Goal: Task Accomplishment & Management: Manage account settings

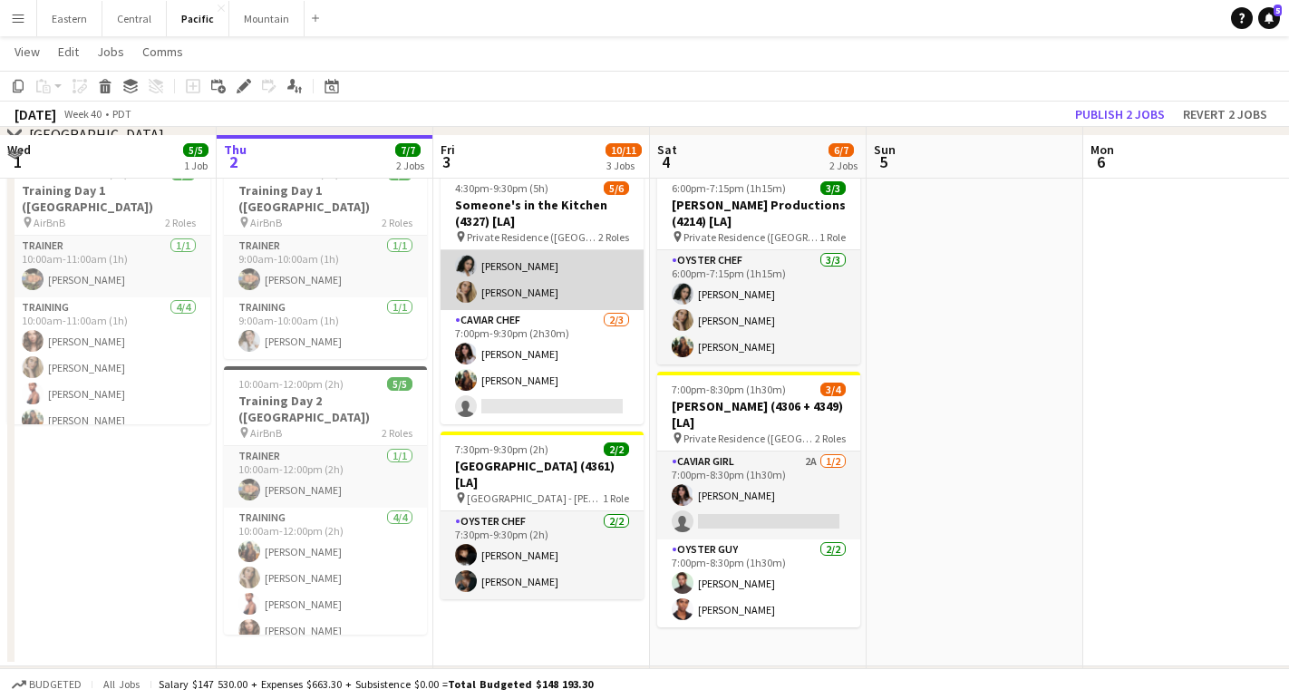
scroll to position [239, 0]
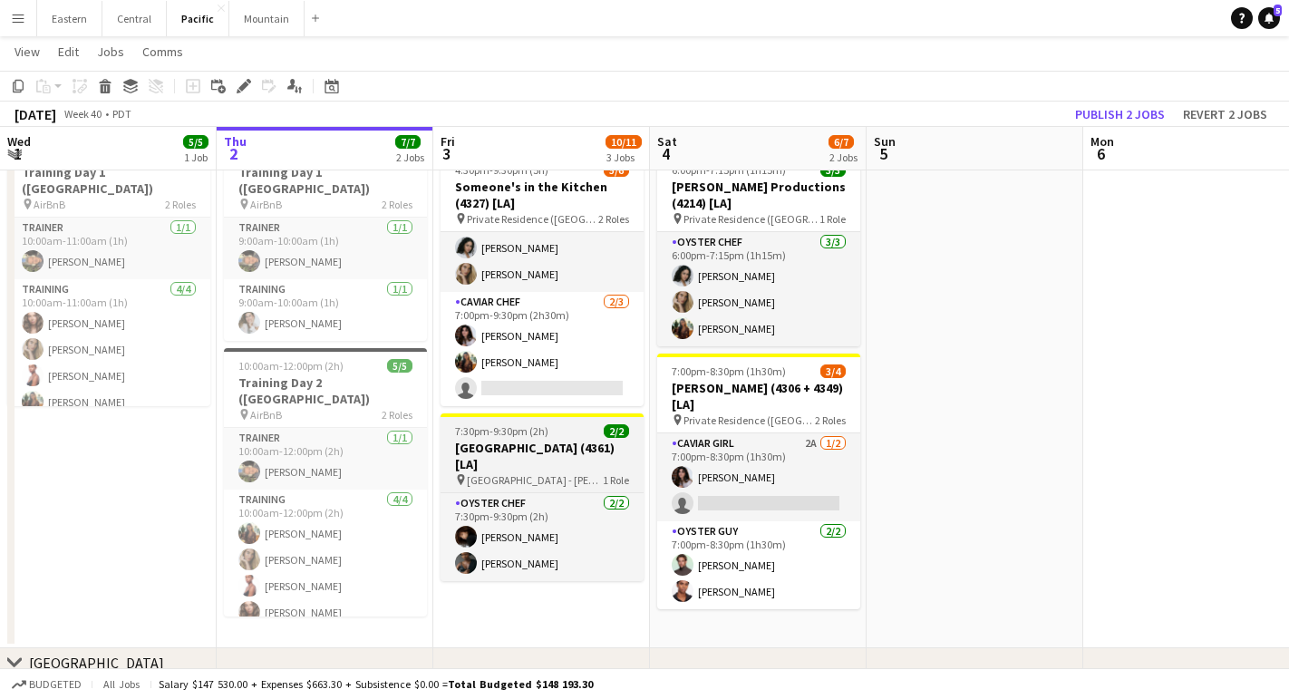
click at [500, 442] on h3 "[GEOGRAPHIC_DATA] (4361) [LA]" at bounding box center [542, 456] width 203 height 33
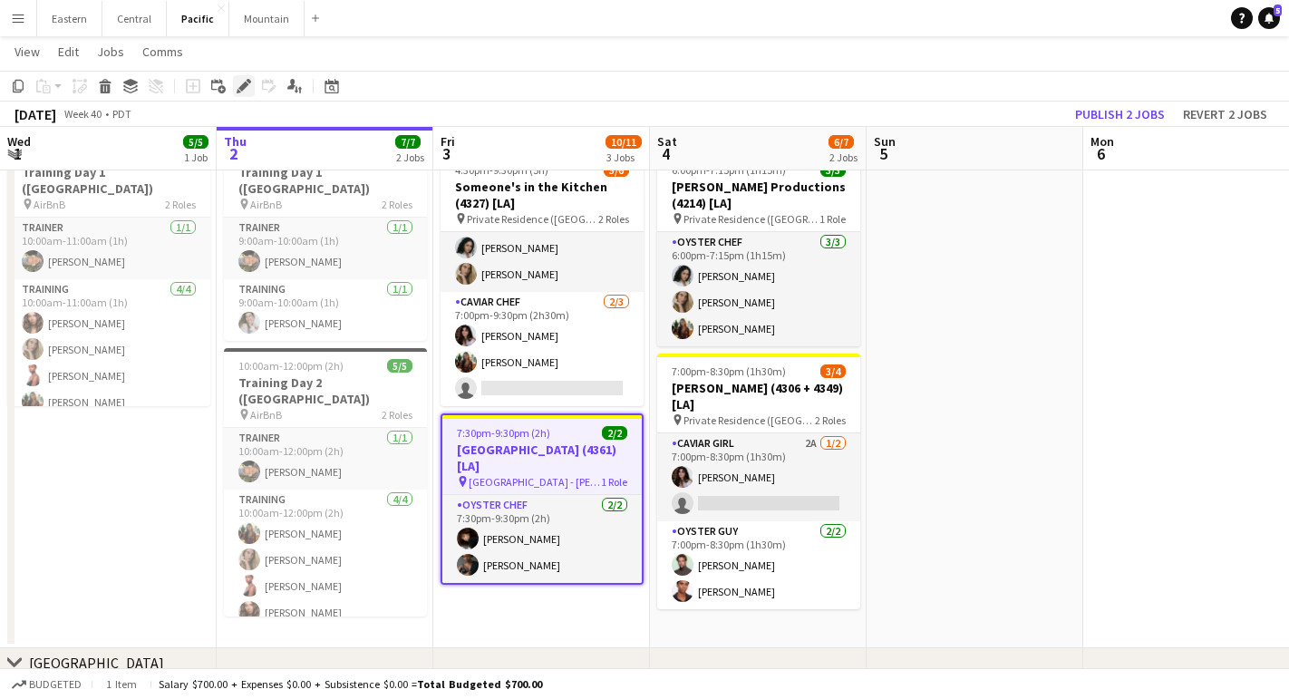
click at [241, 92] on icon "Edit" at bounding box center [244, 86] width 15 height 15
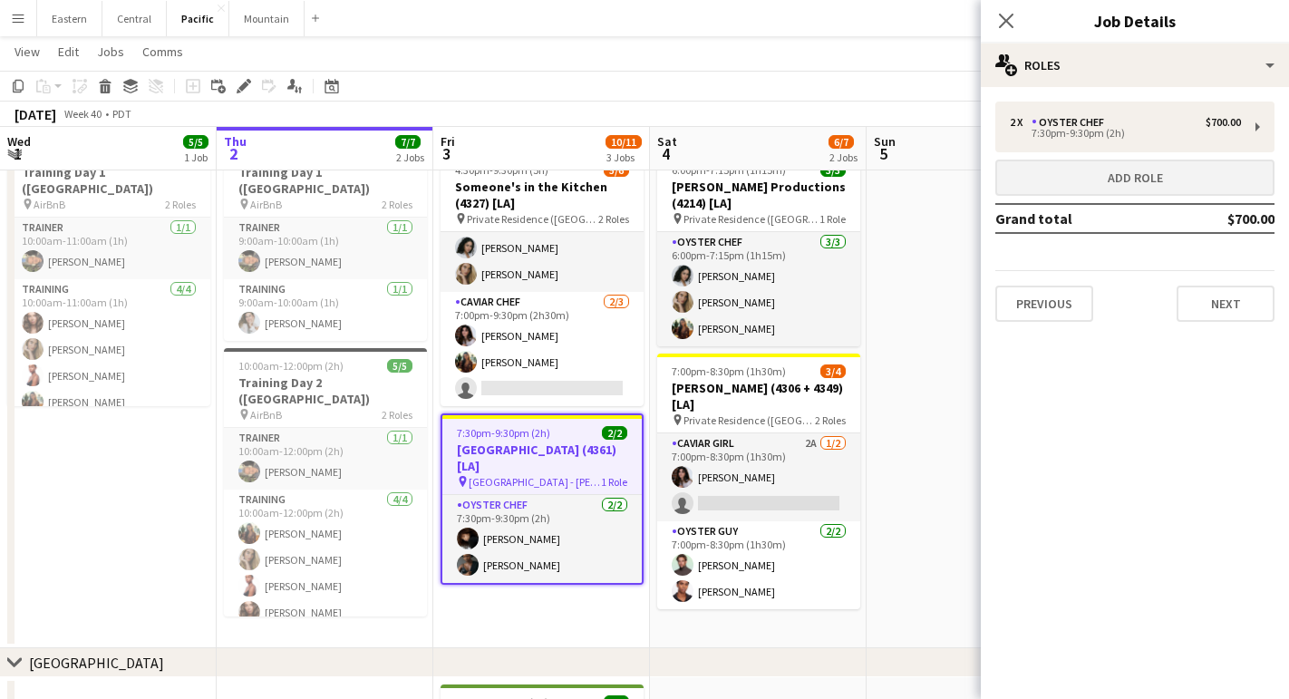
click at [1034, 177] on button "Add role" at bounding box center [1134, 178] width 279 height 36
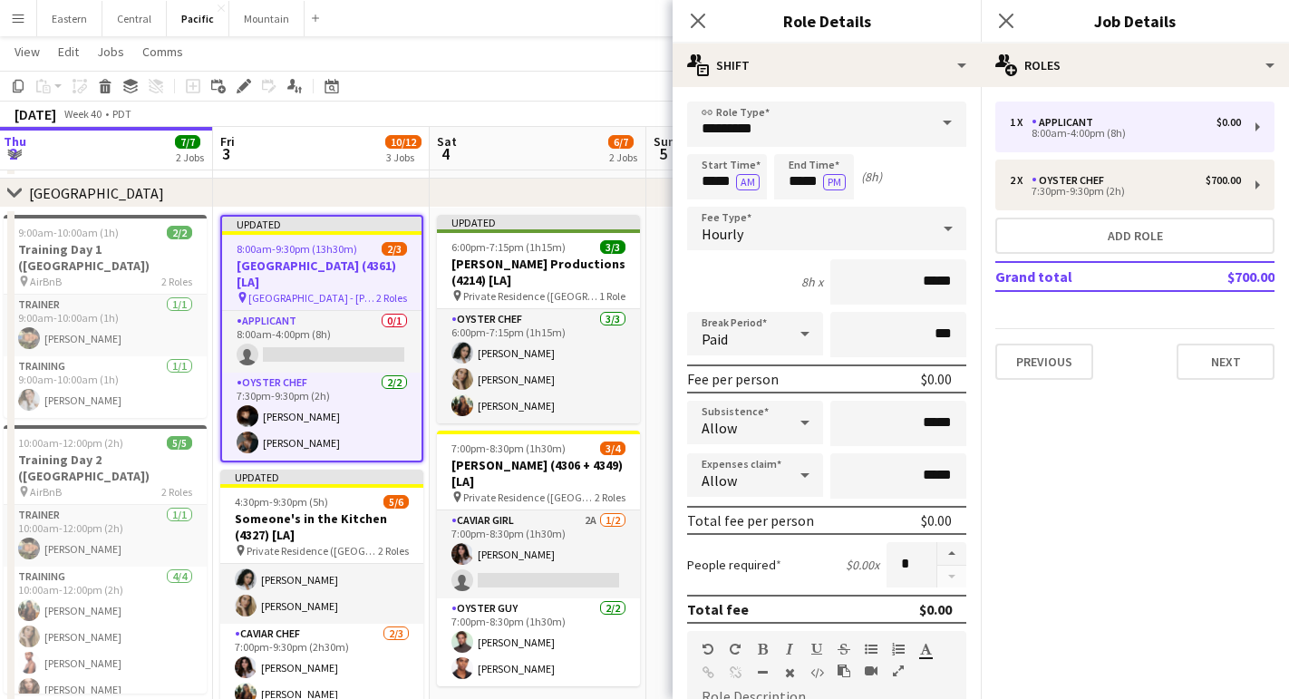
scroll to position [0, 694]
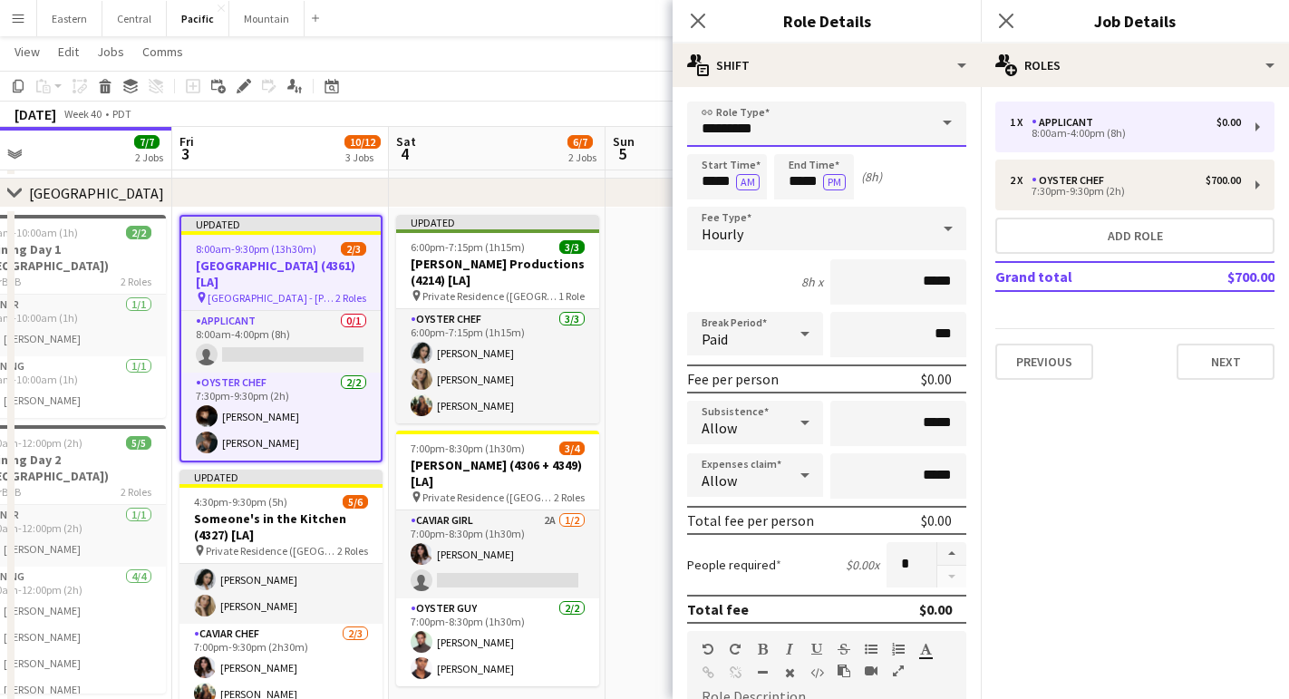
click at [836, 121] on input "*********" at bounding box center [826, 124] width 279 height 45
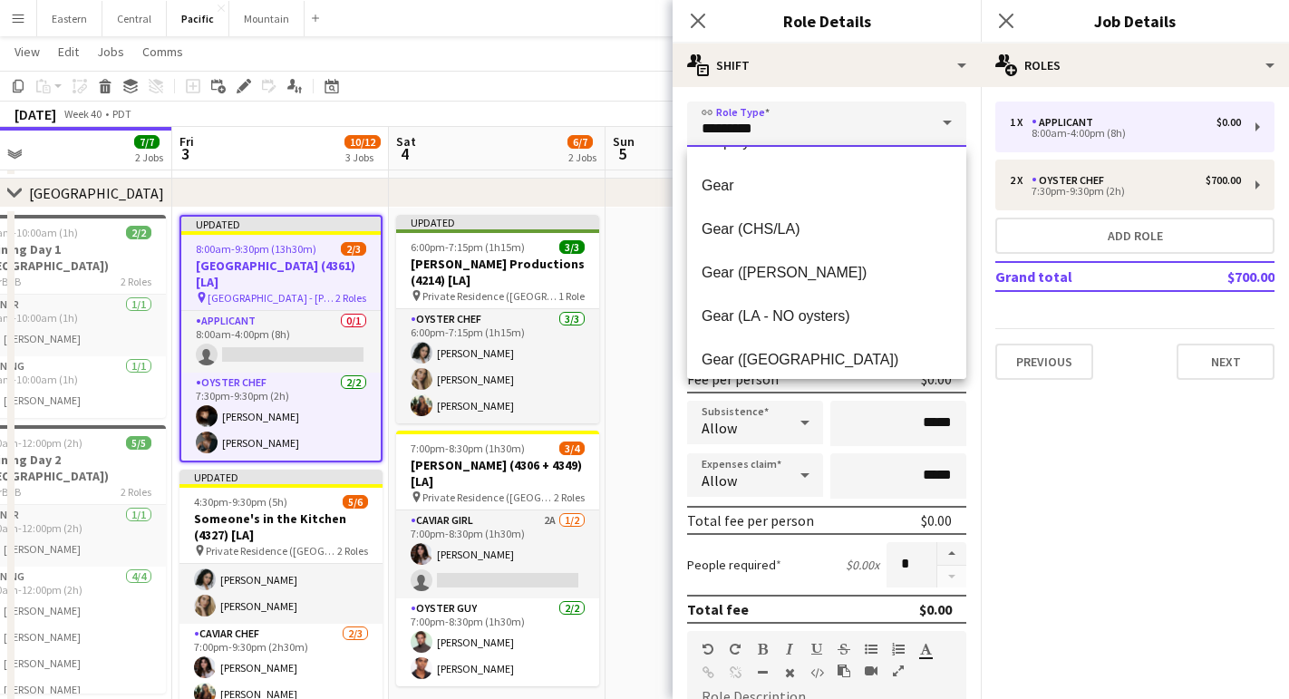
scroll to position [296, 0]
click at [797, 242] on mat-option "Gear (CHS/LA)" at bounding box center [826, 229] width 279 height 44
type input "**********"
type input "*******"
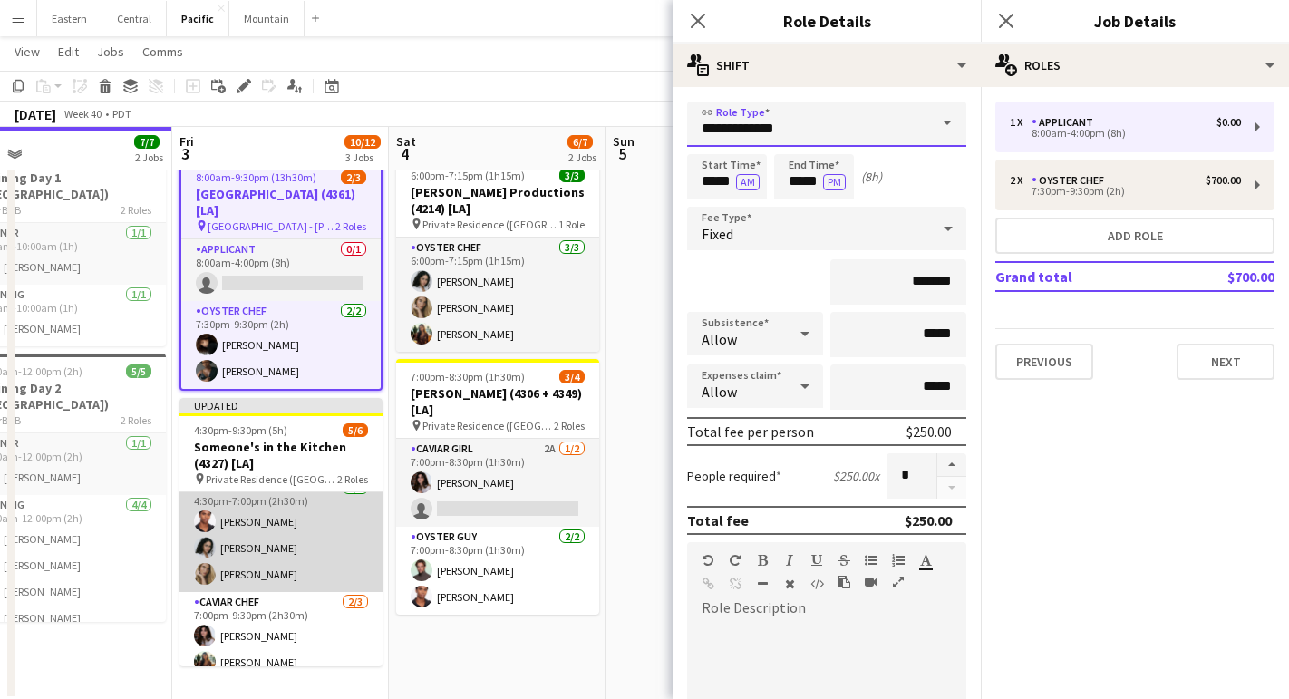
scroll to position [0, 0]
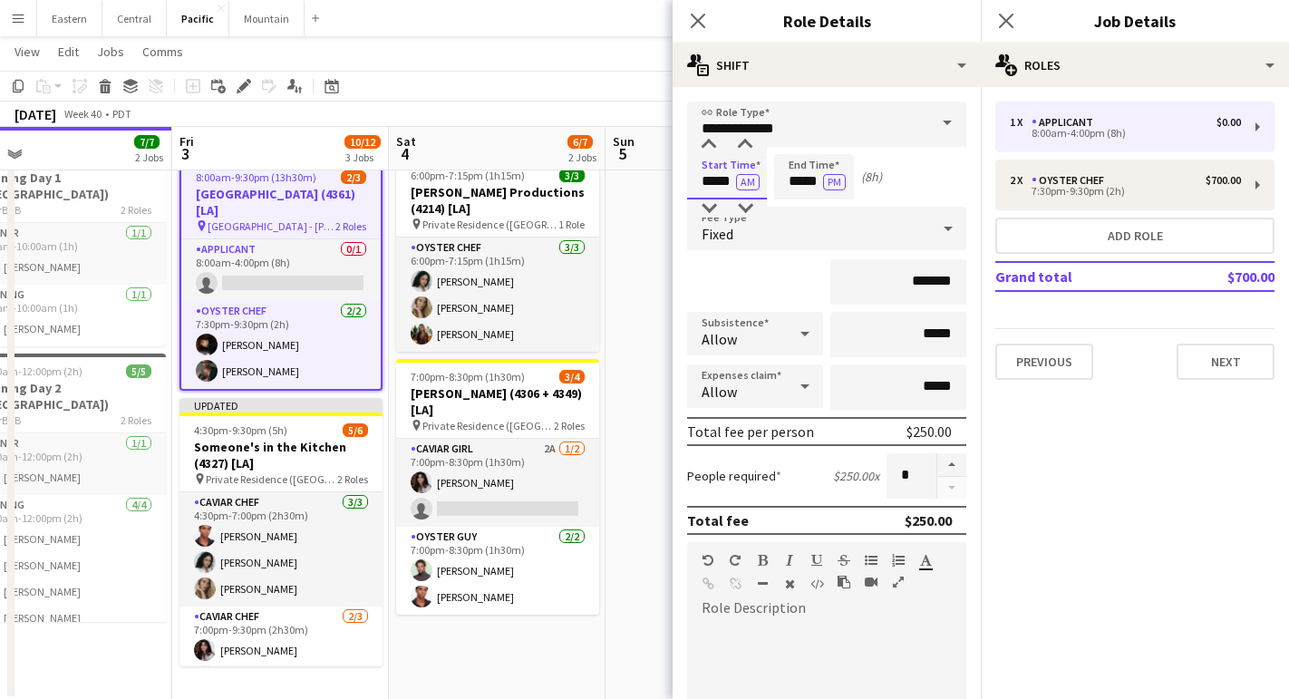
click at [711, 179] on input "*****" at bounding box center [727, 176] width 80 height 45
type input "*****"
click at [748, 180] on button "AM" at bounding box center [748, 182] width 24 height 16
click at [798, 181] on input "*****" at bounding box center [814, 176] width 80 height 45
type input "*****"
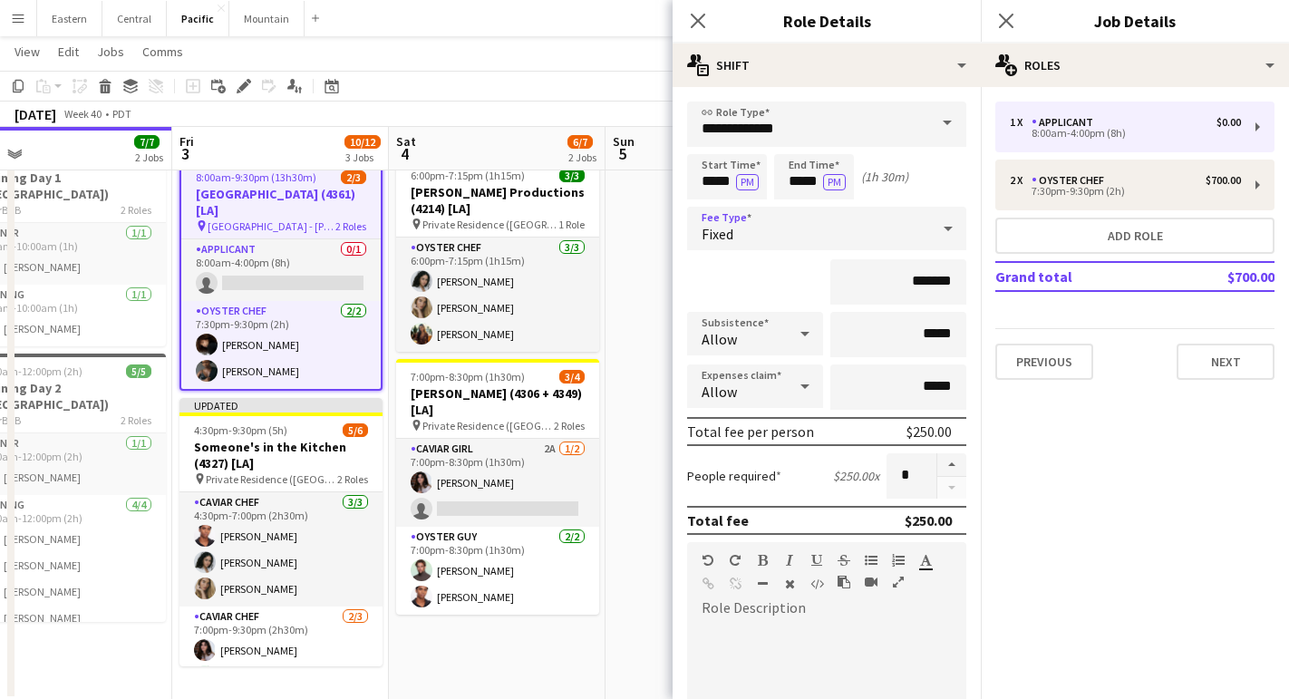
click at [752, 234] on div "Fixed" at bounding box center [808, 229] width 243 height 44
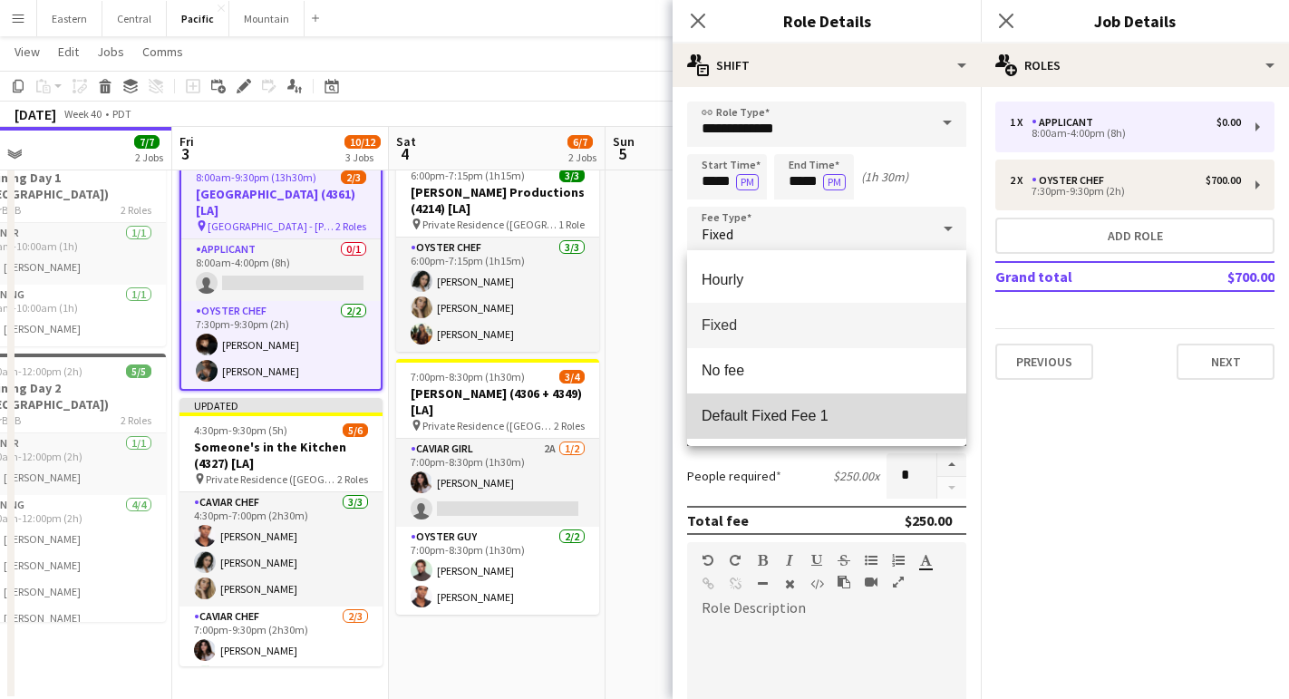
click at [757, 403] on mat-option "Default Fixed Fee 1" at bounding box center [826, 415] width 279 height 45
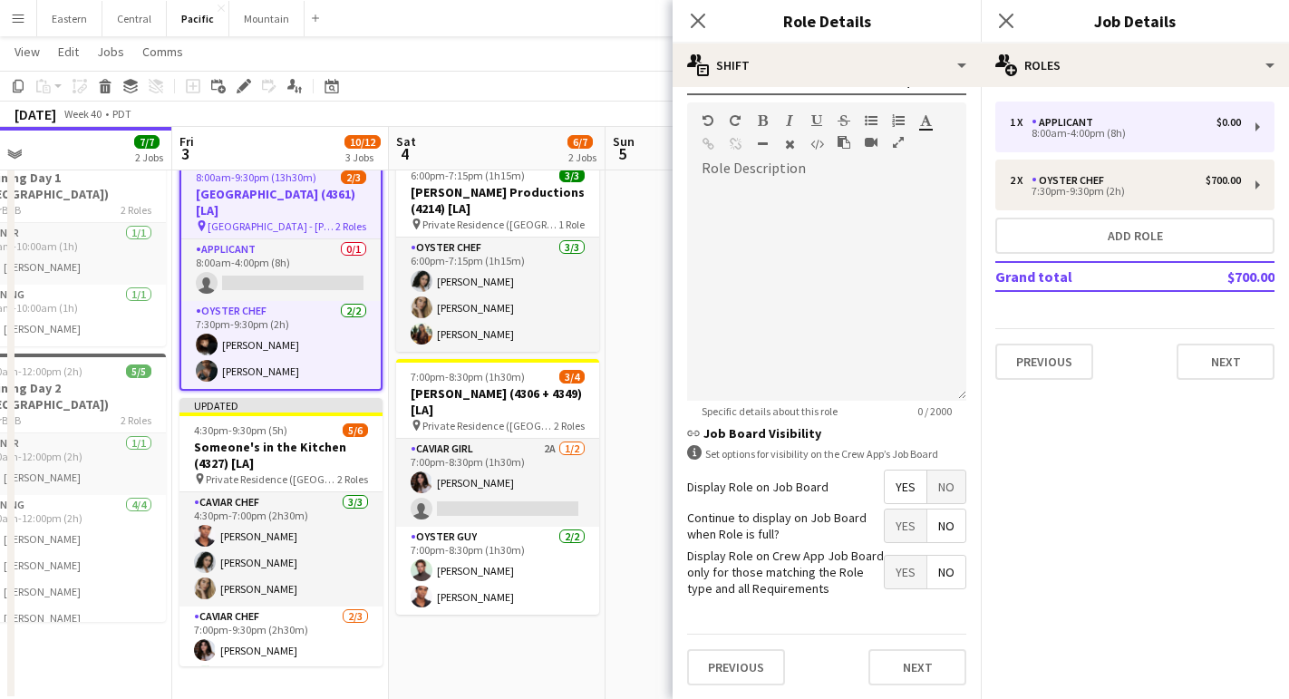
click at [938, 492] on span "No" at bounding box center [946, 487] width 38 height 33
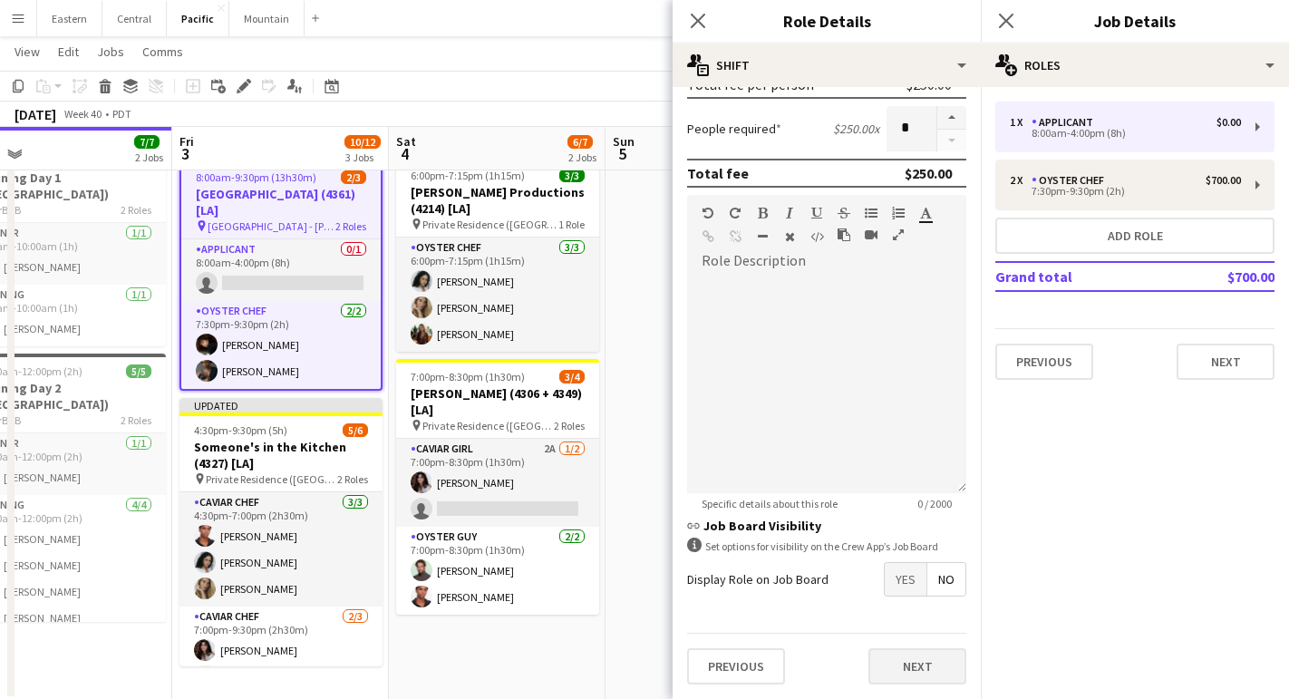
click at [906, 677] on button "Next" at bounding box center [918, 666] width 98 height 36
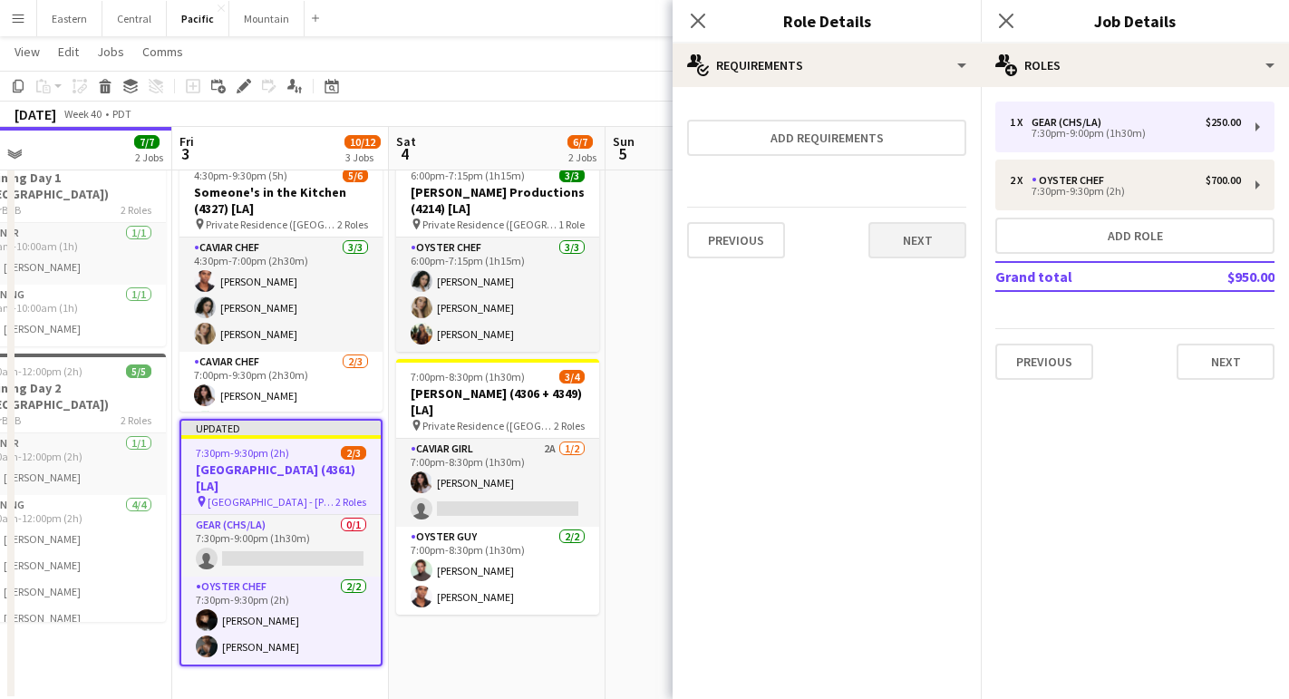
click at [931, 236] on button "Next" at bounding box center [918, 240] width 98 height 36
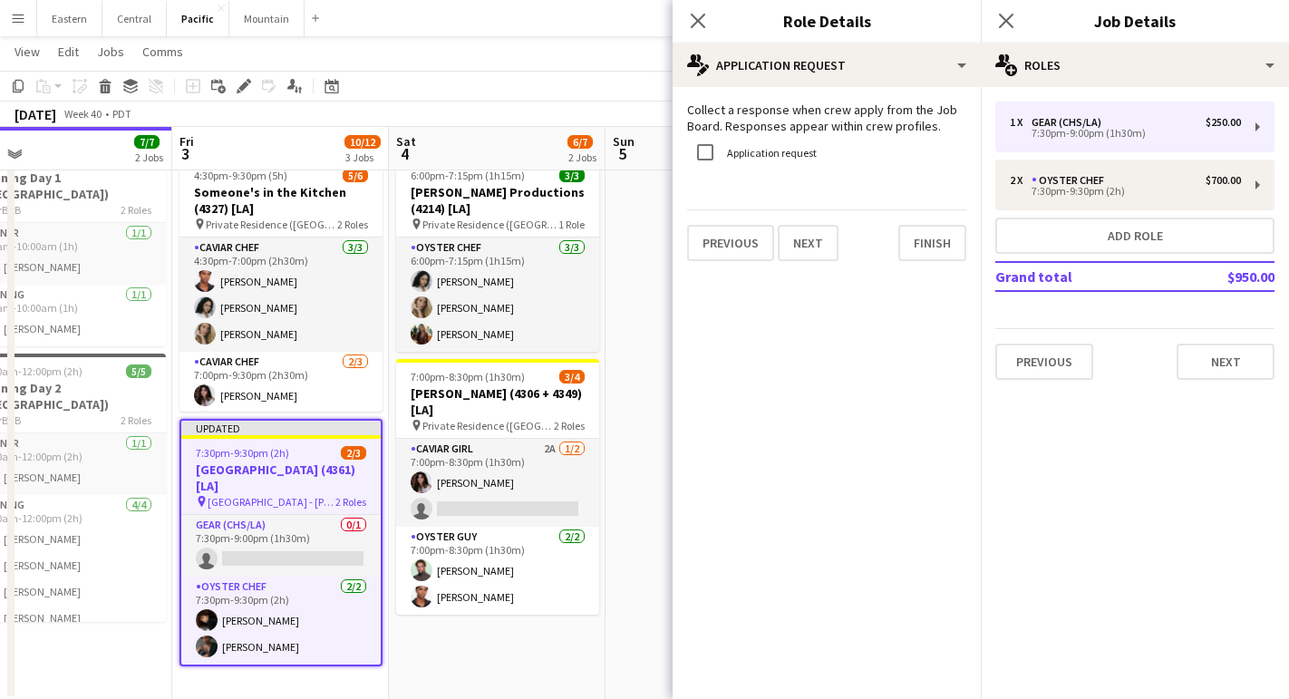
click at [941, 205] on form "Collect a response when crew apply from the Job Board. Responses appear within …" at bounding box center [827, 182] width 308 height 160
click at [941, 238] on button "Finish" at bounding box center [932, 243] width 68 height 36
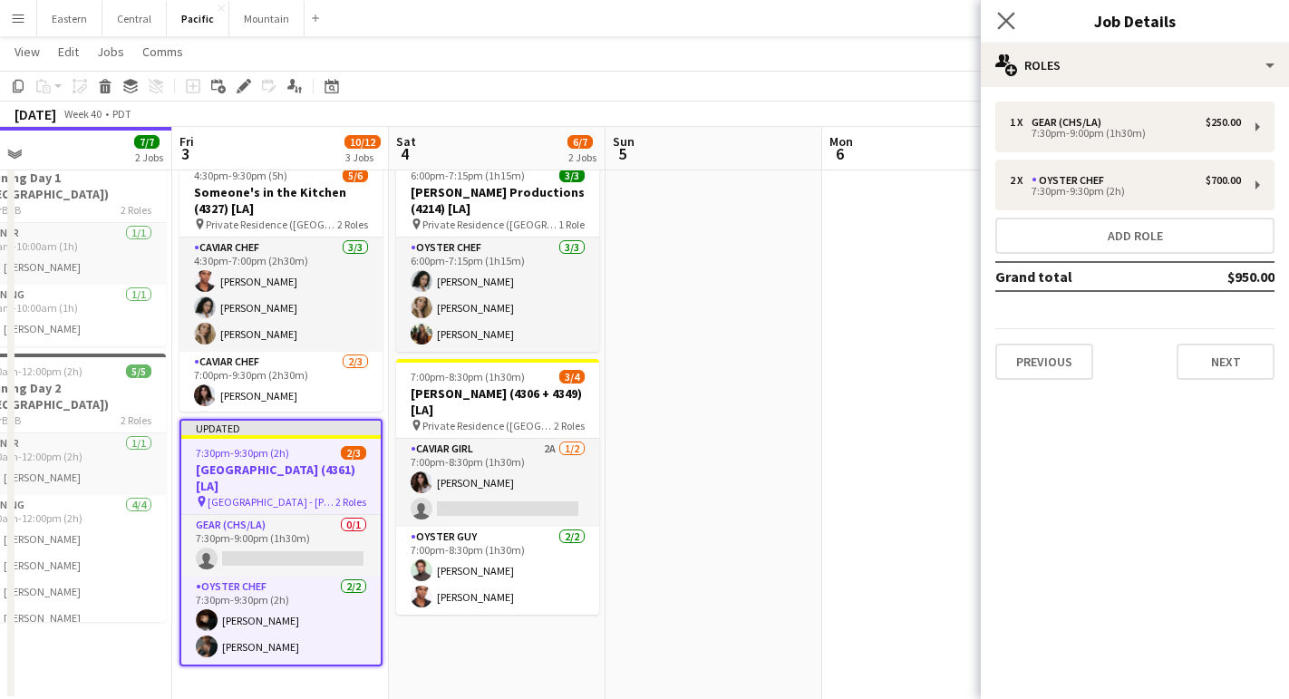
click at [1010, 29] on app-icon "Close pop-in" at bounding box center [1007, 21] width 26 height 26
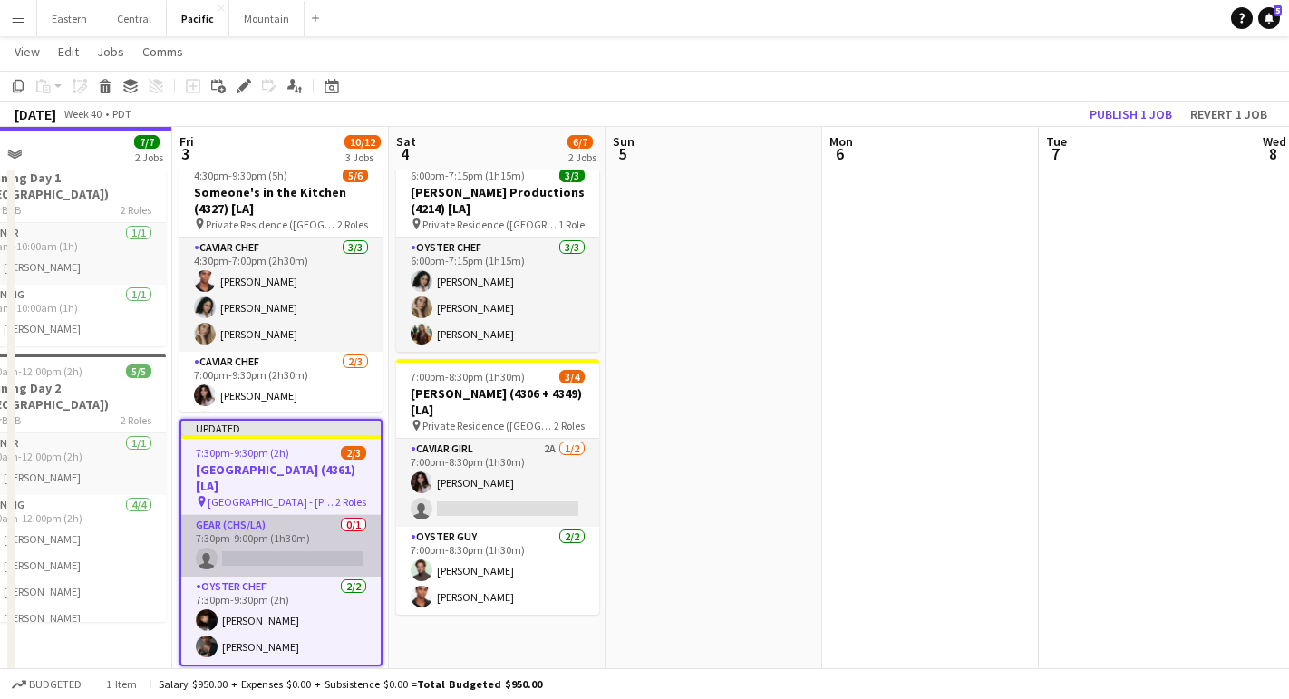
click at [292, 543] on app-card-role "Gear (CHS/LA) 0/1 7:30pm-9:00pm (1h30m) single-neutral-actions" at bounding box center [280, 546] width 199 height 62
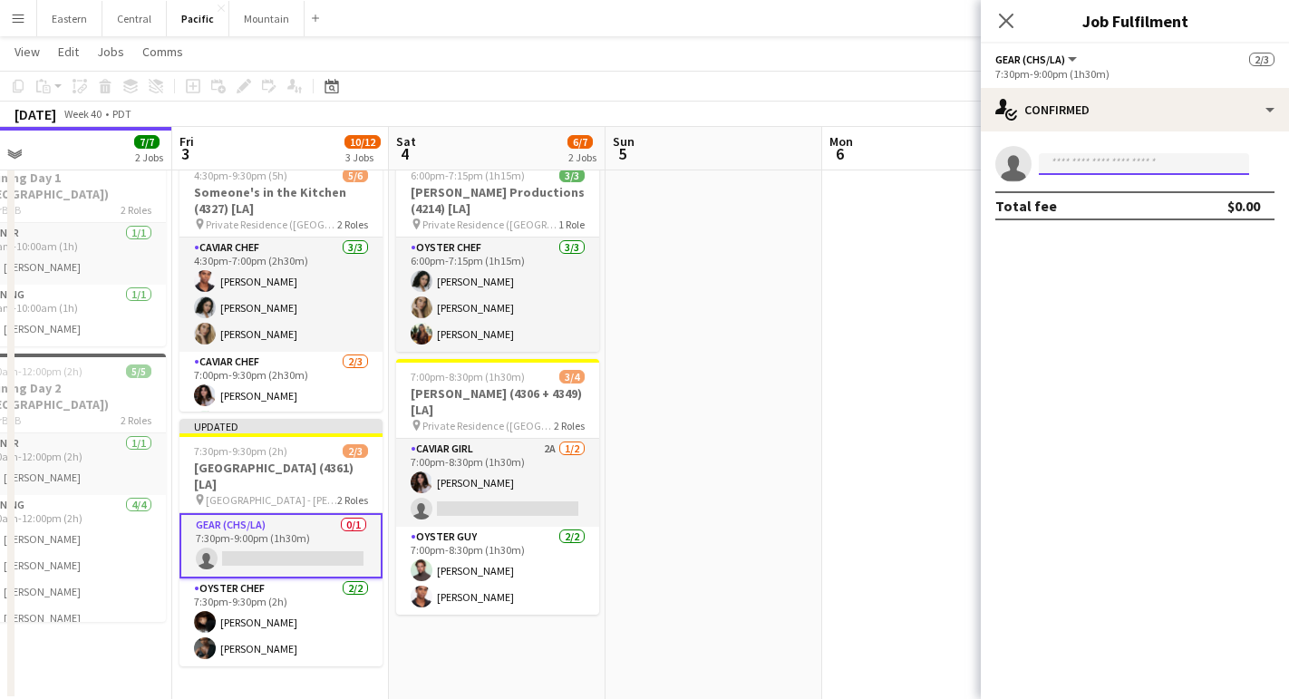
click at [1160, 159] on input at bounding box center [1144, 164] width 210 height 22
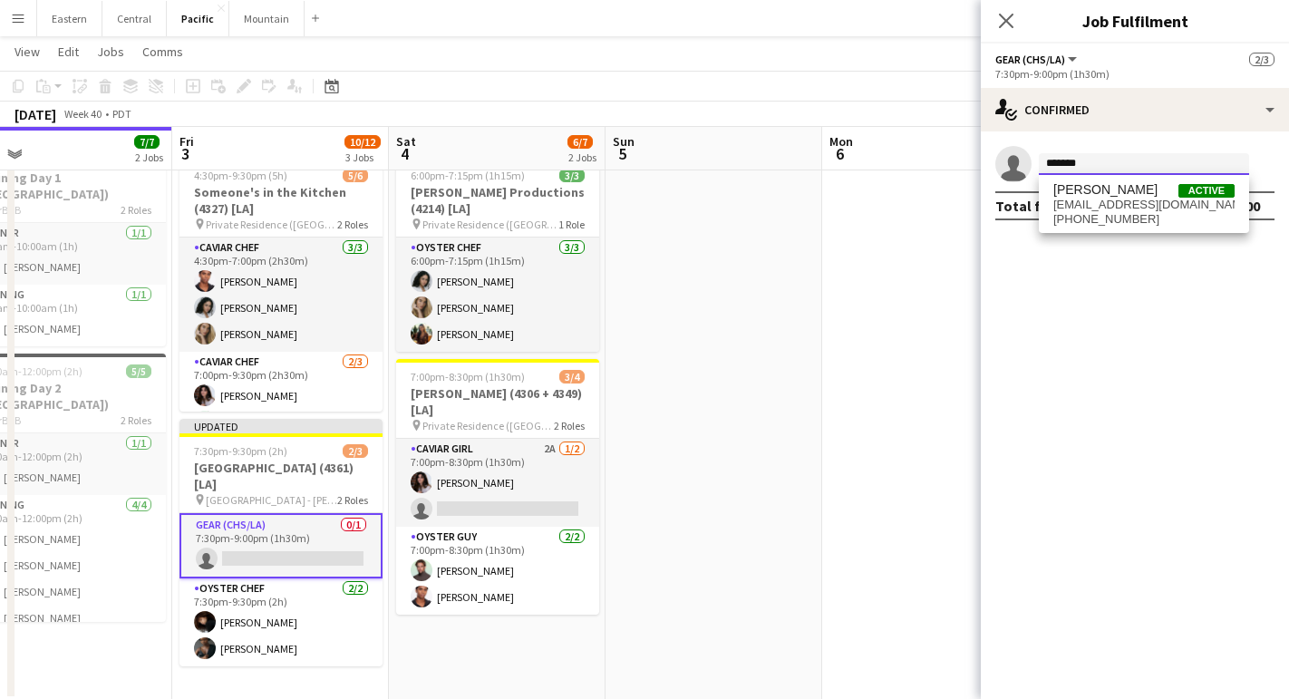
type input "*******"
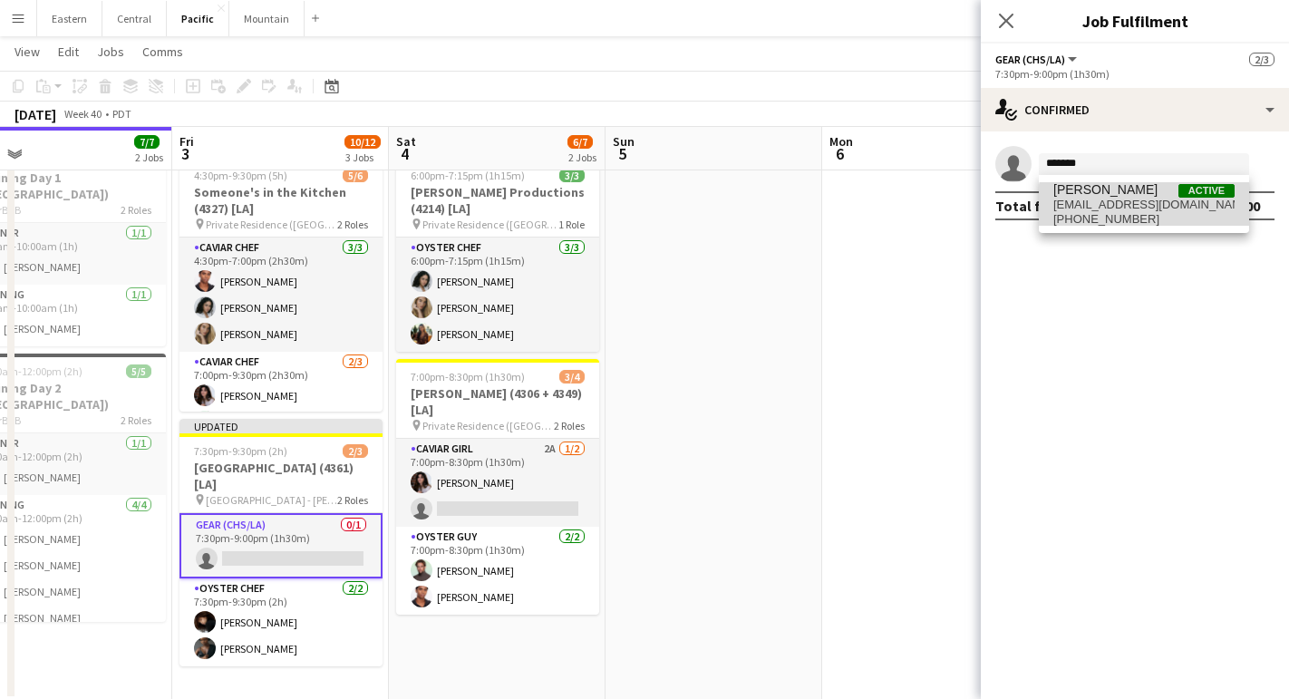
drag, startPoint x: 1160, startPoint y: 177, endPoint x: 1153, endPoint y: 213, distance: 36.8
click at [1153, 213] on span "[PHONE_NUMBER]" at bounding box center [1143, 219] width 181 height 15
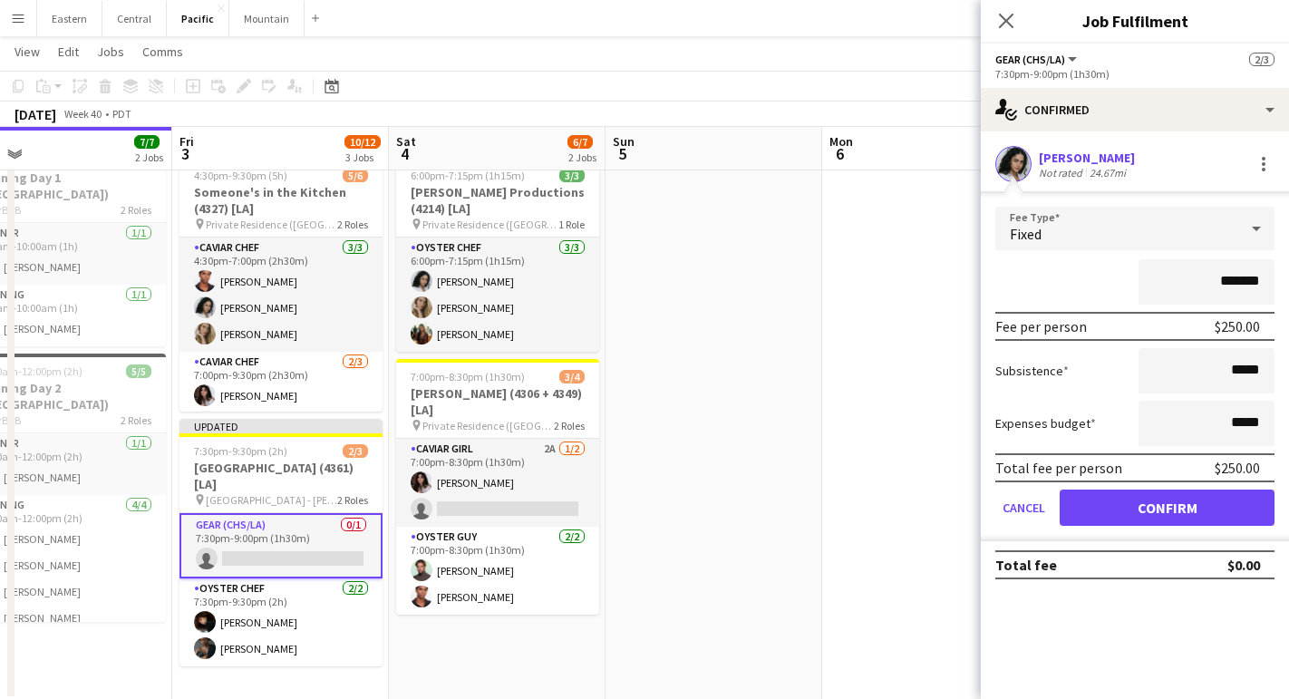
click at [1185, 507] on button "Confirm" at bounding box center [1167, 508] width 215 height 36
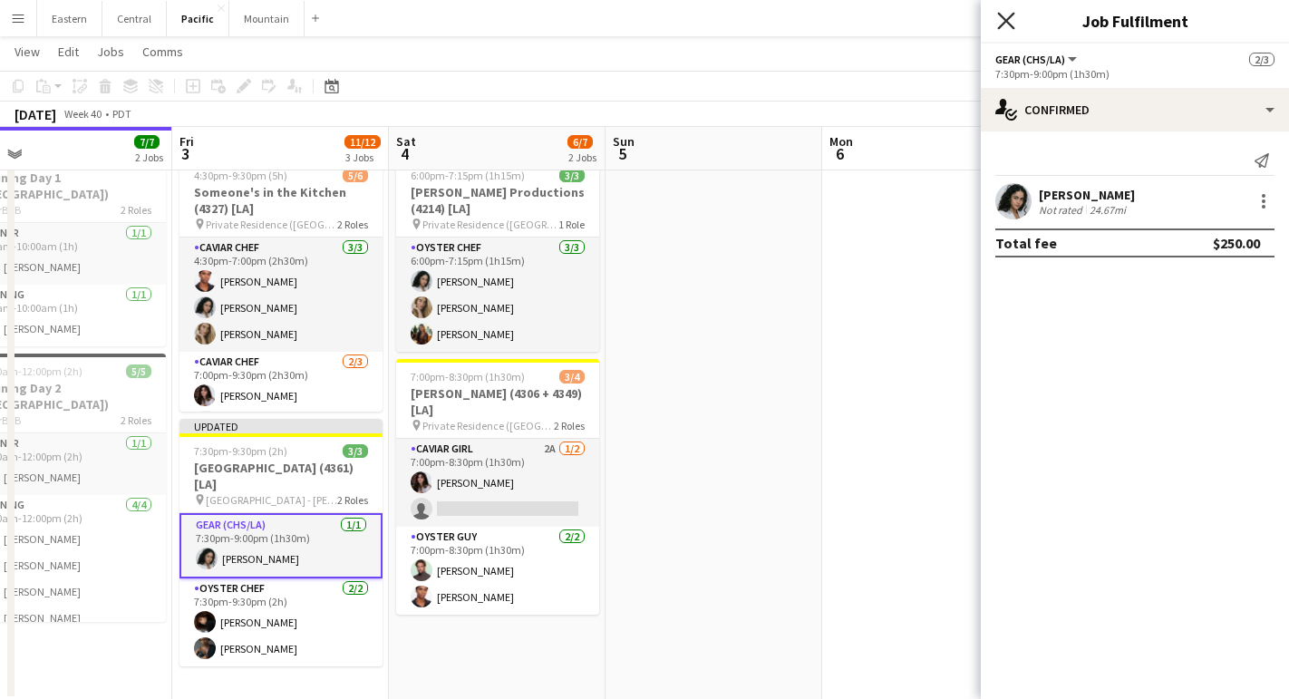
click at [1004, 18] on icon at bounding box center [1005, 20] width 17 height 17
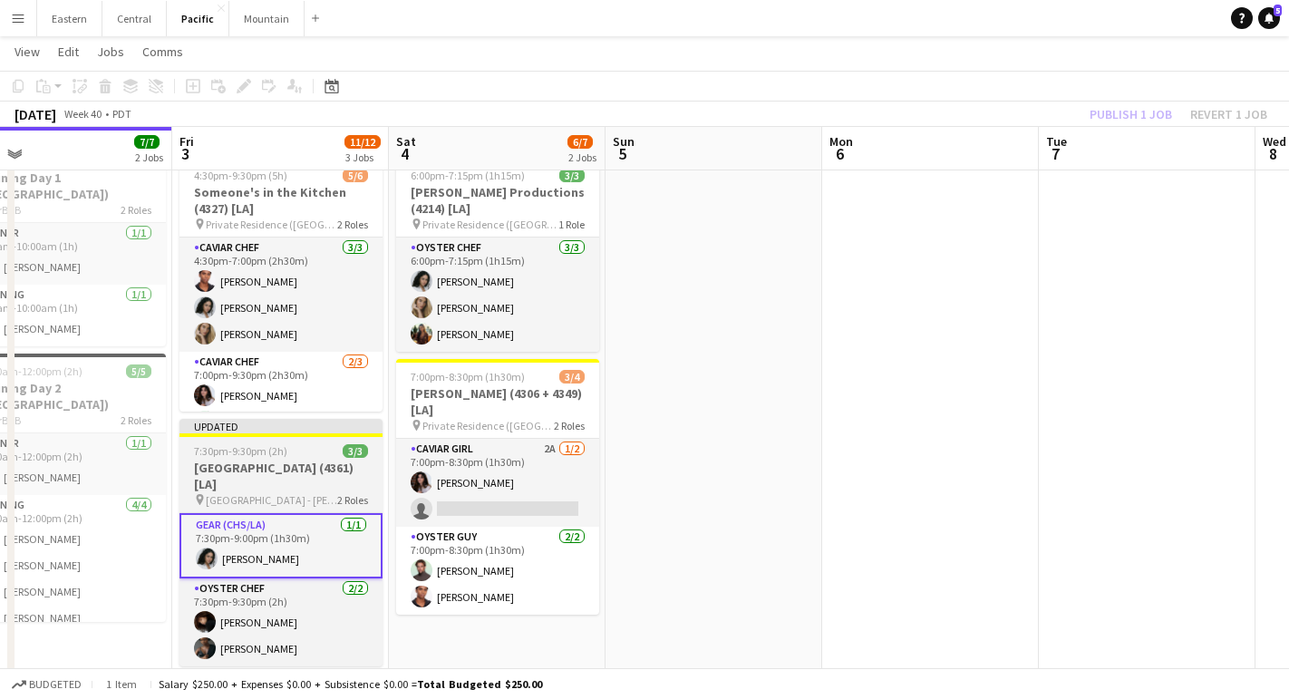
click at [240, 493] on app-job-card "Updated 7:30pm-9:30pm (2h) 3/[GEOGRAPHIC_DATA] (4361) [LA] pin [GEOGRAPHIC_DATA…" at bounding box center [281, 542] width 203 height 247
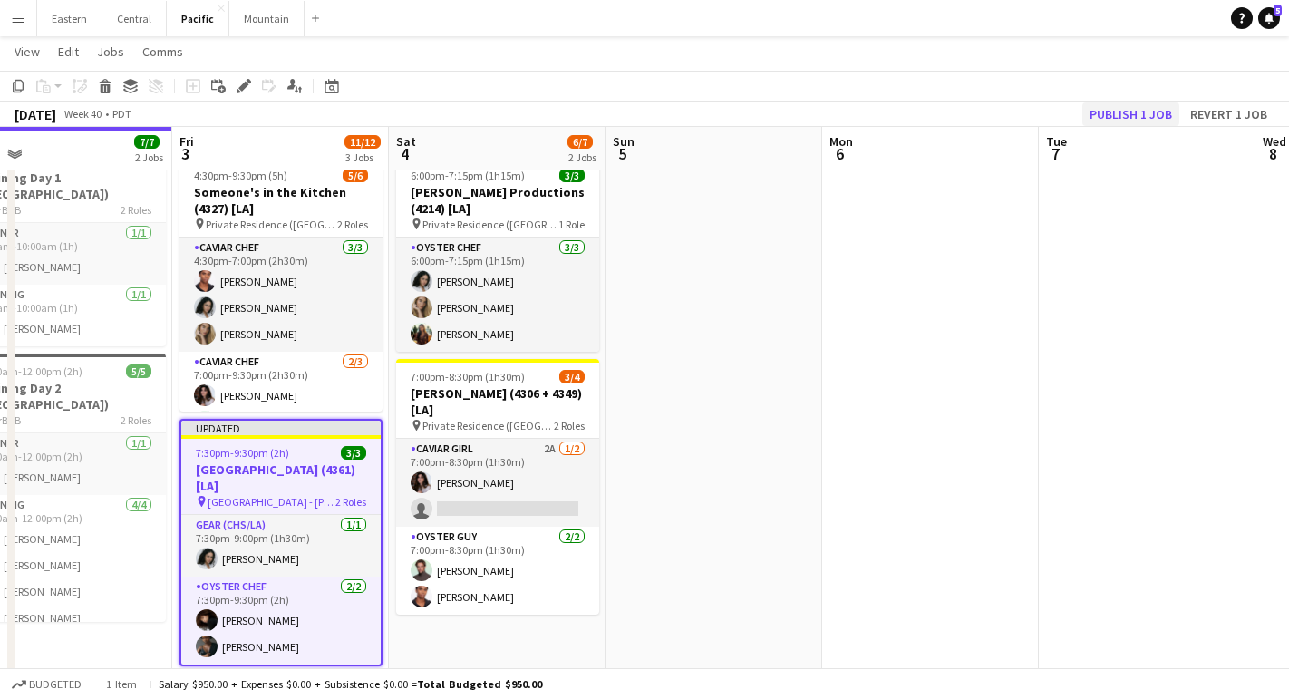
click at [1148, 117] on button "Publish 1 job" at bounding box center [1130, 114] width 97 height 24
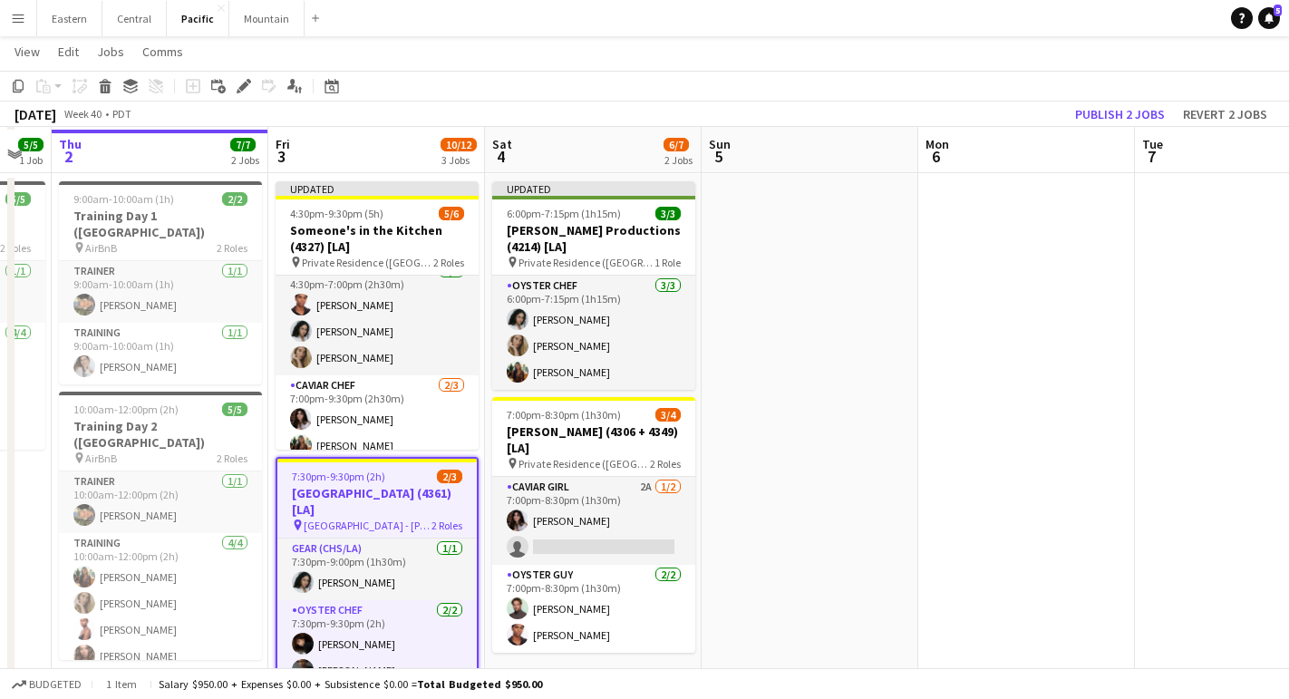
scroll to position [199, 0]
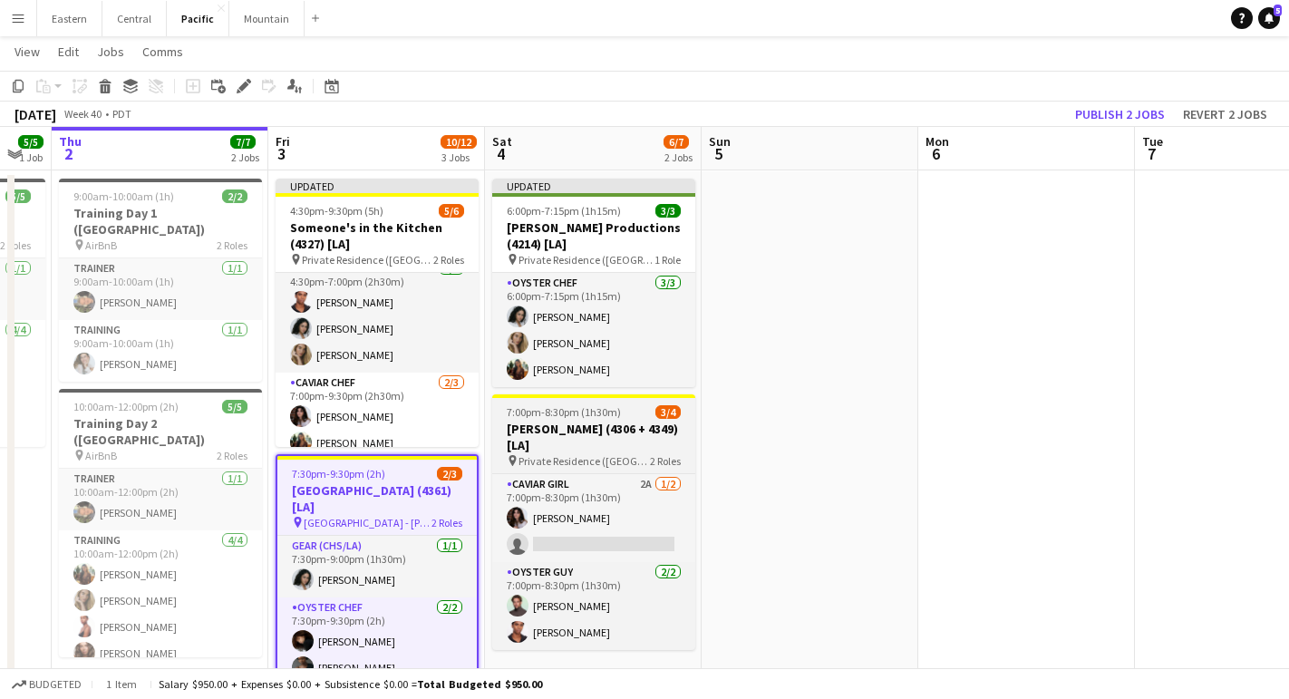
click at [616, 435] on h3 "[PERSON_NAME] (4306 + 4349) [LA]" at bounding box center [593, 437] width 203 height 33
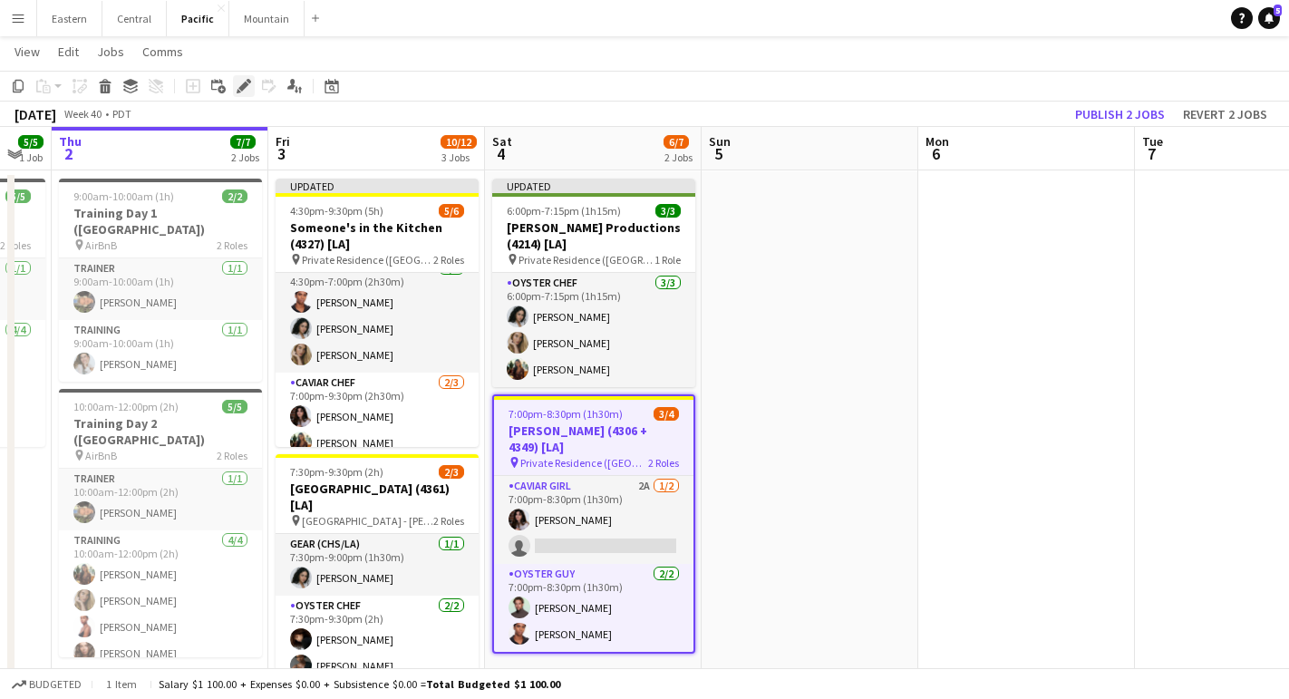
click at [248, 82] on icon at bounding box center [249, 81] width 5 height 5
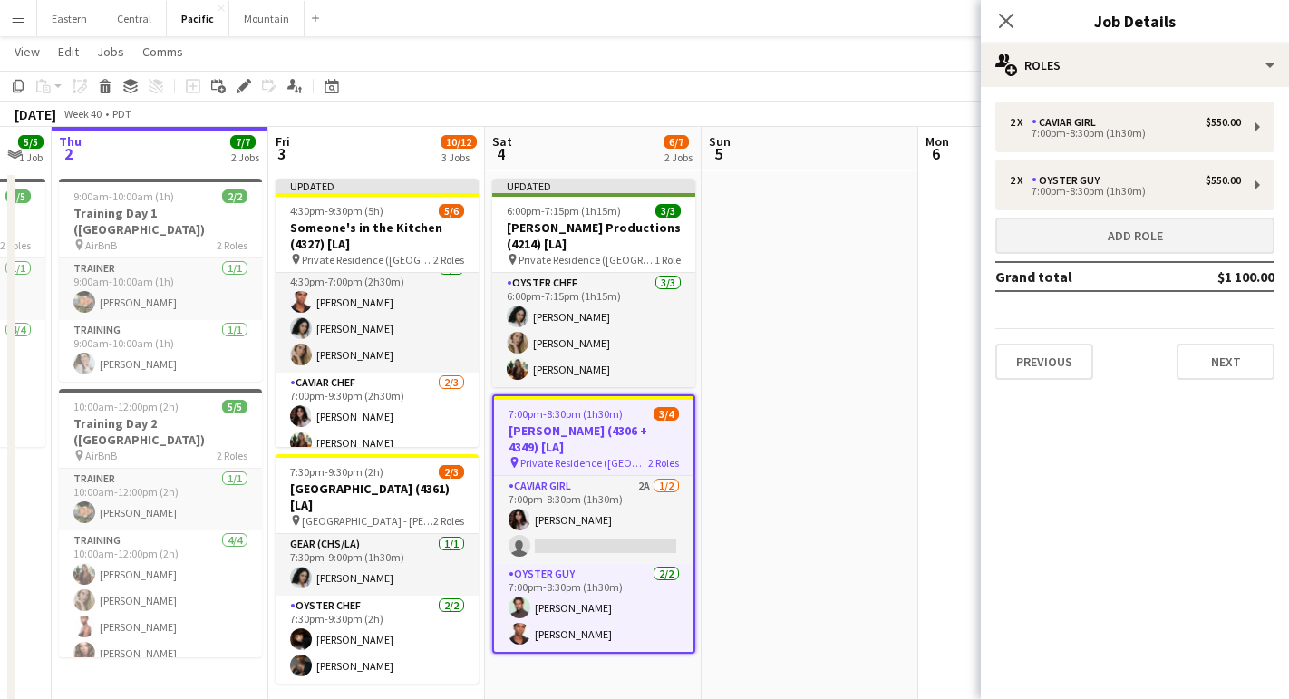
click at [1105, 236] on button "Add role" at bounding box center [1134, 236] width 279 height 36
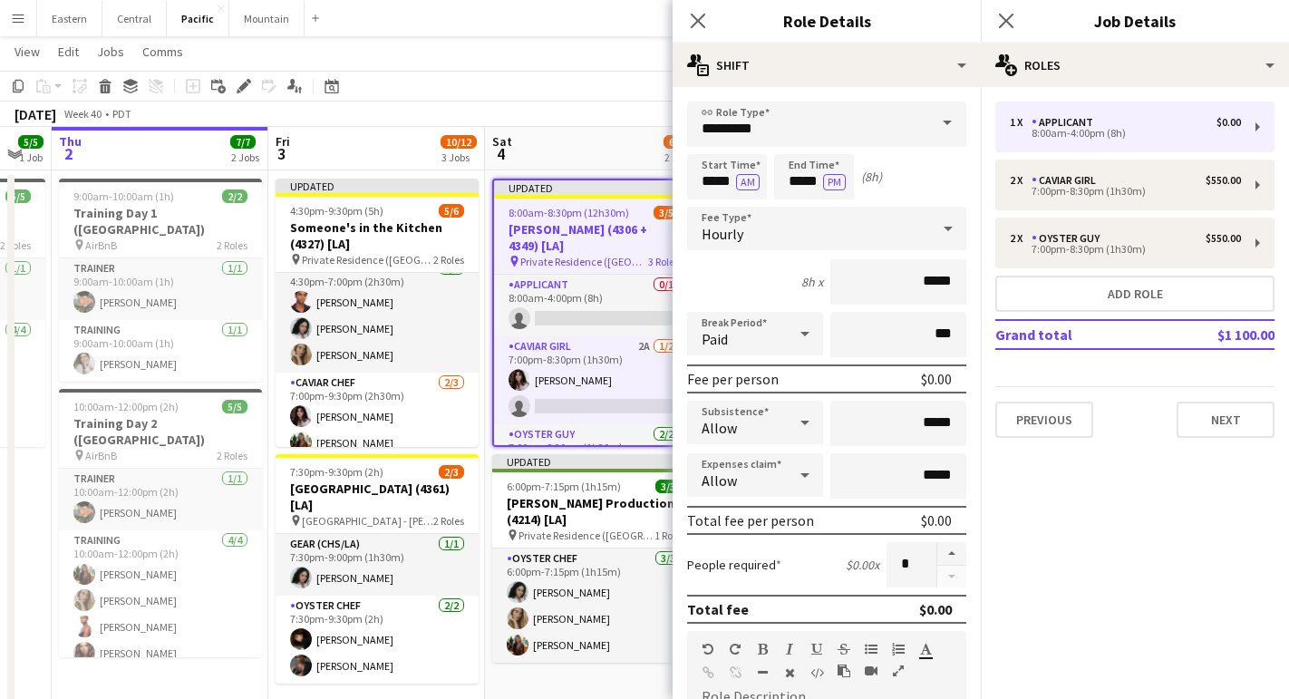
click at [931, 116] on span at bounding box center [947, 124] width 38 height 44
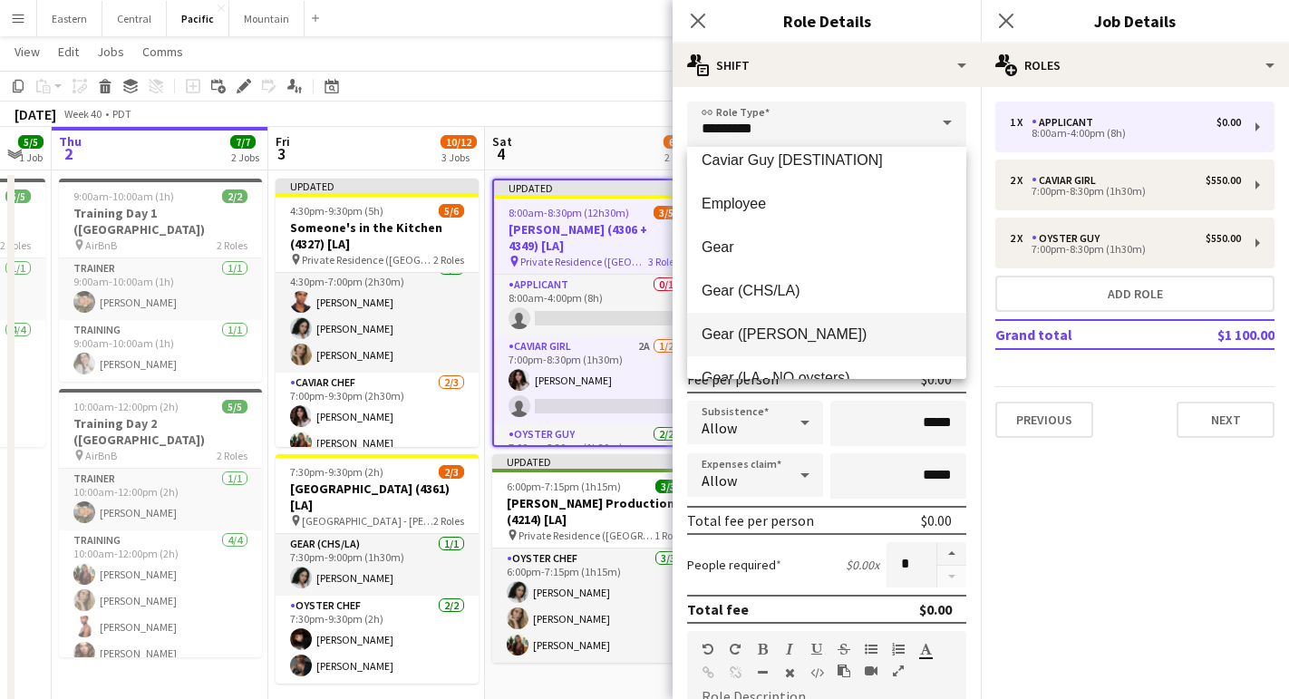
scroll to position [240, 0]
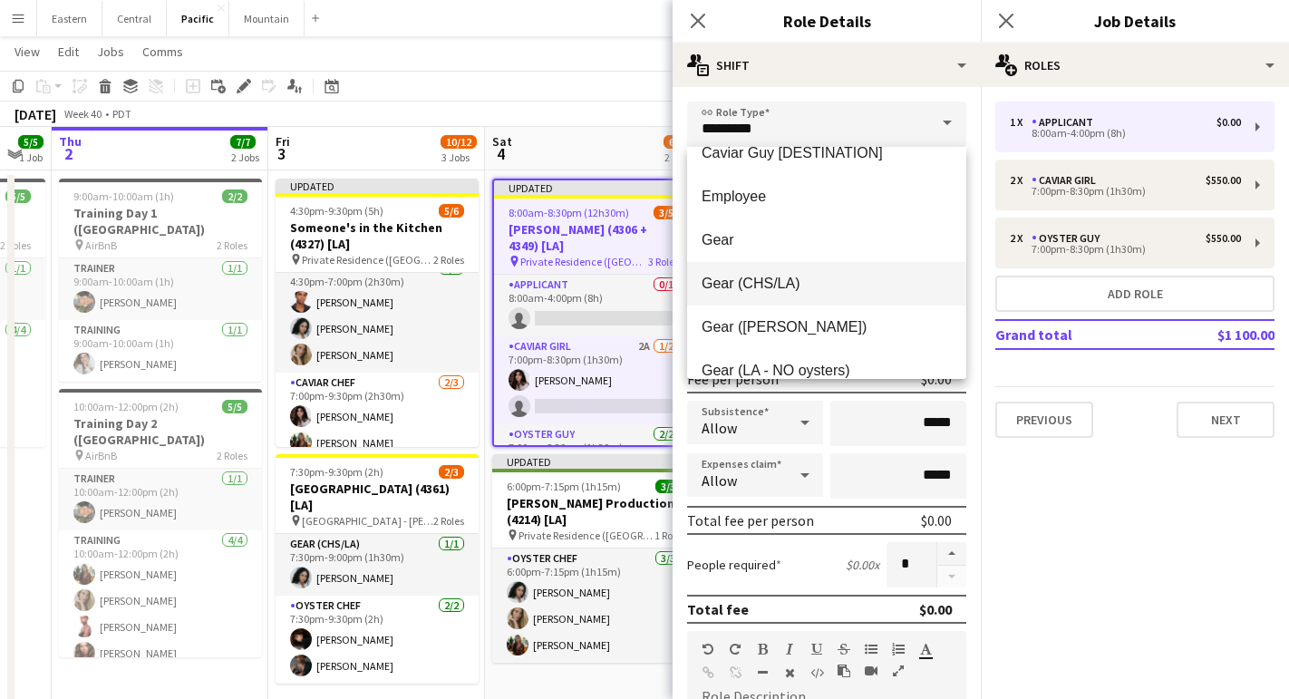
click at [793, 287] on span "Gear (CHS/LA)" at bounding box center [827, 283] width 250 height 17
type input "**********"
type input "*******"
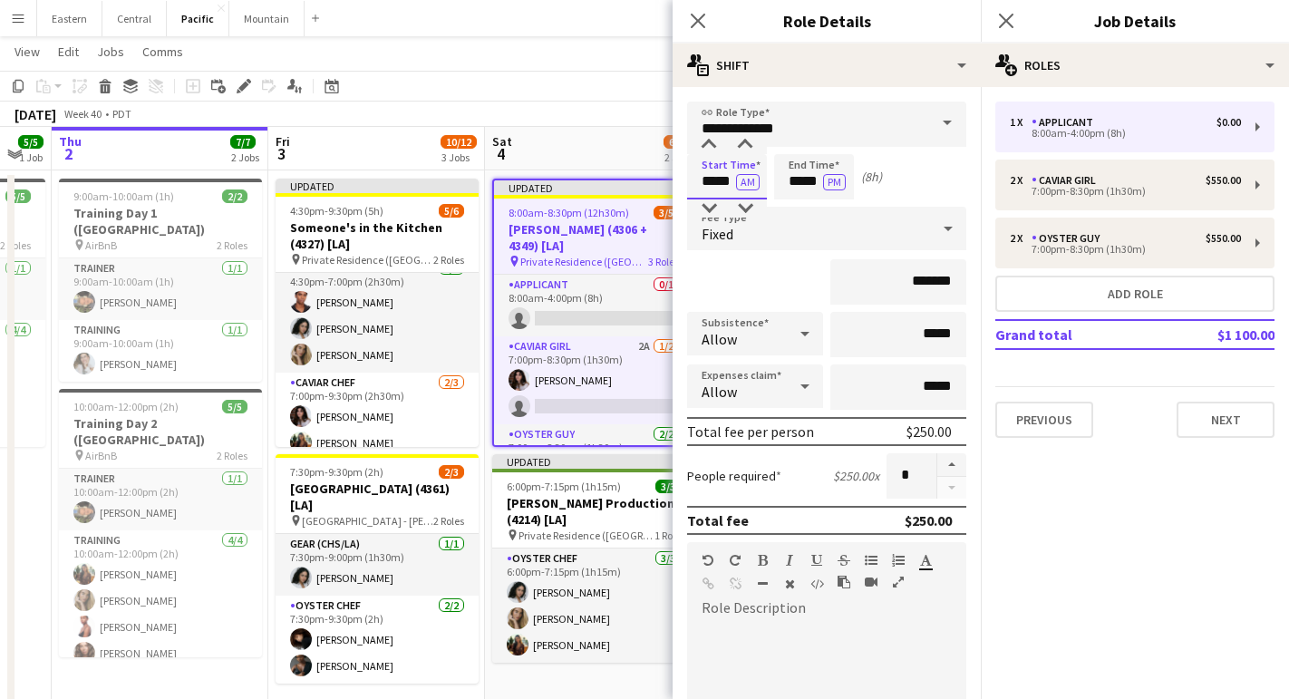
click at [707, 179] on input "*****" at bounding box center [727, 176] width 80 height 45
type input "*****"
click at [755, 177] on button "AM" at bounding box center [748, 182] width 24 height 16
click at [795, 180] on input "*****" at bounding box center [814, 176] width 80 height 45
type input "*****"
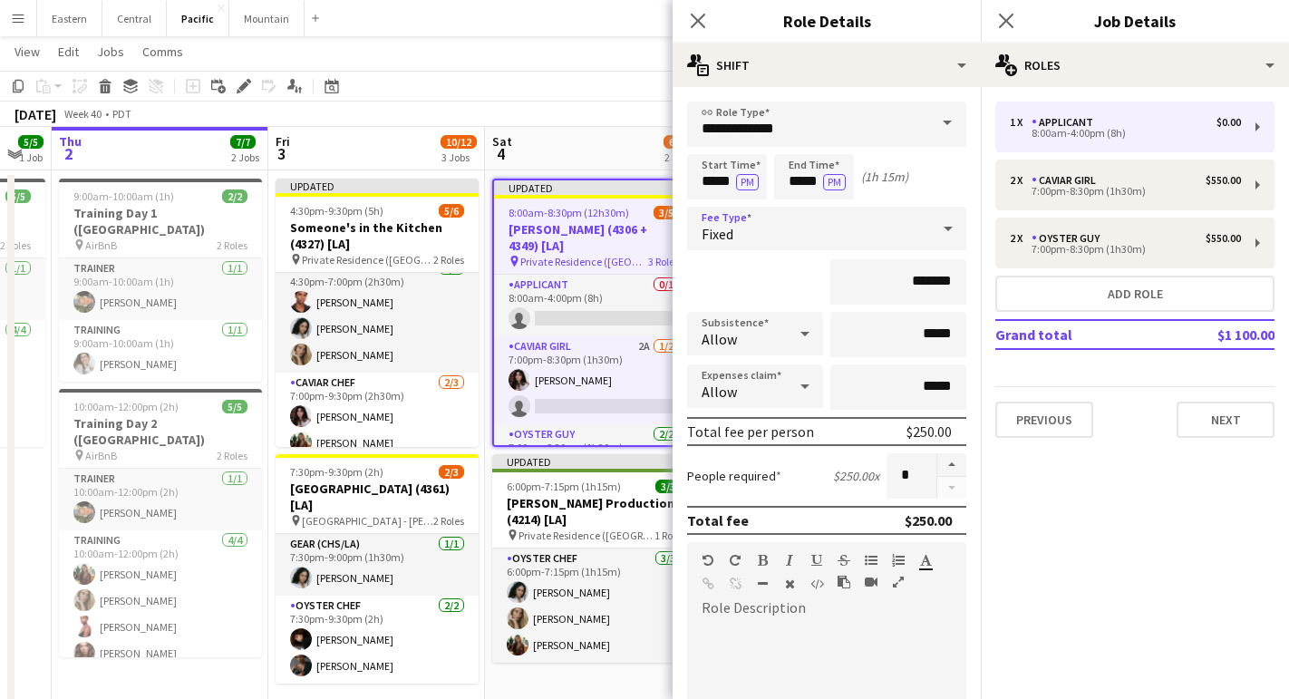
click at [764, 226] on div "Fixed" at bounding box center [808, 229] width 243 height 44
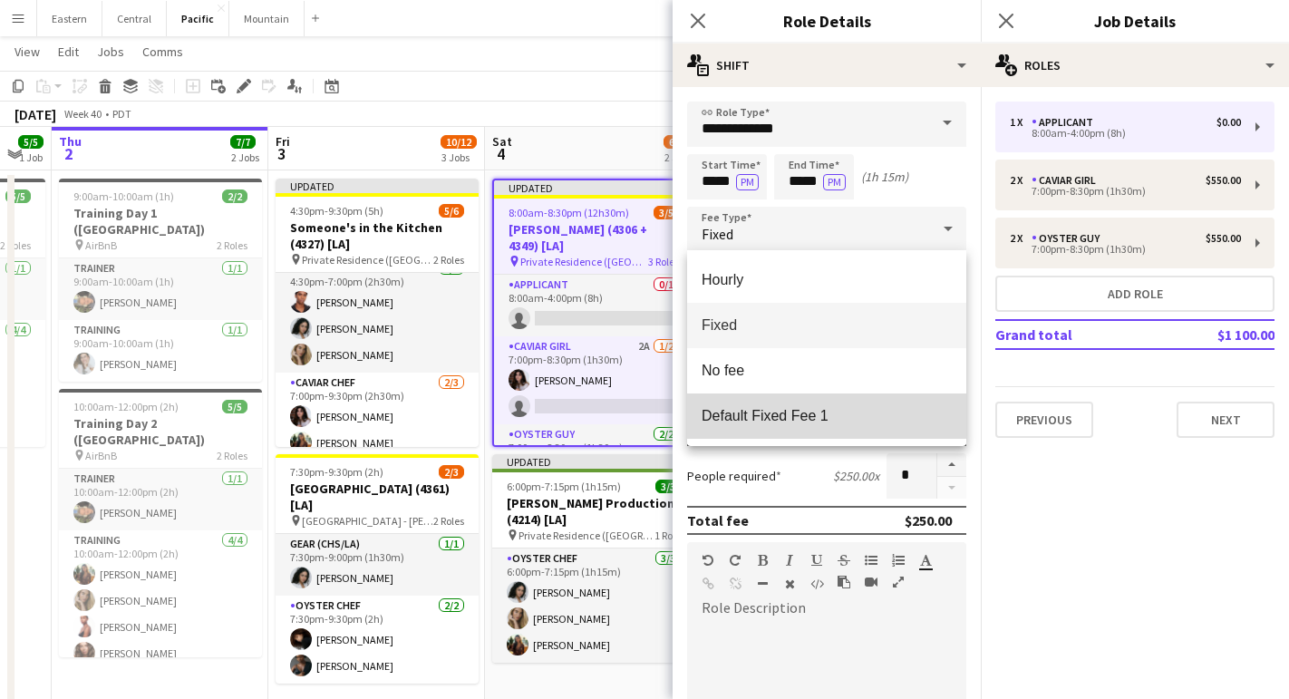
click at [780, 402] on mat-option "Default Fixed Fee 1" at bounding box center [826, 415] width 279 height 45
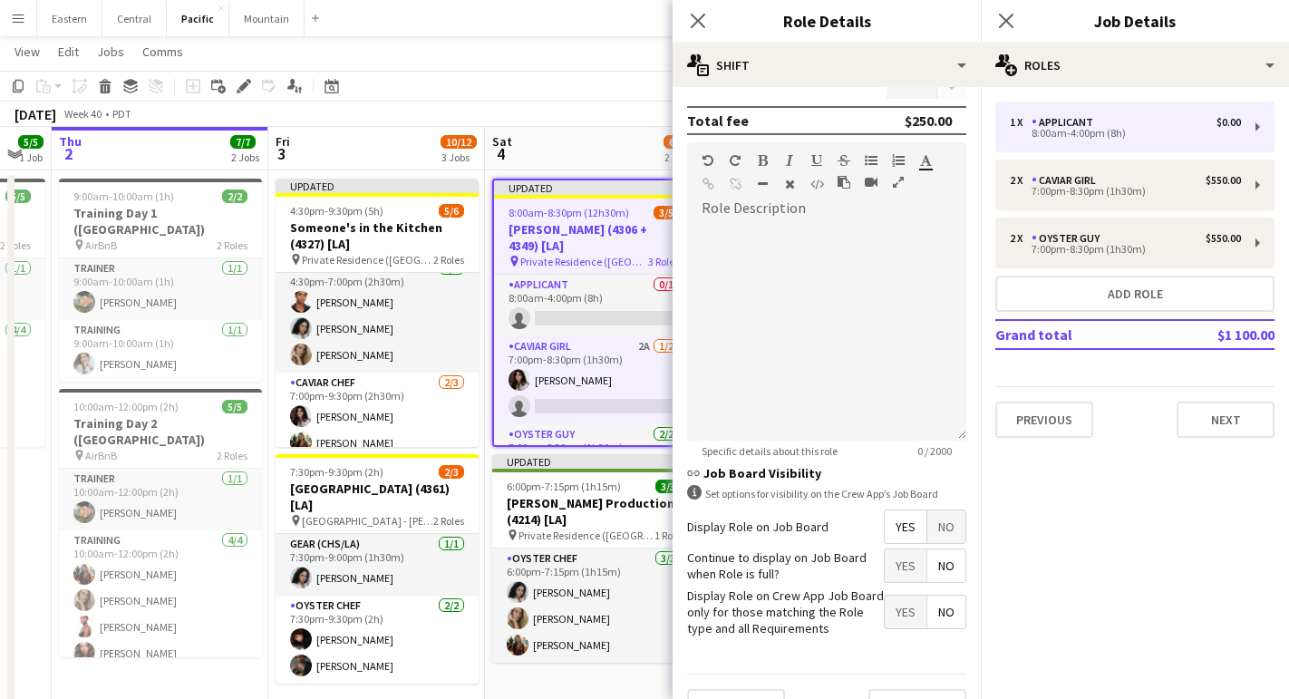
click at [960, 537] on span "No" at bounding box center [946, 526] width 38 height 33
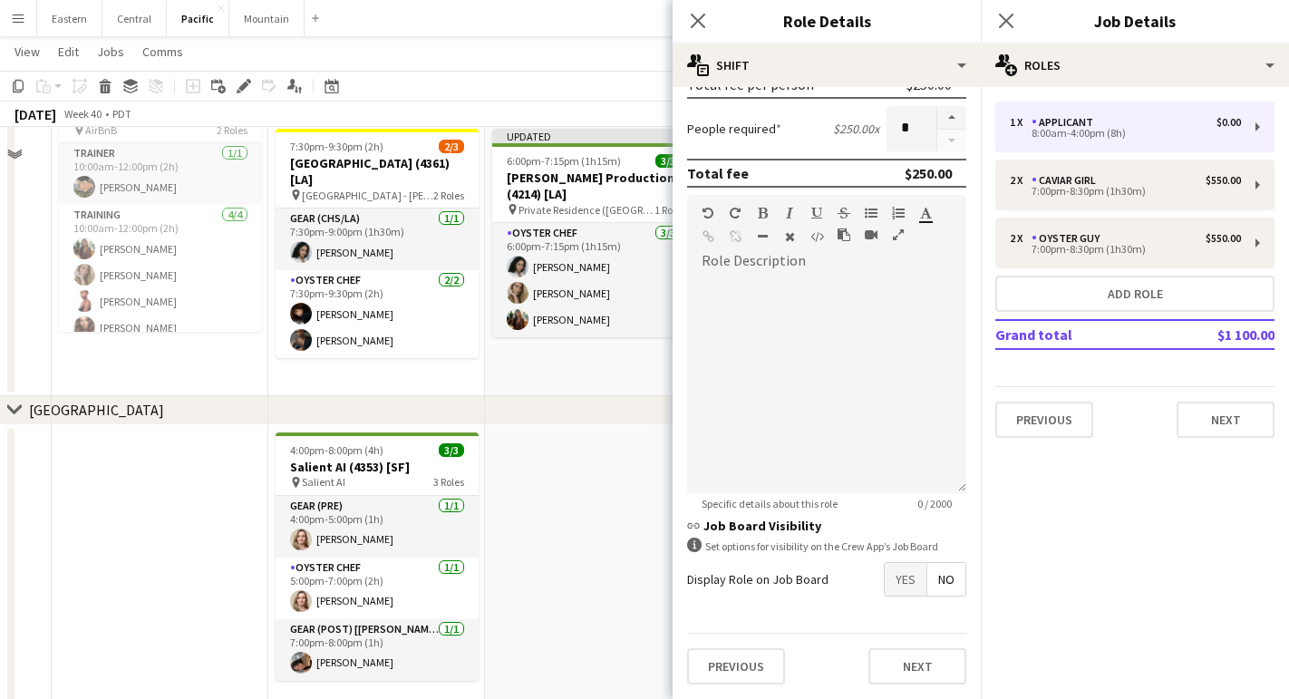
scroll to position [568, 0]
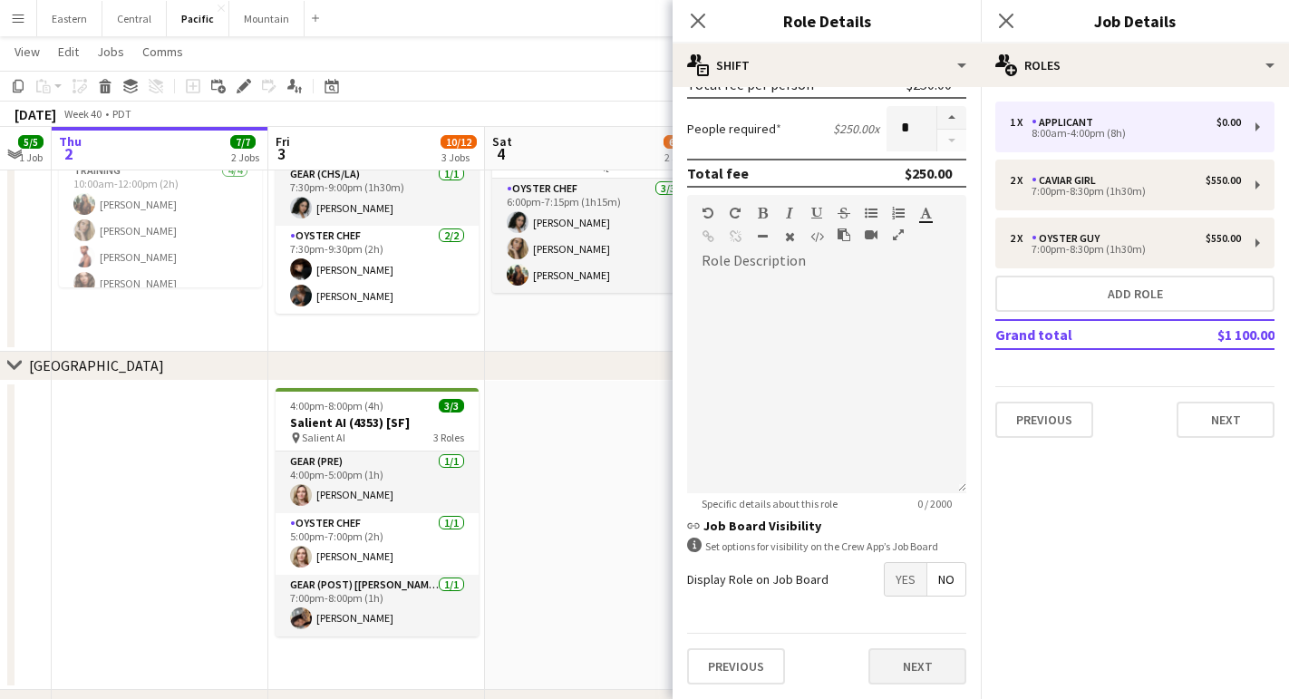
click at [916, 659] on button "Next" at bounding box center [918, 666] width 98 height 36
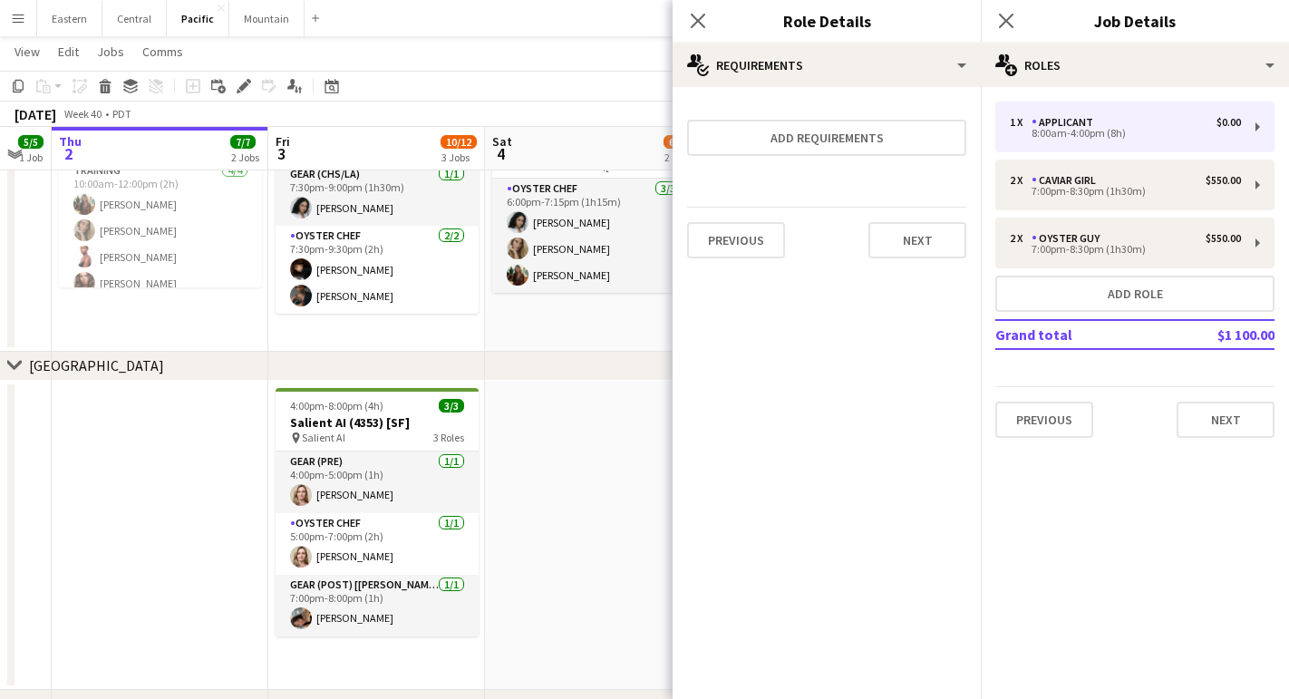
scroll to position [0, 0]
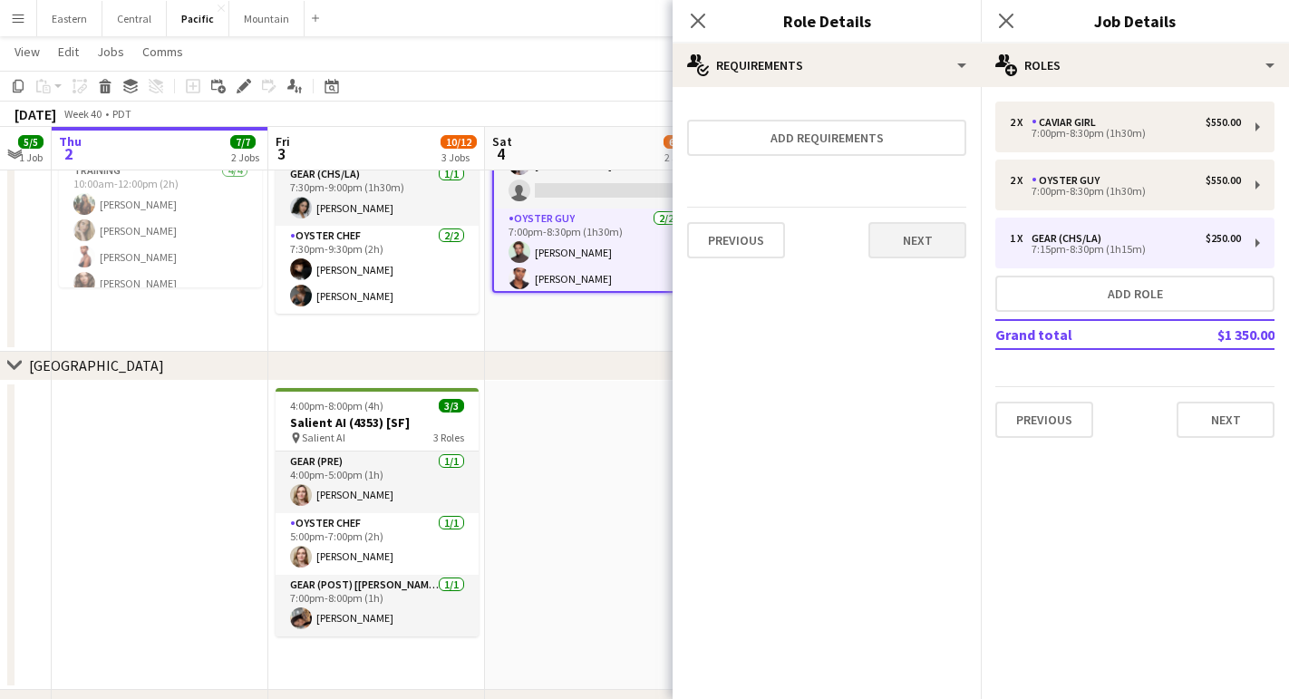
click at [907, 240] on button "Next" at bounding box center [918, 240] width 98 height 36
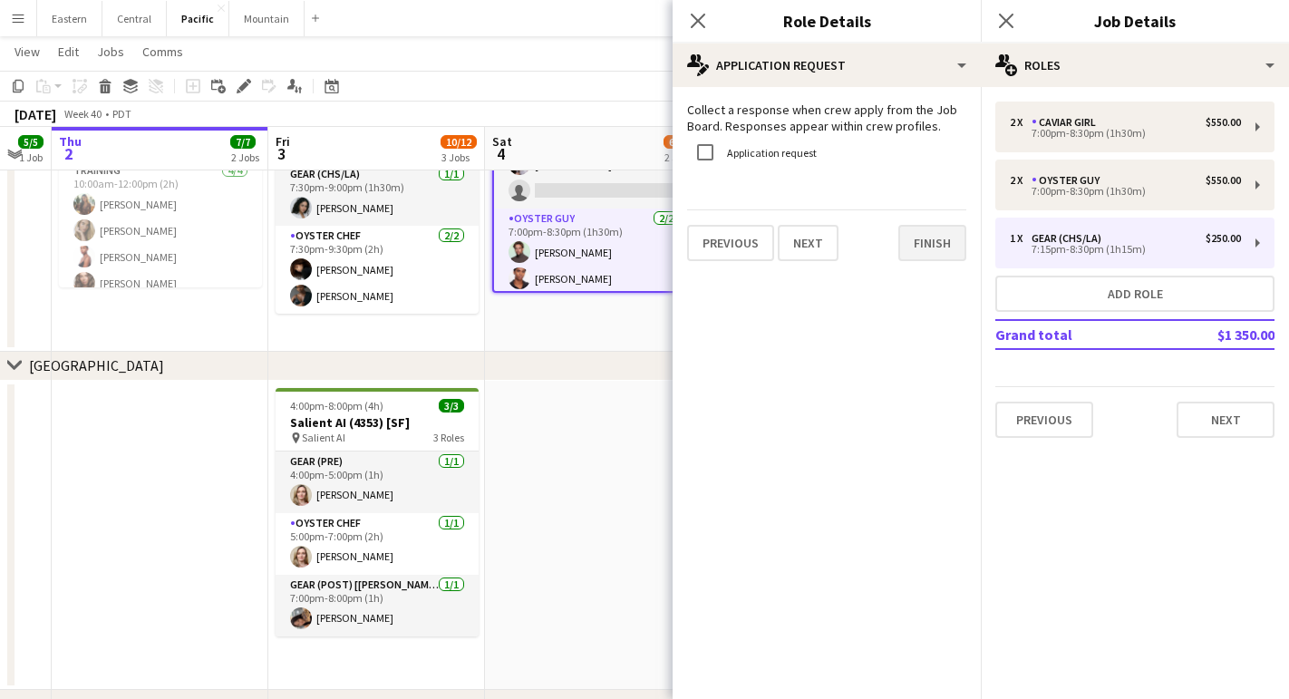
click at [927, 239] on button "Finish" at bounding box center [932, 243] width 68 height 36
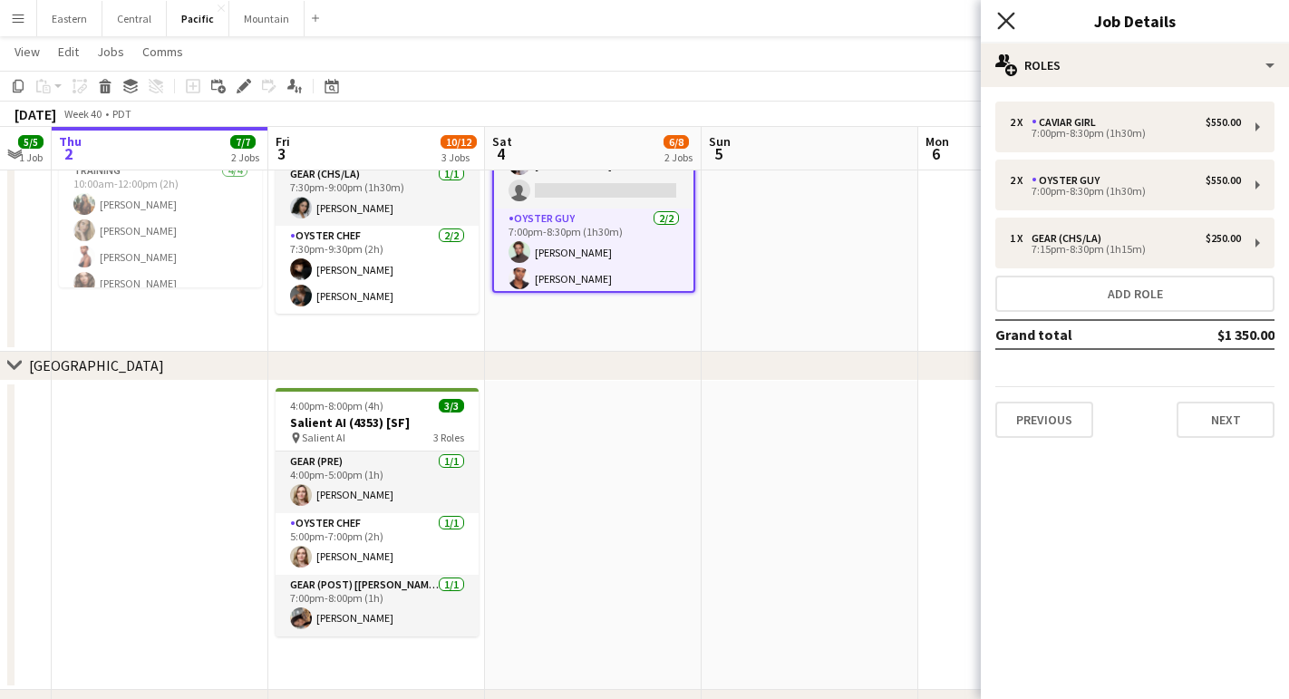
click at [1010, 21] on icon "Close pop-in" at bounding box center [1005, 20] width 17 height 17
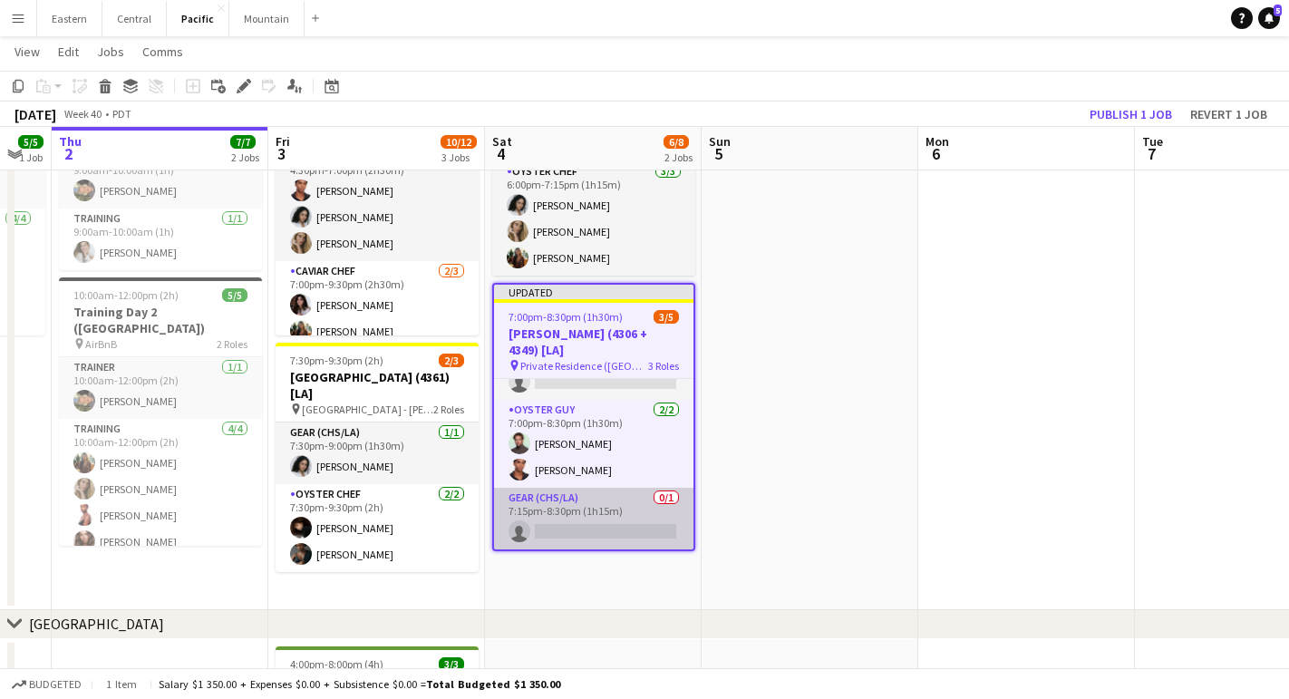
scroll to position [67, 0]
click at [607, 517] on app-card-role "Gear (CHS/LA) 0/1 7:15pm-8:30pm (1h15m) single-neutral-actions" at bounding box center [593, 519] width 199 height 62
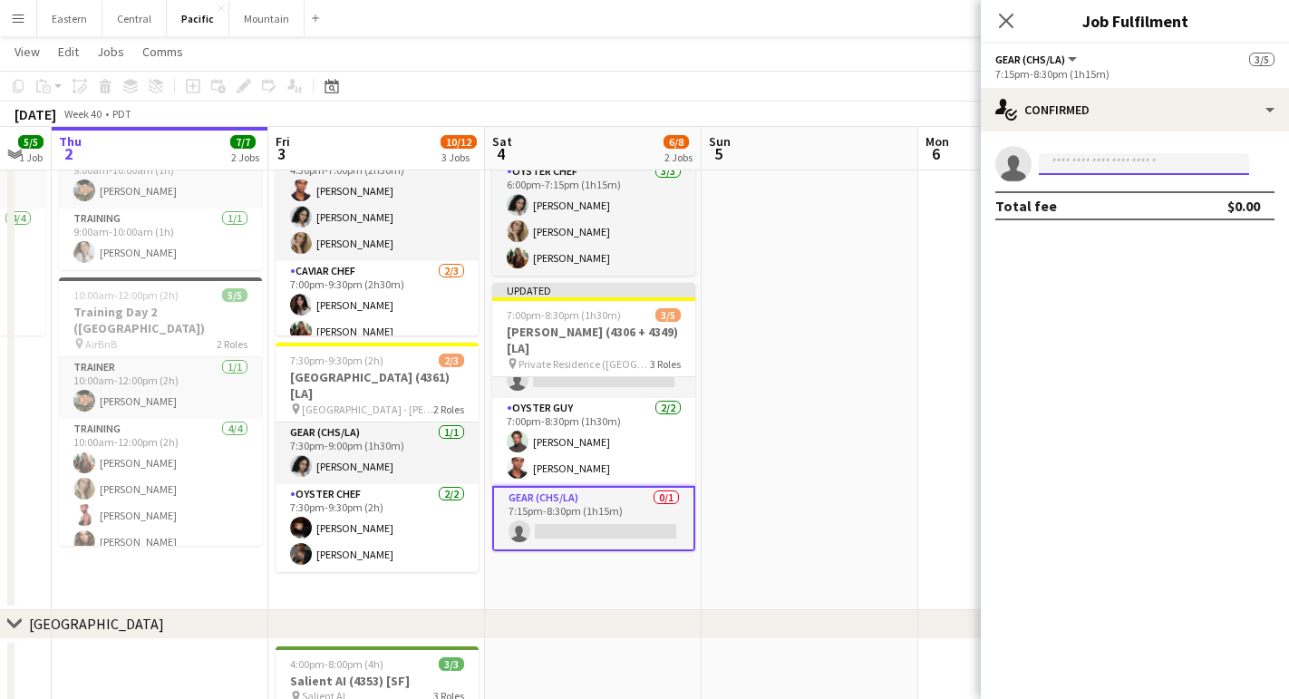
click at [1102, 169] on input at bounding box center [1144, 164] width 210 height 22
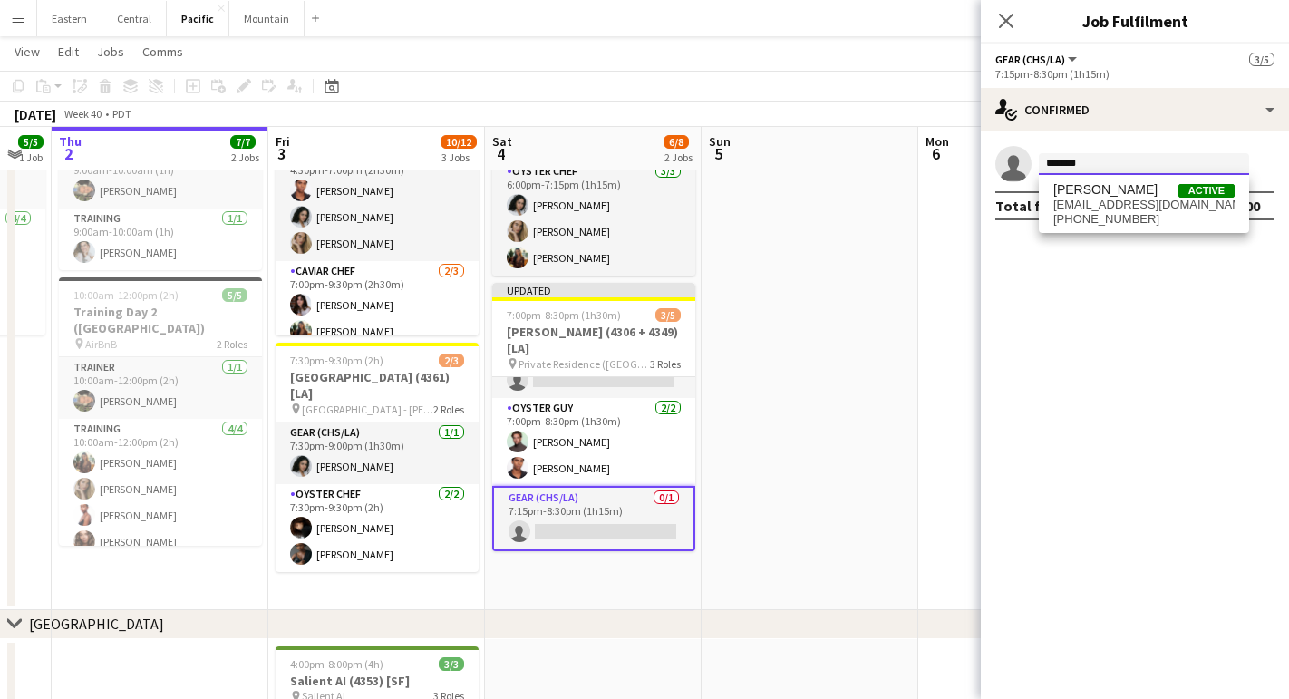
type input "*******"
drag, startPoint x: 1093, startPoint y: 194, endPoint x: 1102, endPoint y: 214, distance: 21.9
click at [1102, 214] on span "[PHONE_NUMBER]" at bounding box center [1143, 219] width 181 height 15
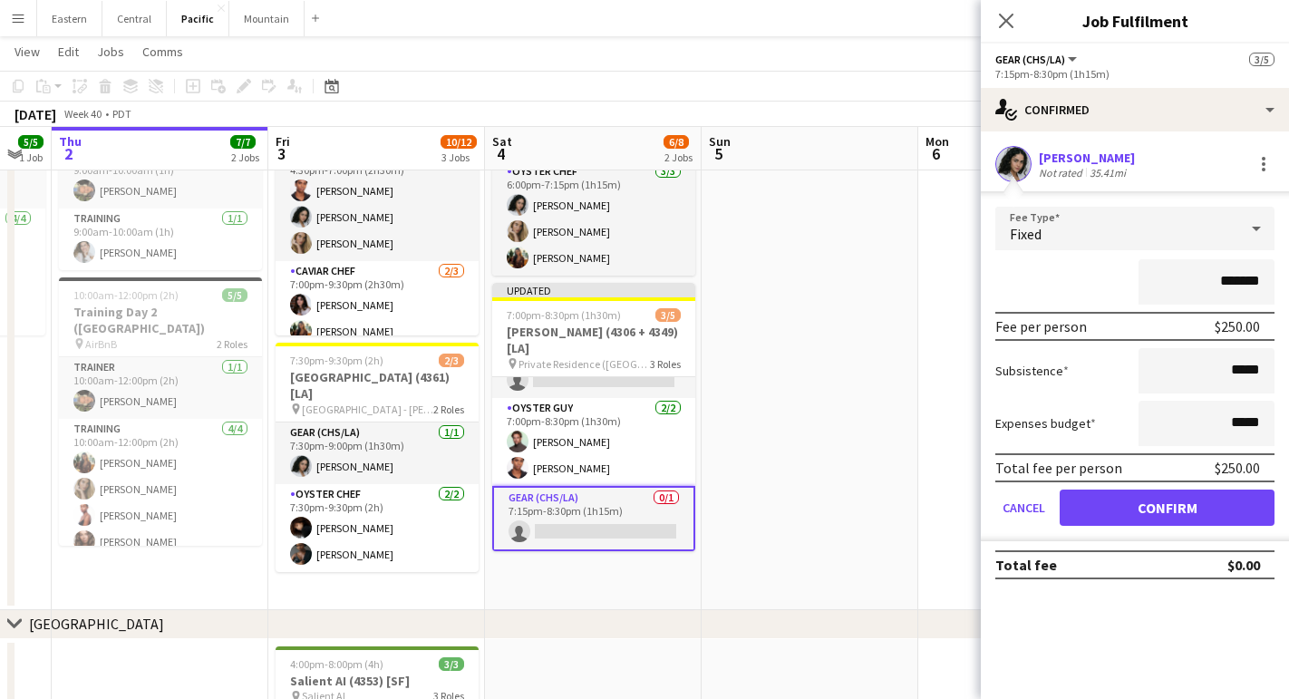
click at [1087, 505] on button "Confirm" at bounding box center [1167, 508] width 215 height 36
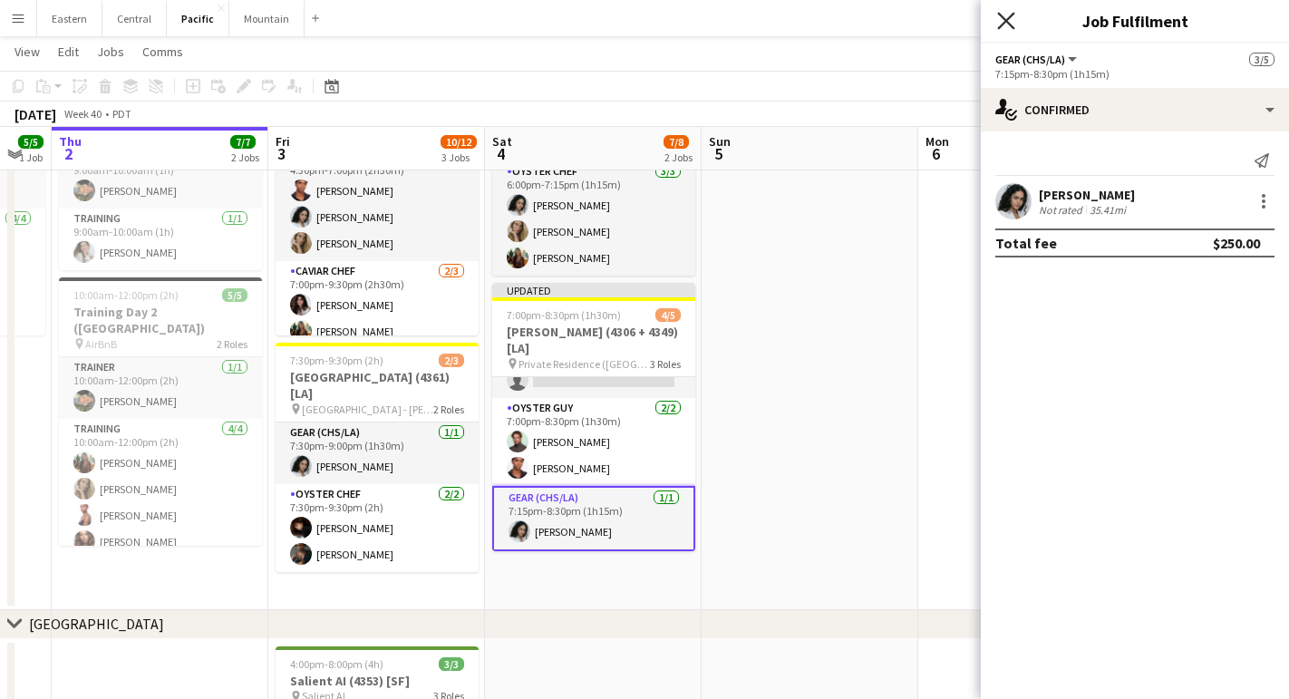
click at [1004, 25] on icon "Close pop-in" at bounding box center [1005, 20] width 17 height 17
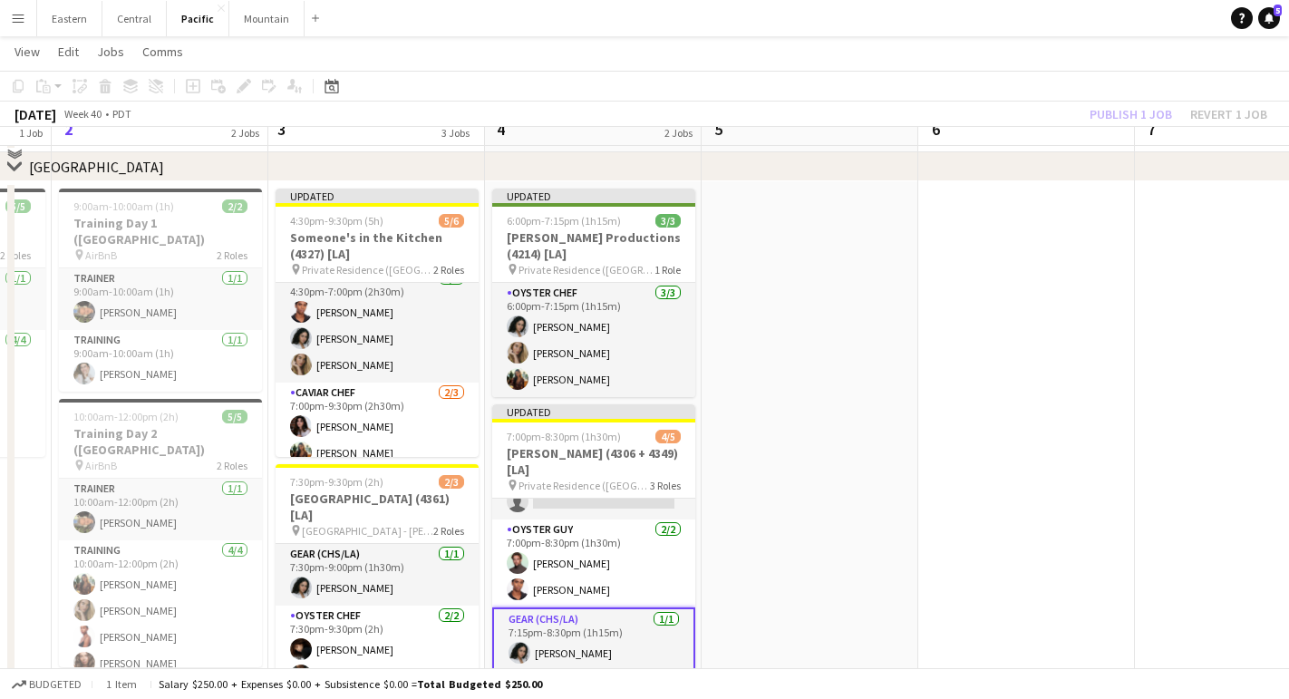
scroll to position [160, 0]
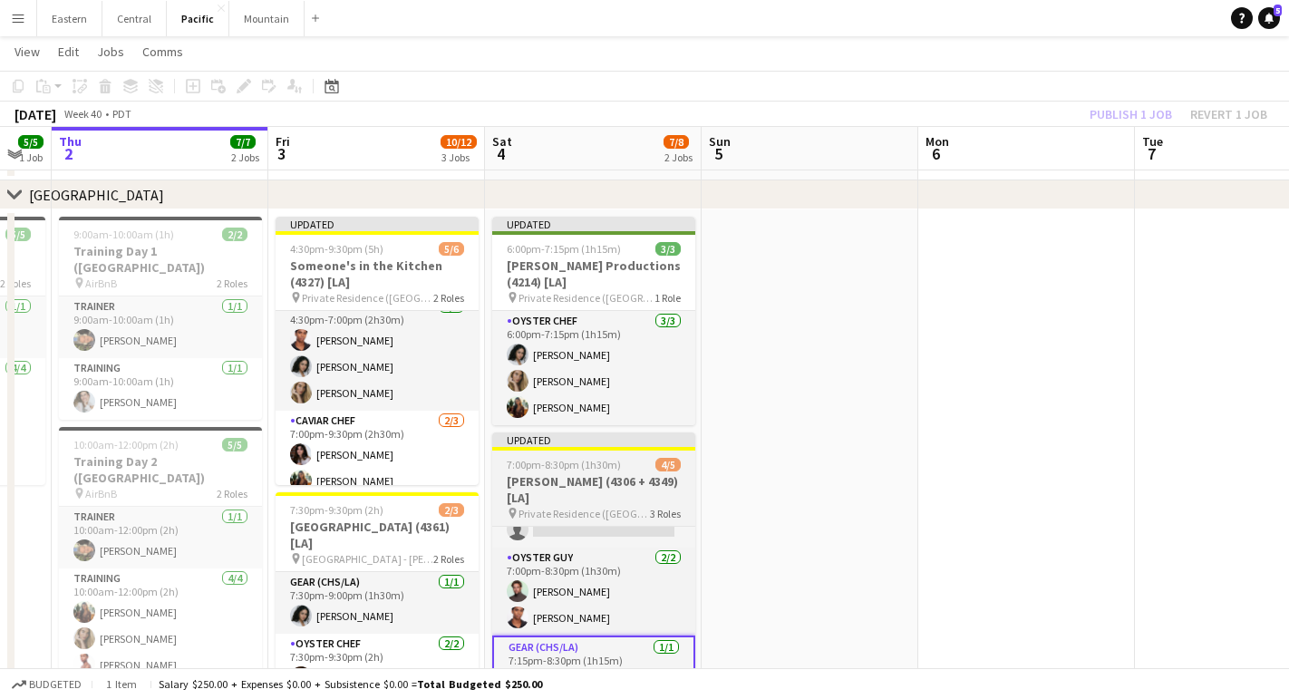
click at [632, 469] on div "7:00pm-8:30pm (1h30m) 4/5" at bounding box center [593, 465] width 203 height 14
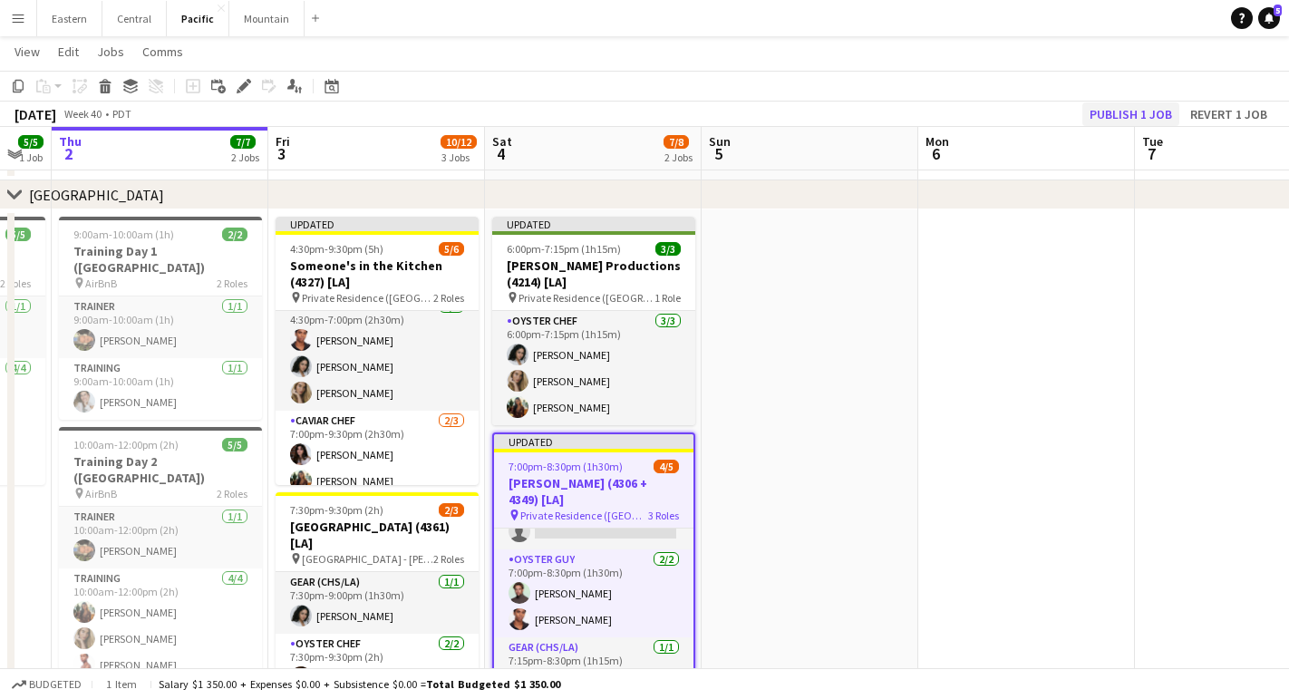
click at [1110, 118] on button "Publish 1 job" at bounding box center [1130, 114] width 97 height 24
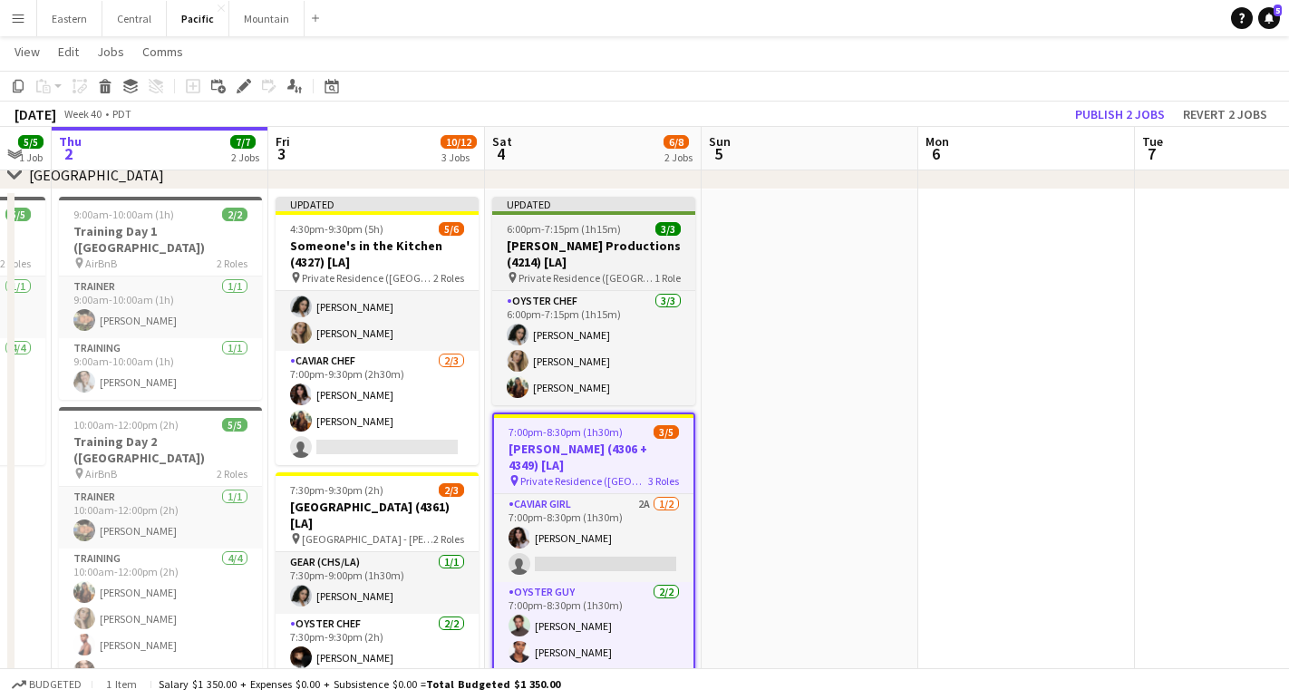
scroll to position [54, 0]
click at [537, 269] on h3 "[PERSON_NAME] Productions (4214) [LA]" at bounding box center [593, 254] width 203 height 33
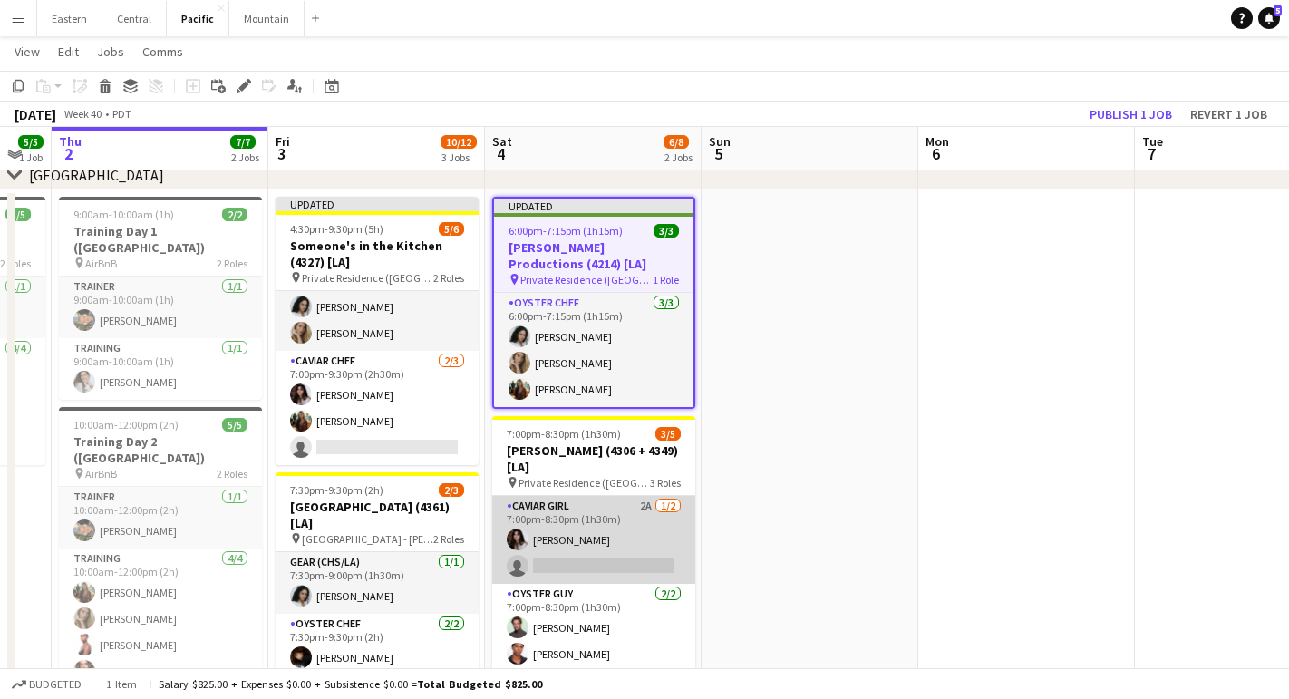
click at [568, 519] on app-card-role "Caviar Girl 2A [DATE] 7:00pm-8:30pm (1h30m) [PERSON_NAME] single-neutral-actions" at bounding box center [593, 540] width 203 height 88
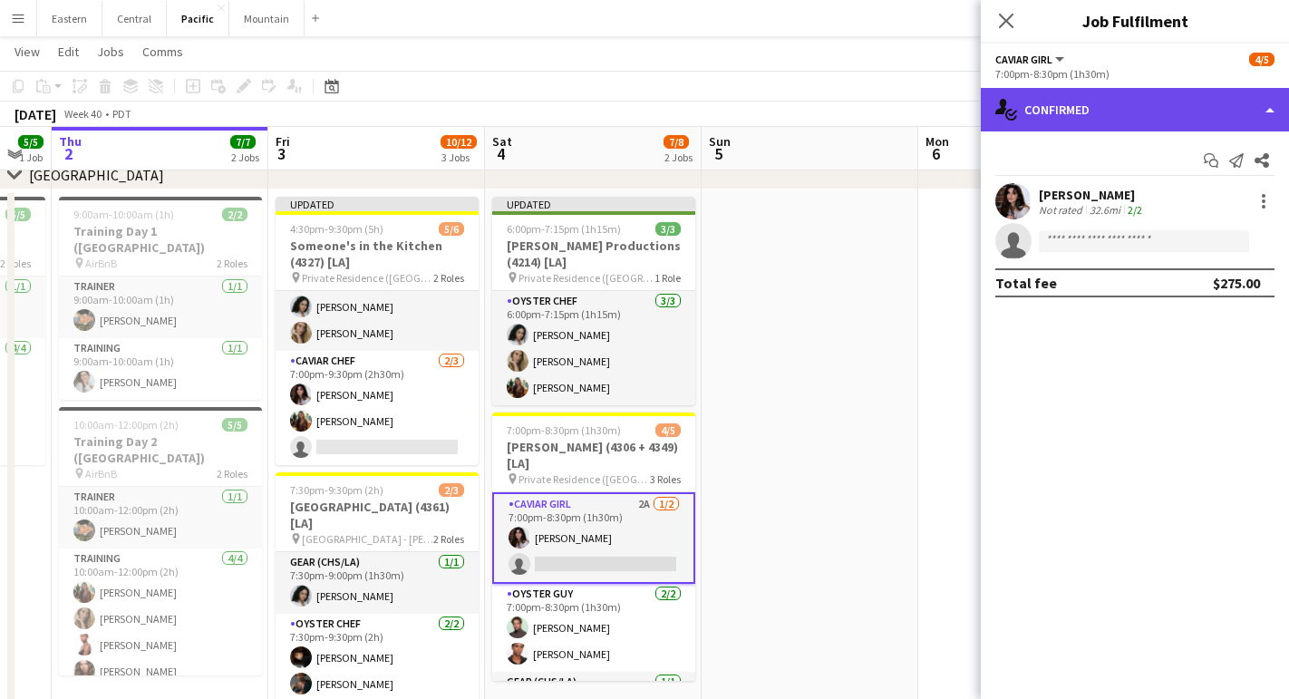
click at [1146, 126] on div "single-neutral-actions-check-2 Confirmed" at bounding box center [1135, 110] width 308 height 44
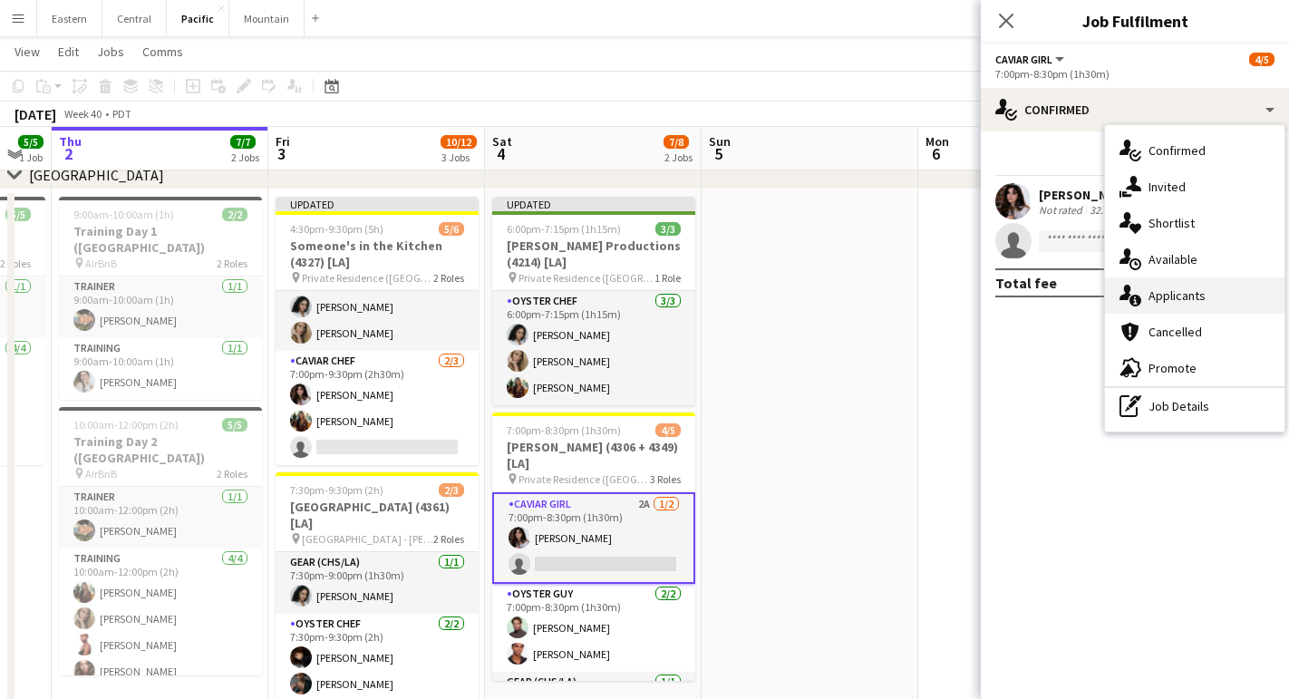
click at [1148, 307] on div "single-neutral-actions-information Applicants" at bounding box center [1195, 295] width 180 height 36
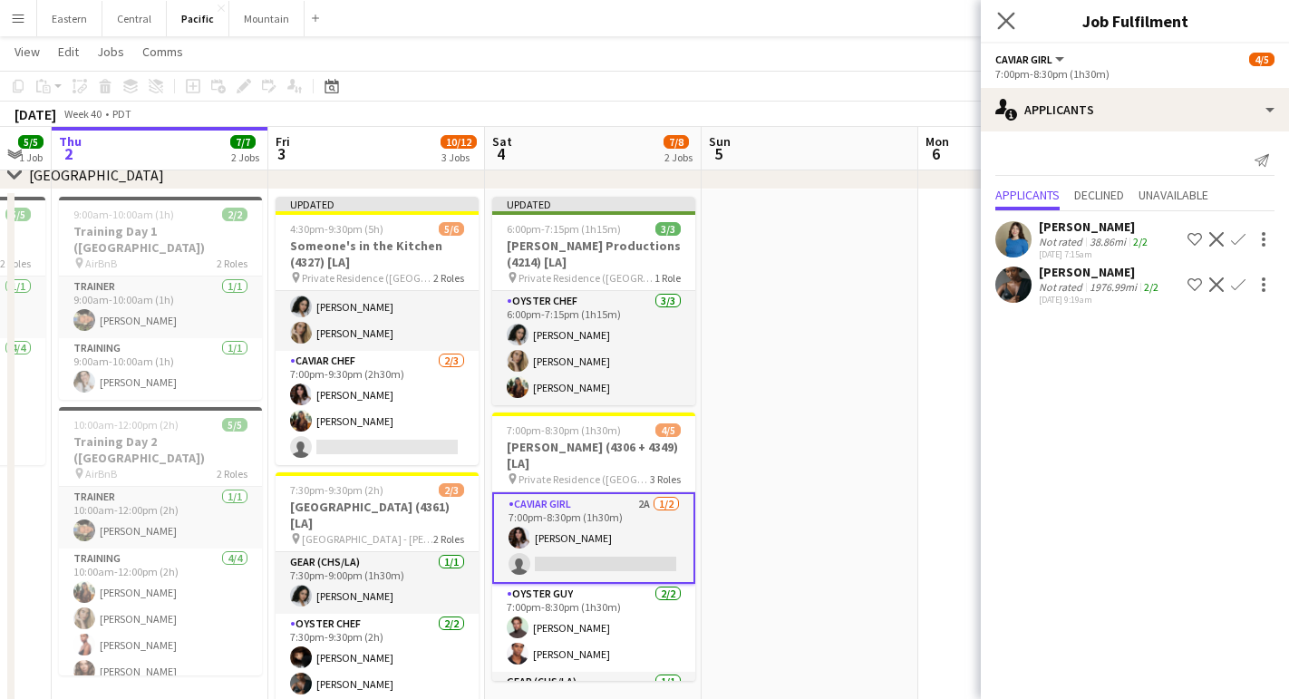
click at [1016, 23] on app-icon "Close pop-in" at bounding box center [1007, 21] width 26 height 26
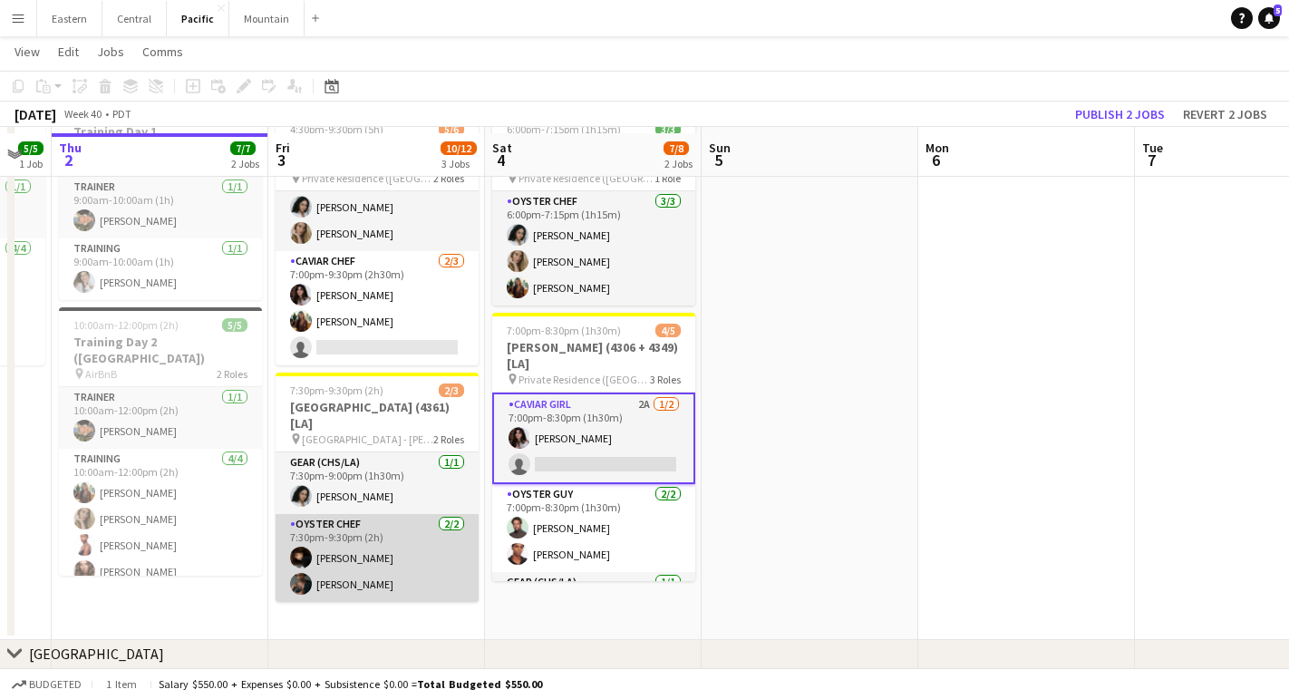
scroll to position [290, 0]
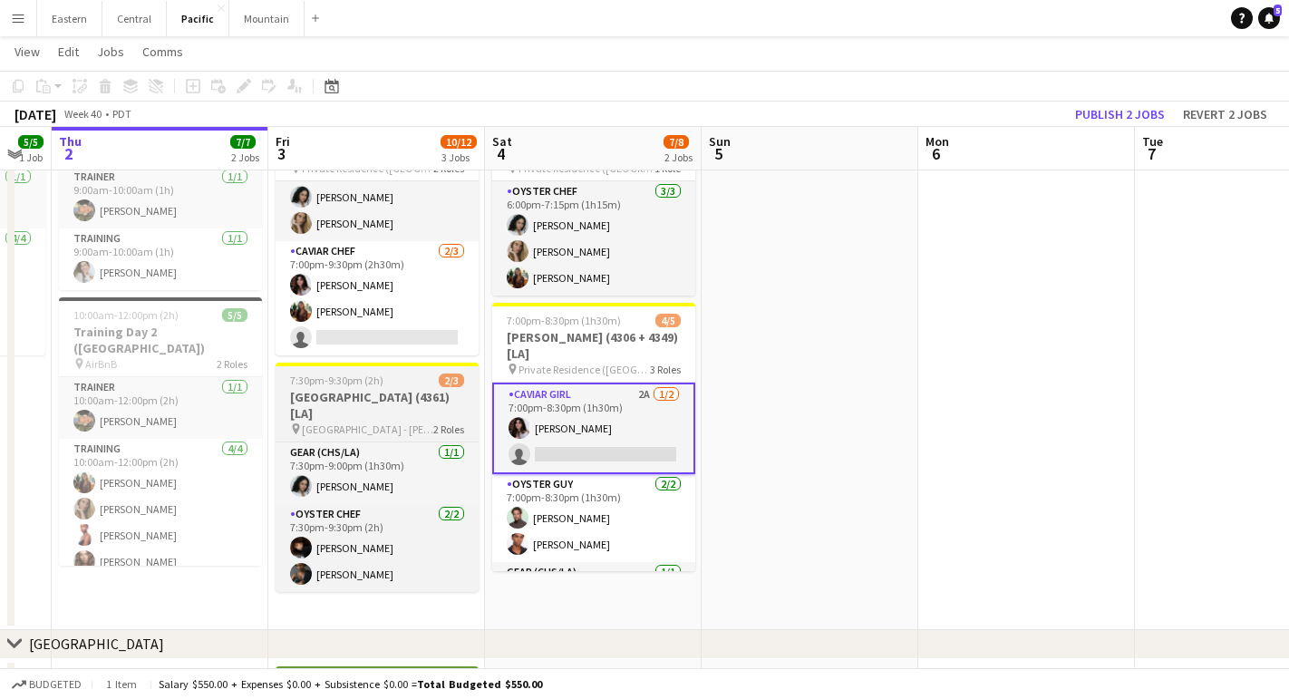
click at [393, 422] on span "[GEOGRAPHIC_DATA] - [PERSON_NAME] ([GEOGRAPHIC_DATA], [GEOGRAPHIC_DATA])" at bounding box center [367, 429] width 131 height 14
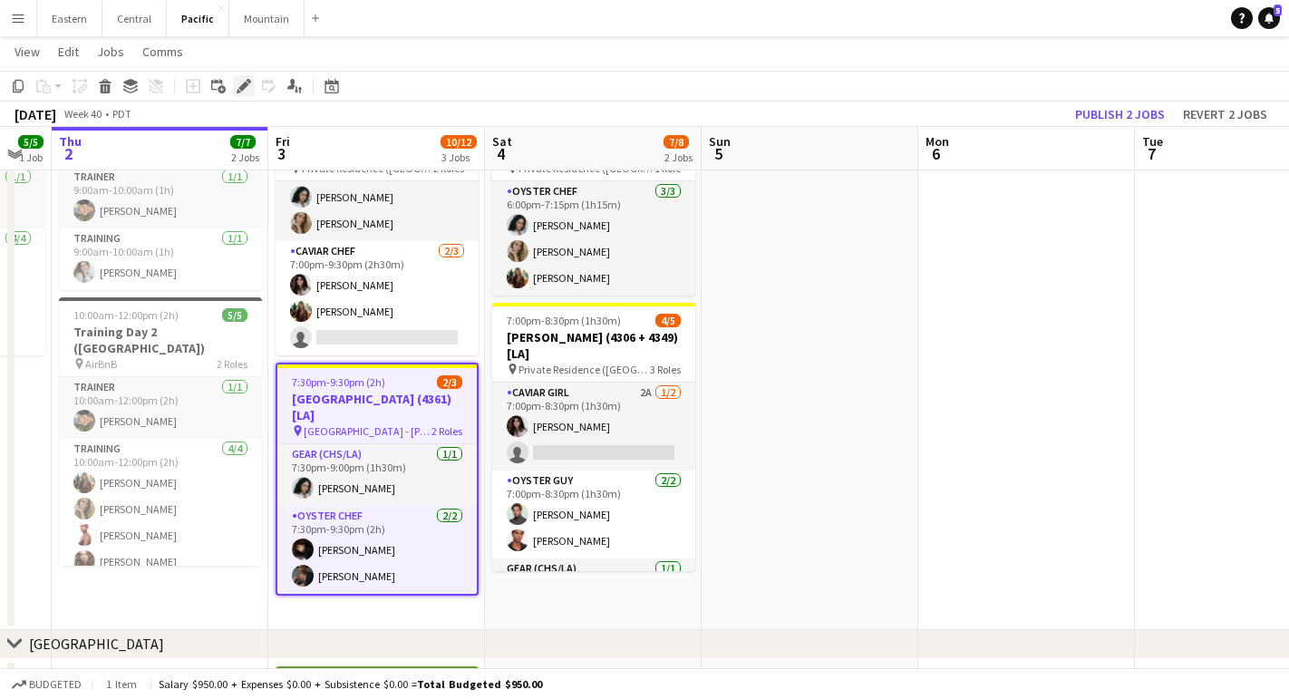
click at [239, 91] on icon at bounding box center [239, 91] width 5 height 5
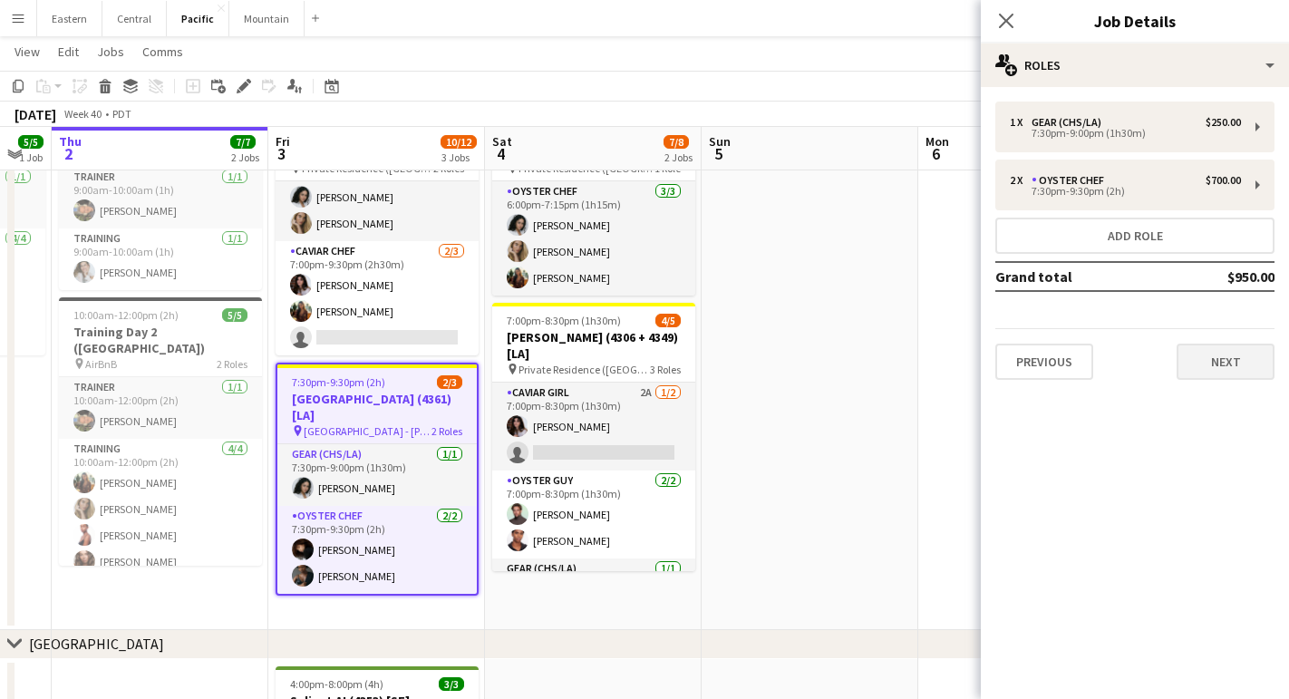
click at [1235, 365] on button "Next" at bounding box center [1226, 362] width 98 height 36
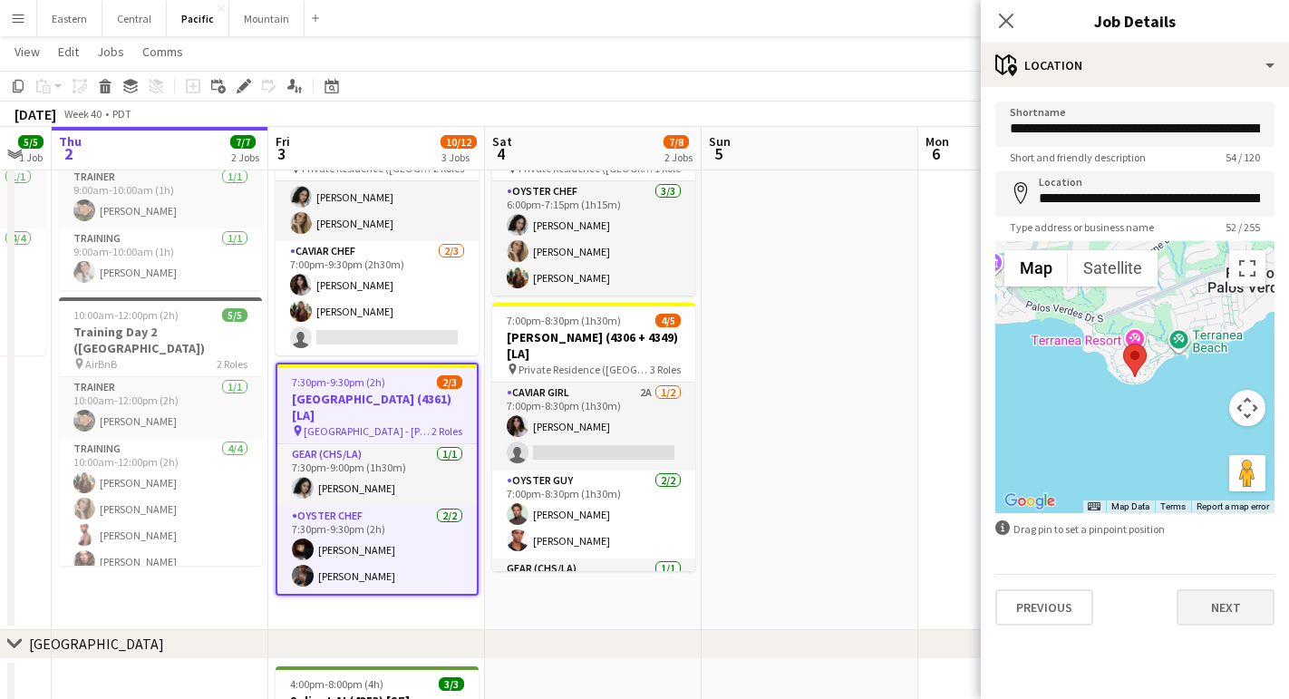
click at [1212, 617] on button "Next" at bounding box center [1226, 607] width 98 height 36
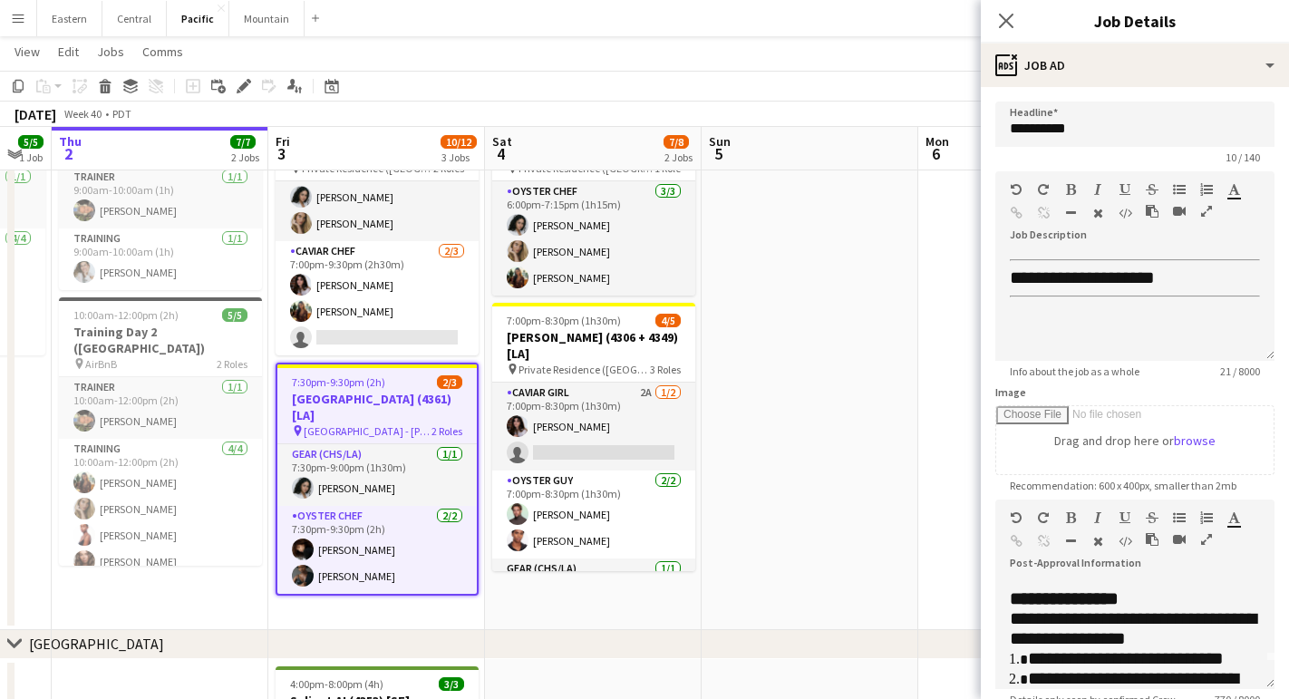
scroll to position [34, 0]
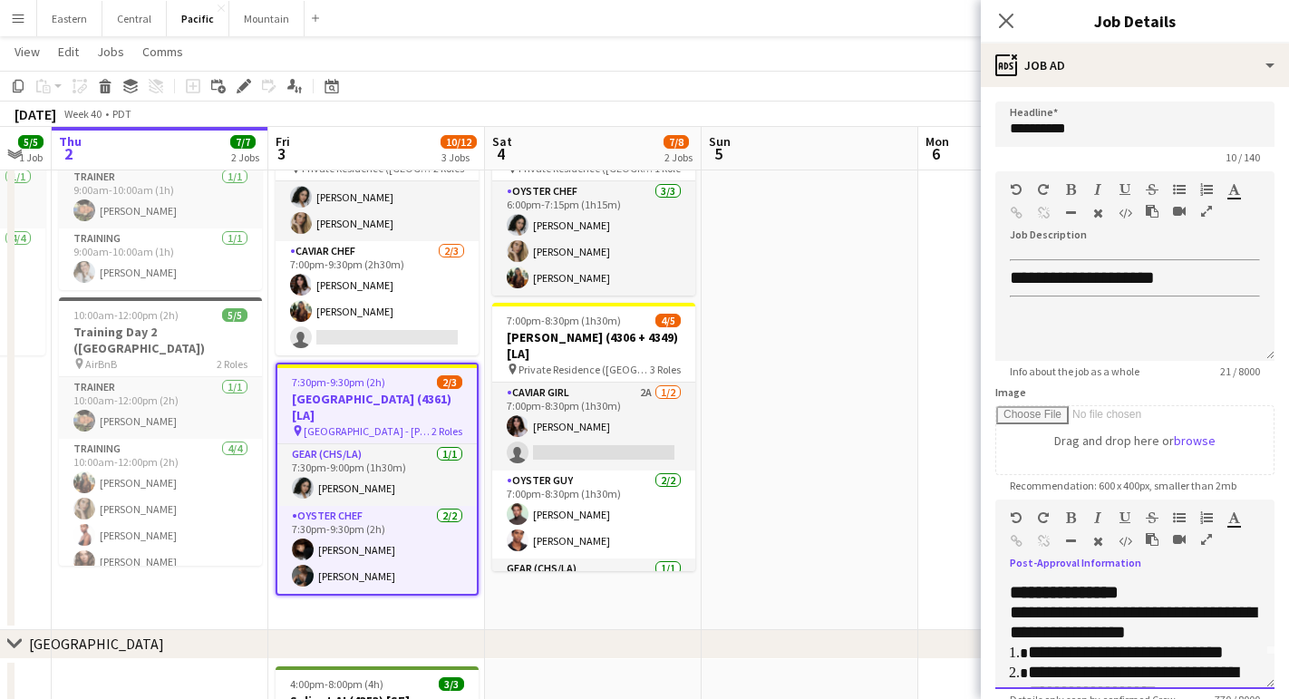
click at [1208, 531] on div at bounding box center [1200, 521] width 54 height 22
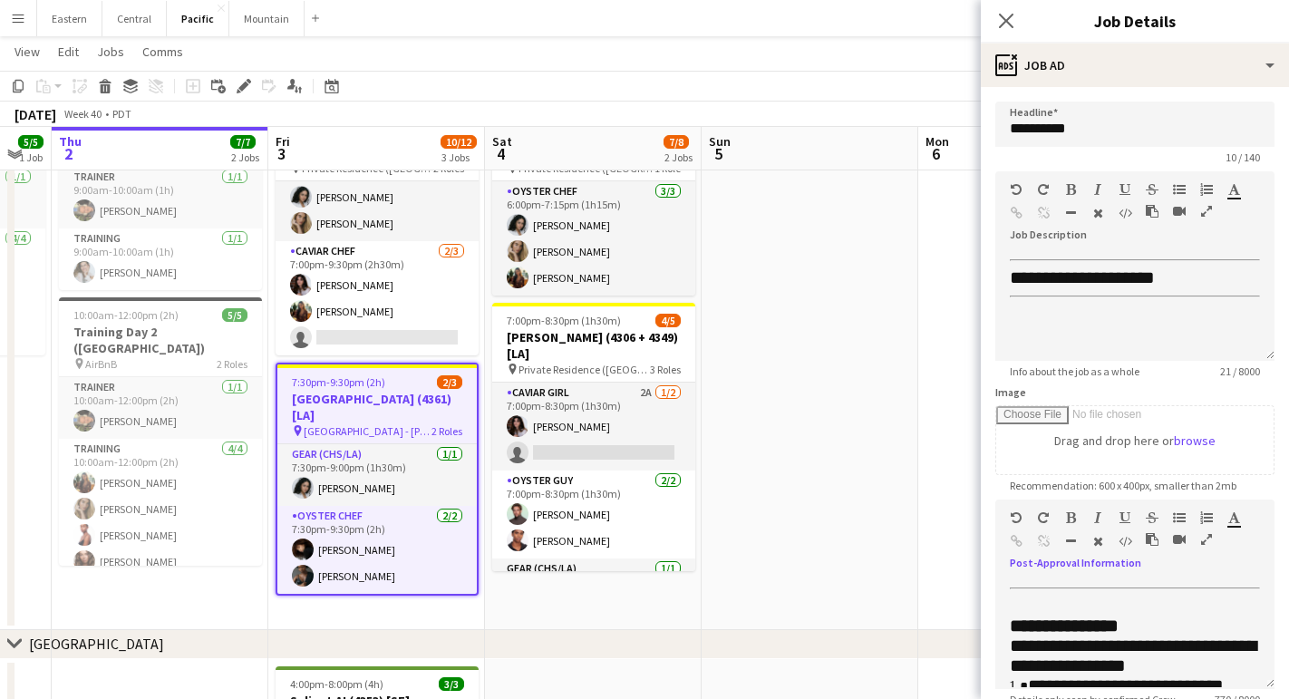
click at [1208, 534] on icon "button" at bounding box center [1206, 539] width 11 height 13
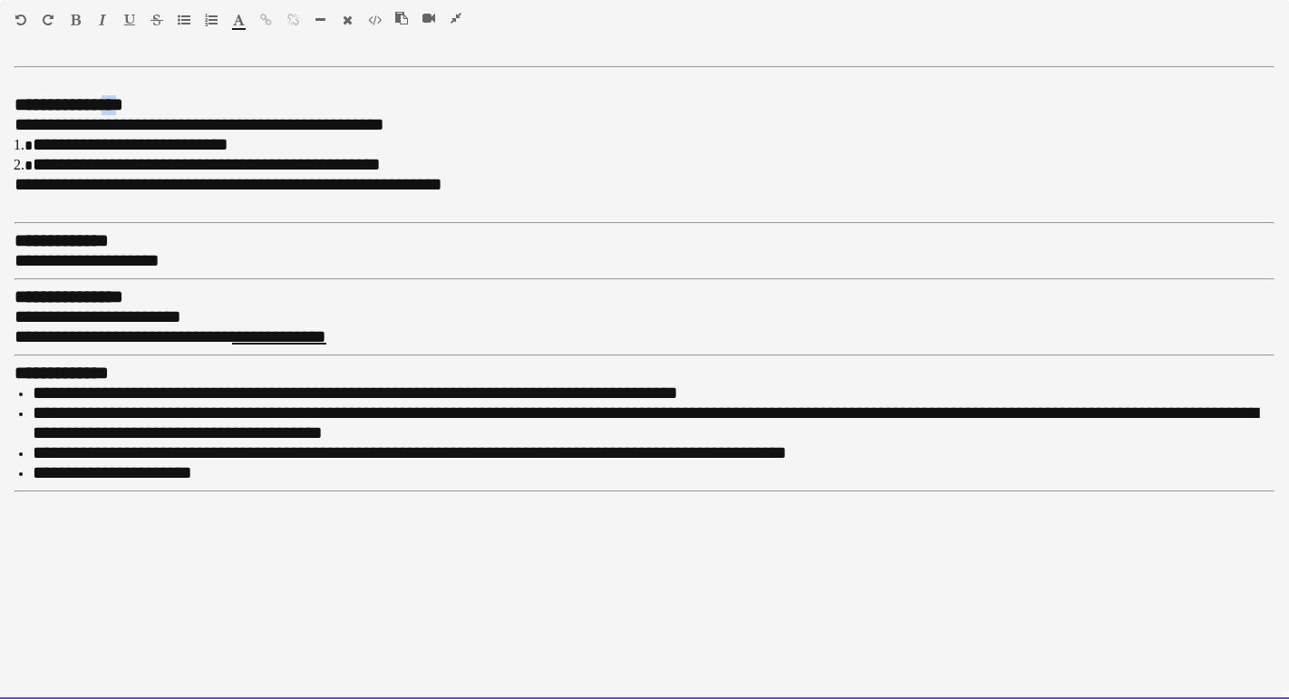
drag, startPoint x: 138, startPoint y: 103, endPoint x: 113, endPoint y: 104, distance: 24.5
click at [113, 104] on b "**********" at bounding box center [69, 104] width 109 height 18
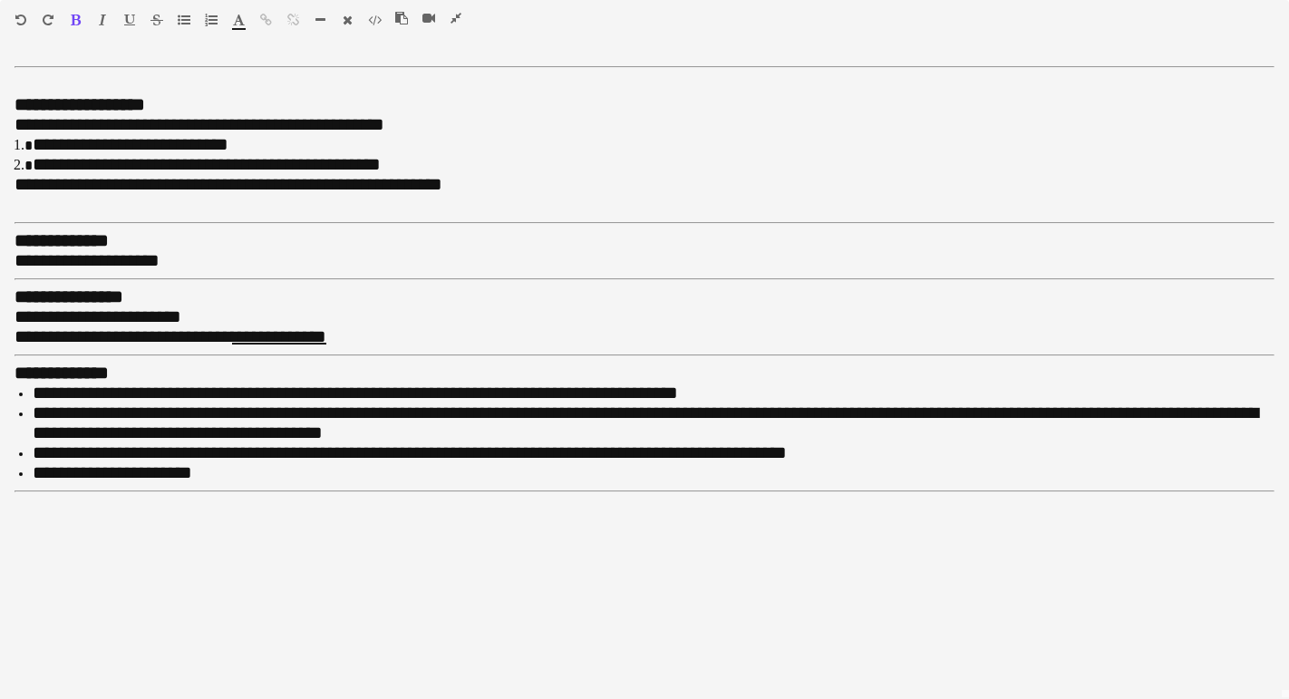
click at [451, 15] on icon "button" at bounding box center [456, 18] width 11 height 13
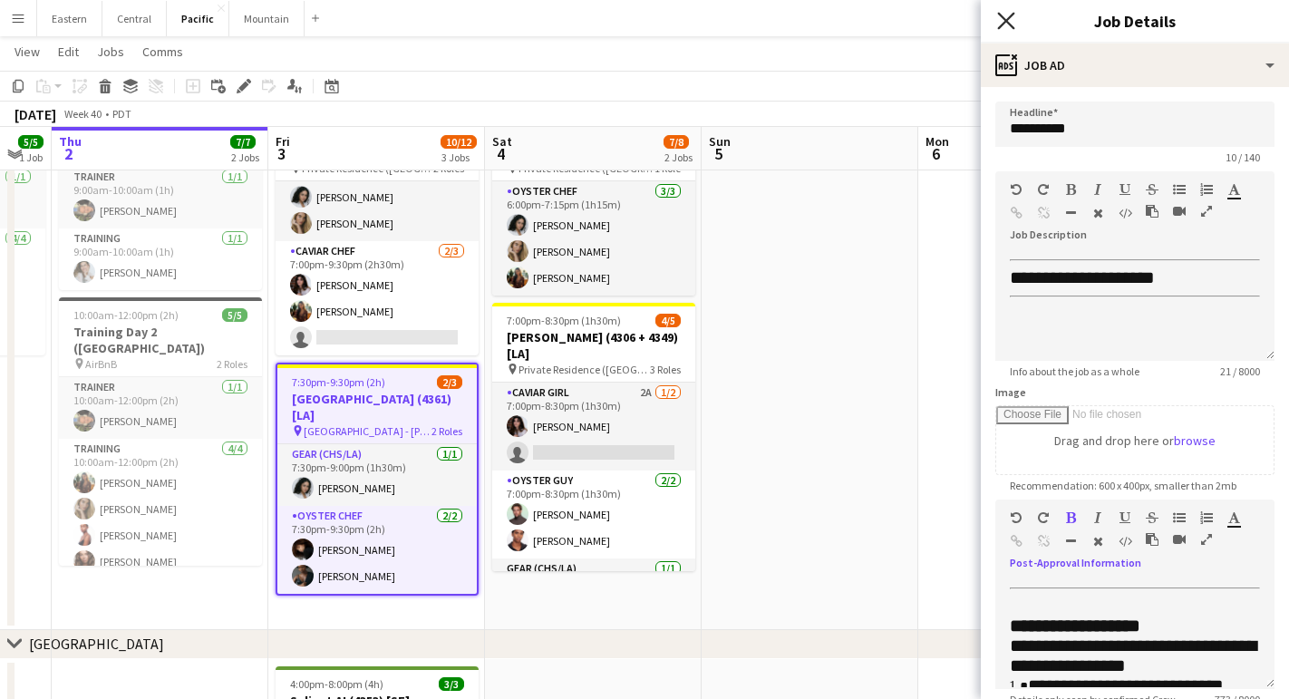
click at [1010, 24] on icon at bounding box center [1005, 20] width 17 height 17
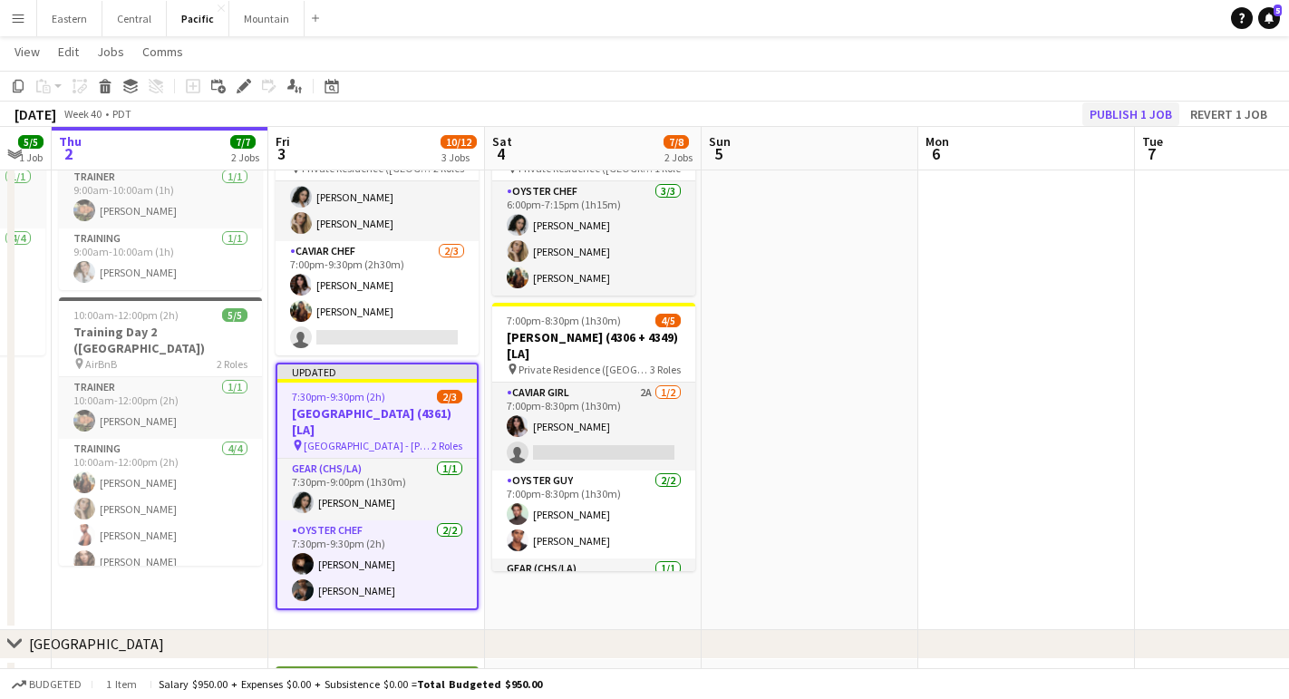
click at [1127, 119] on button "Publish 1 job" at bounding box center [1130, 114] width 97 height 24
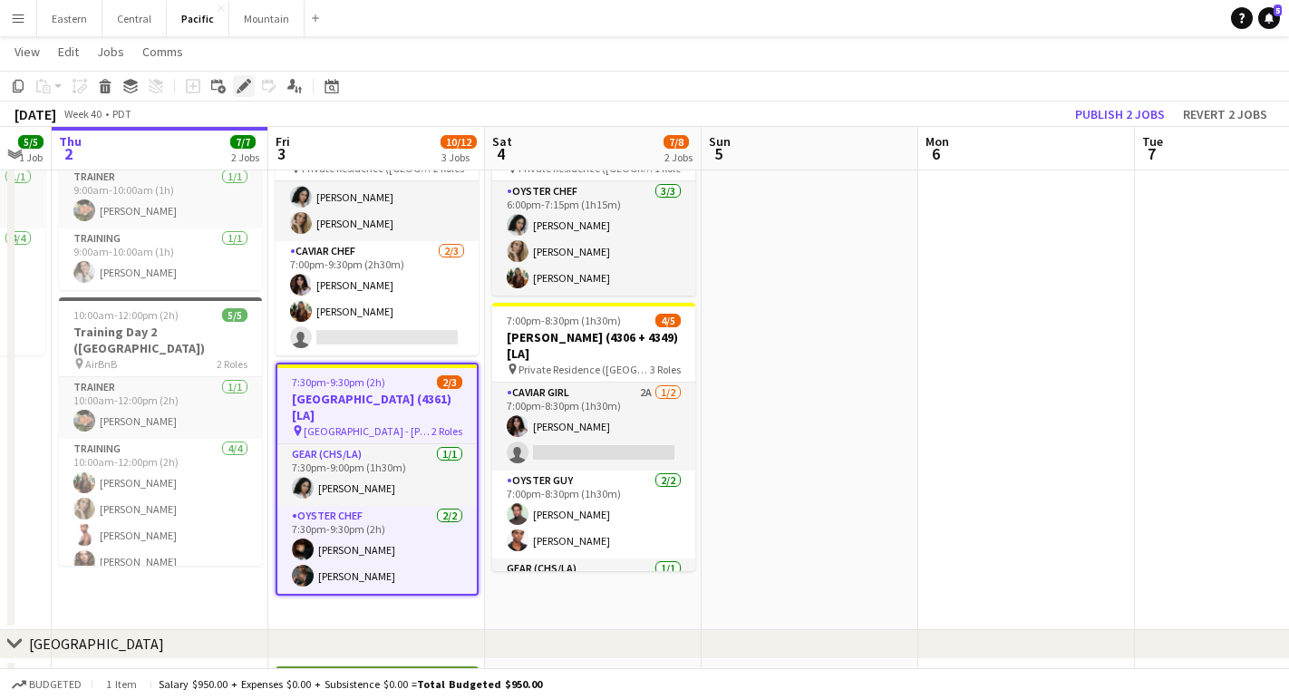
click at [249, 78] on div "Edit" at bounding box center [244, 86] width 22 height 22
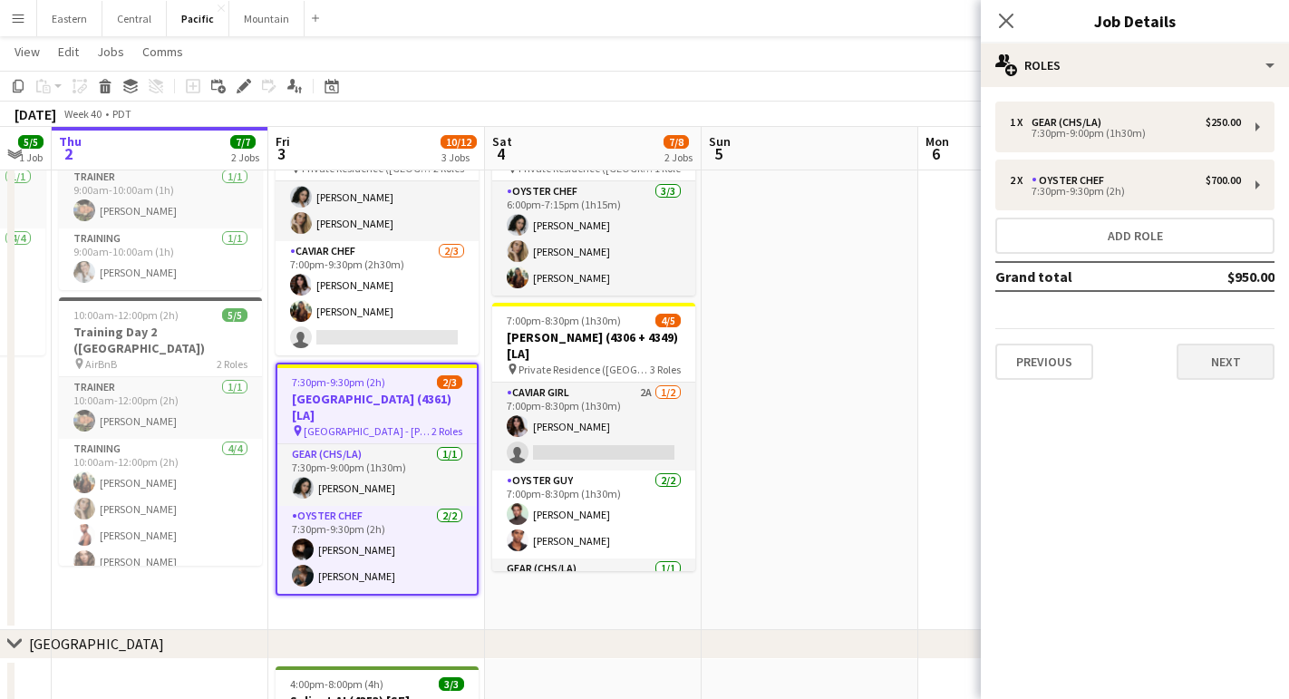
click at [1207, 367] on button "Next" at bounding box center [1226, 362] width 98 height 36
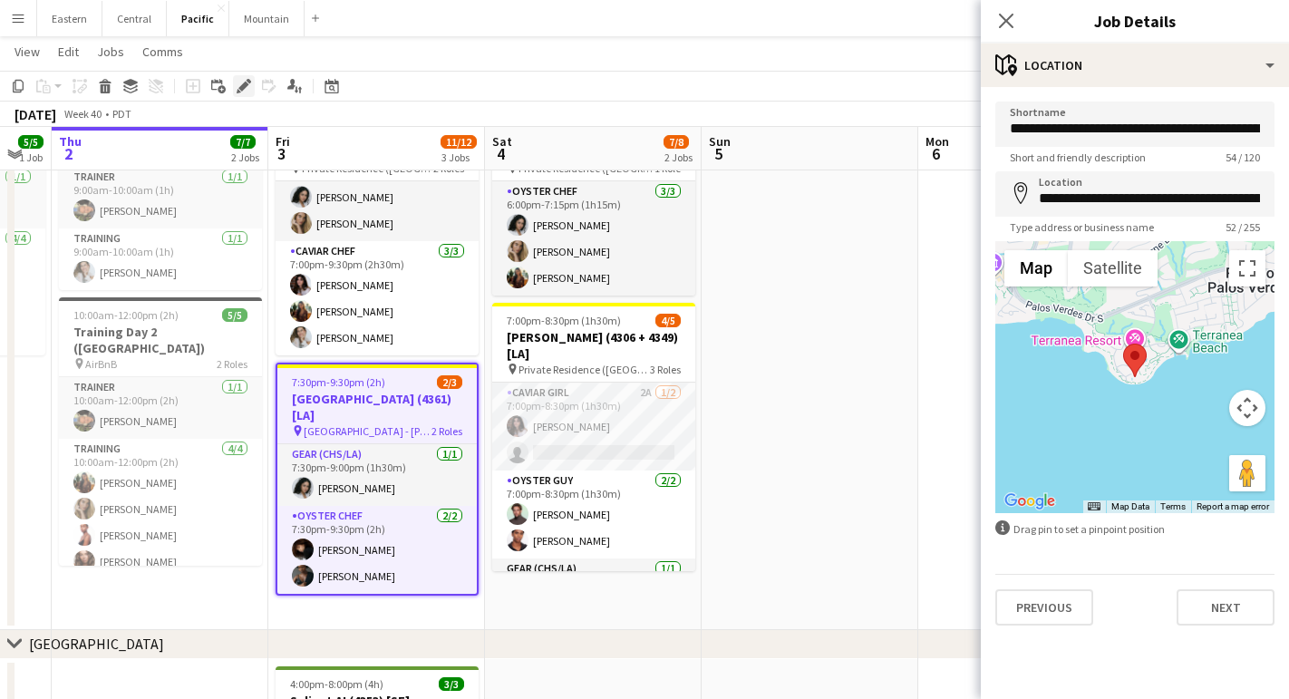
click at [248, 92] on icon "Edit" at bounding box center [244, 86] width 15 height 15
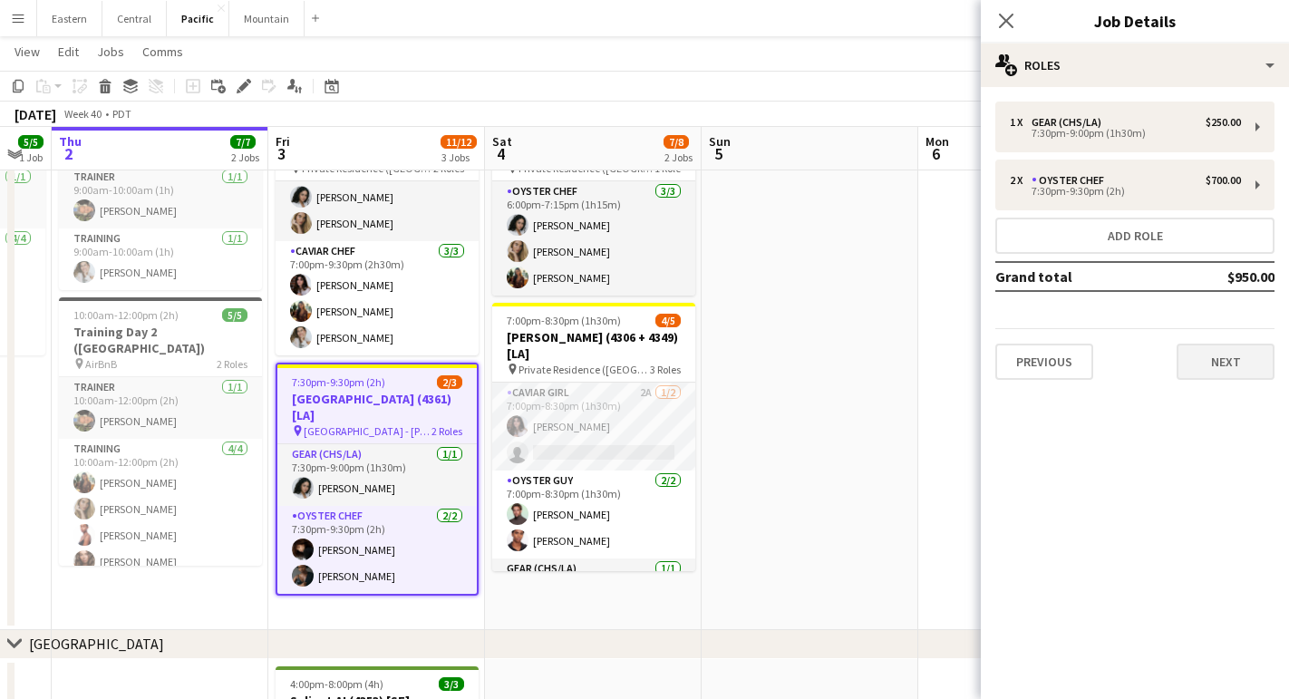
click at [1200, 368] on button "Next" at bounding box center [1226, 362] width 98 height 36
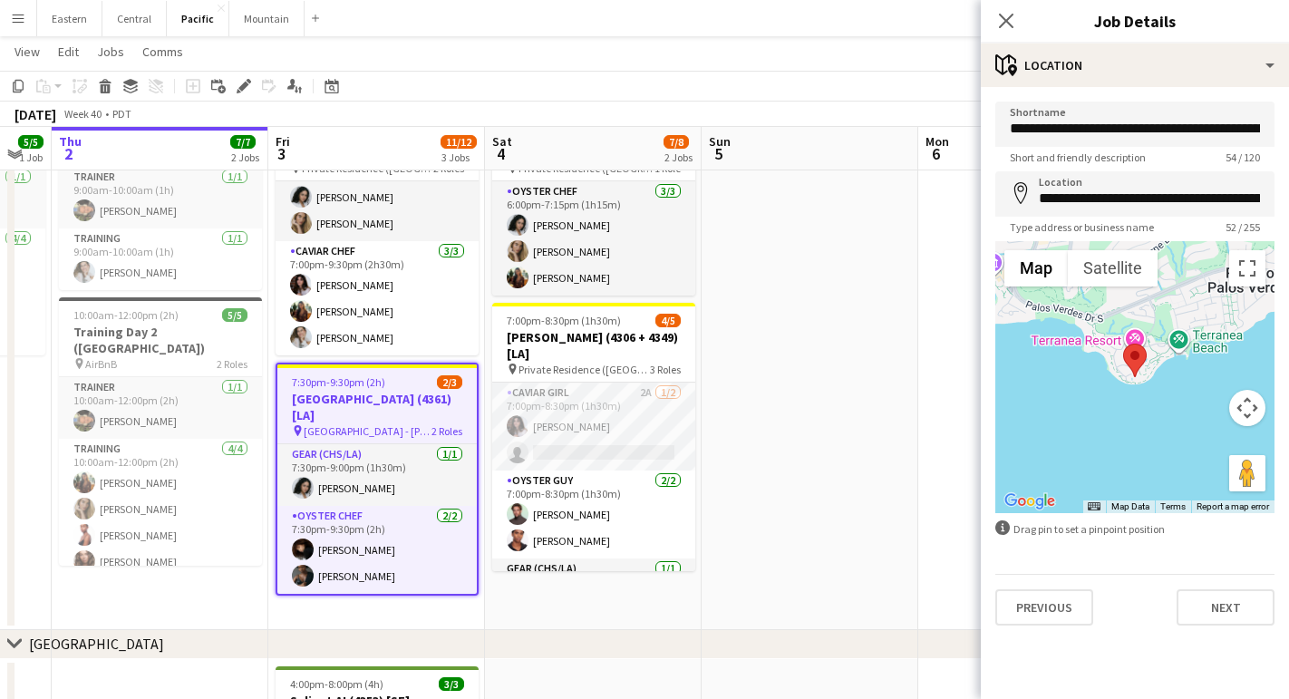
click at [1235, 636] on div "**********" at bounding box center [1135, 363] width 308 height 553
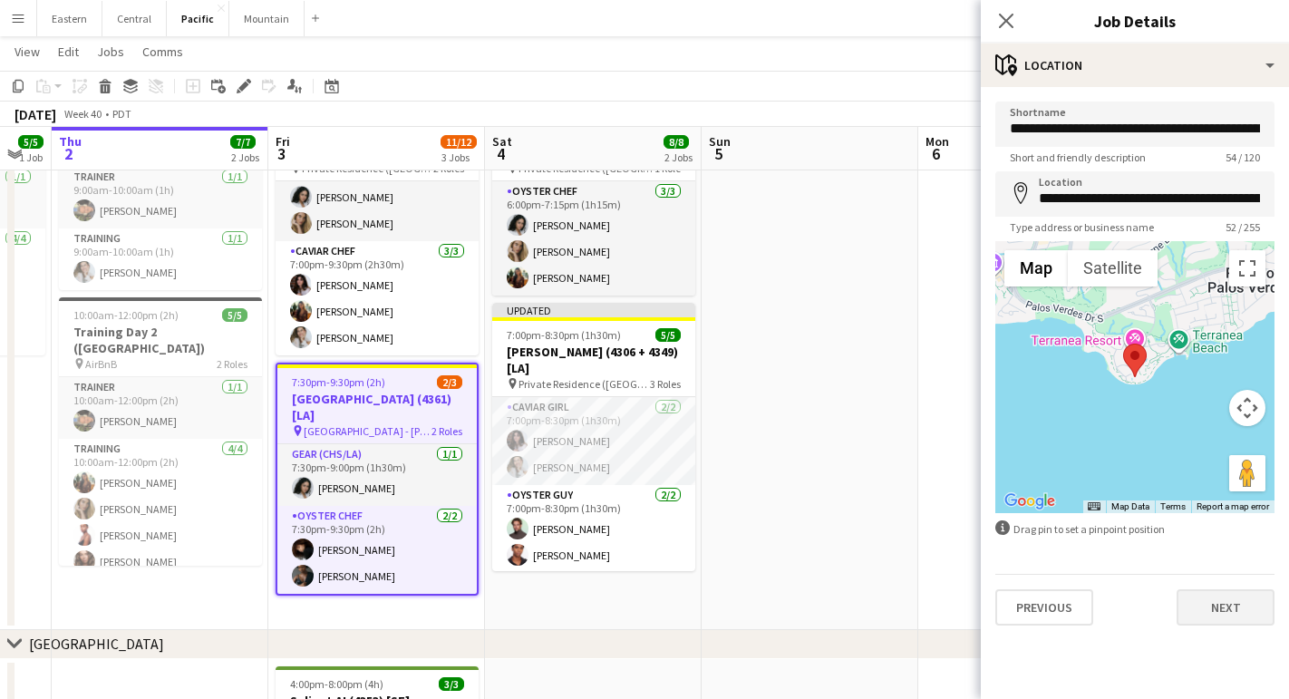
click at [1235, 614] on button "Next" at bounding box center [1226, 607] width 98 height 36
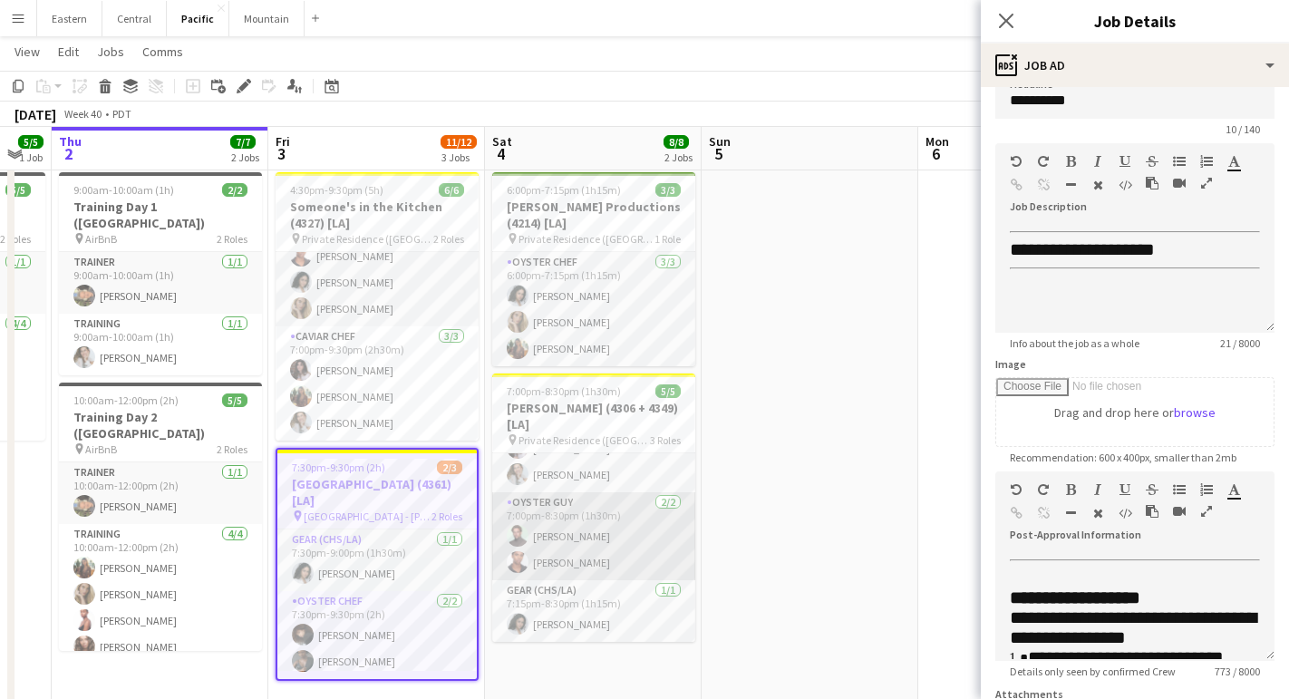
scroll to position [49, 0]
click at [606, 432] on h3 "[PERSON_NAME] (4306 + 4349) [LA]" at bounding box center [593, 416] width 203 height 33
type input "**********"
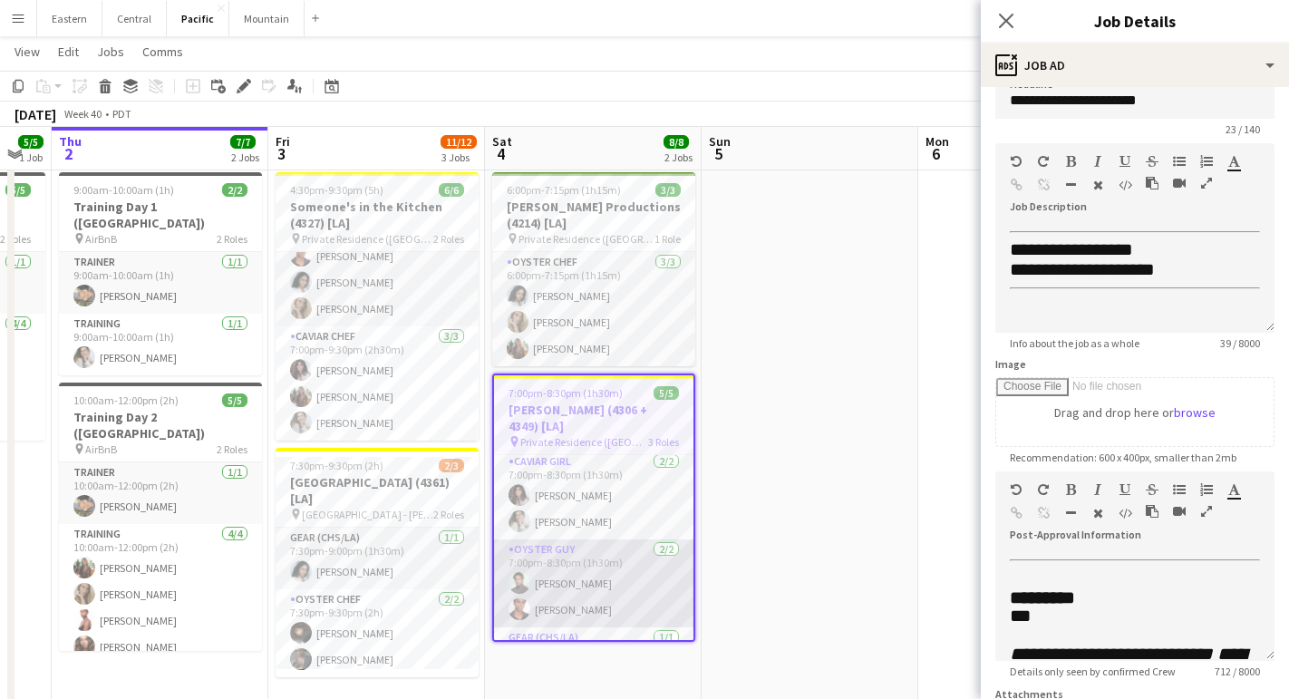
scroll to position [0, 0]
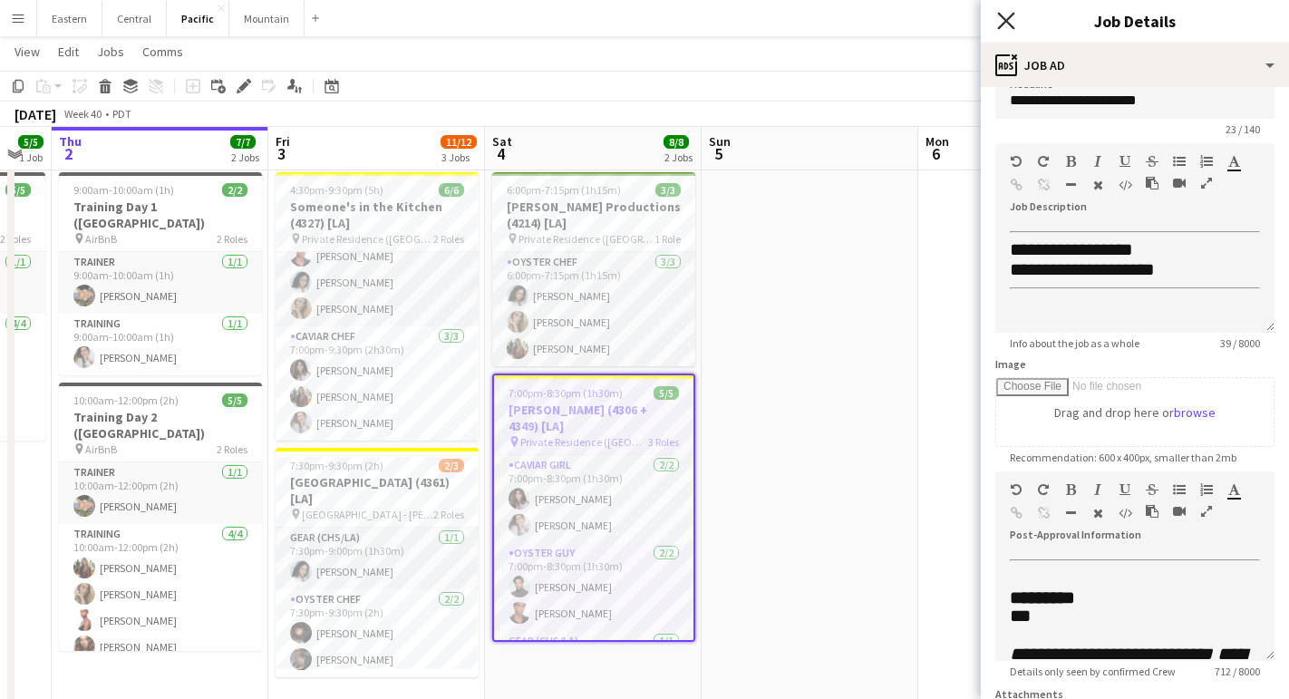
click at [1007, 24] on icon "Close pop-in" at bounding box center [1005, 20] width 17 height 17
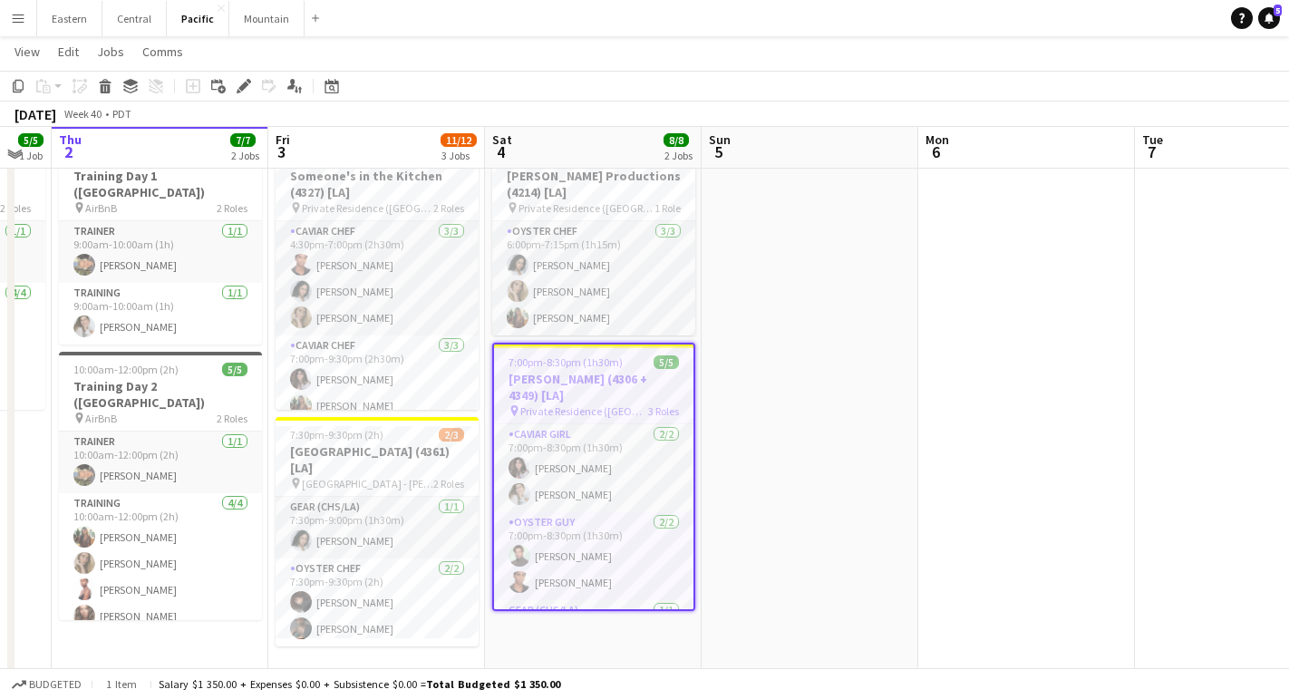
scroll to position [250, 0]
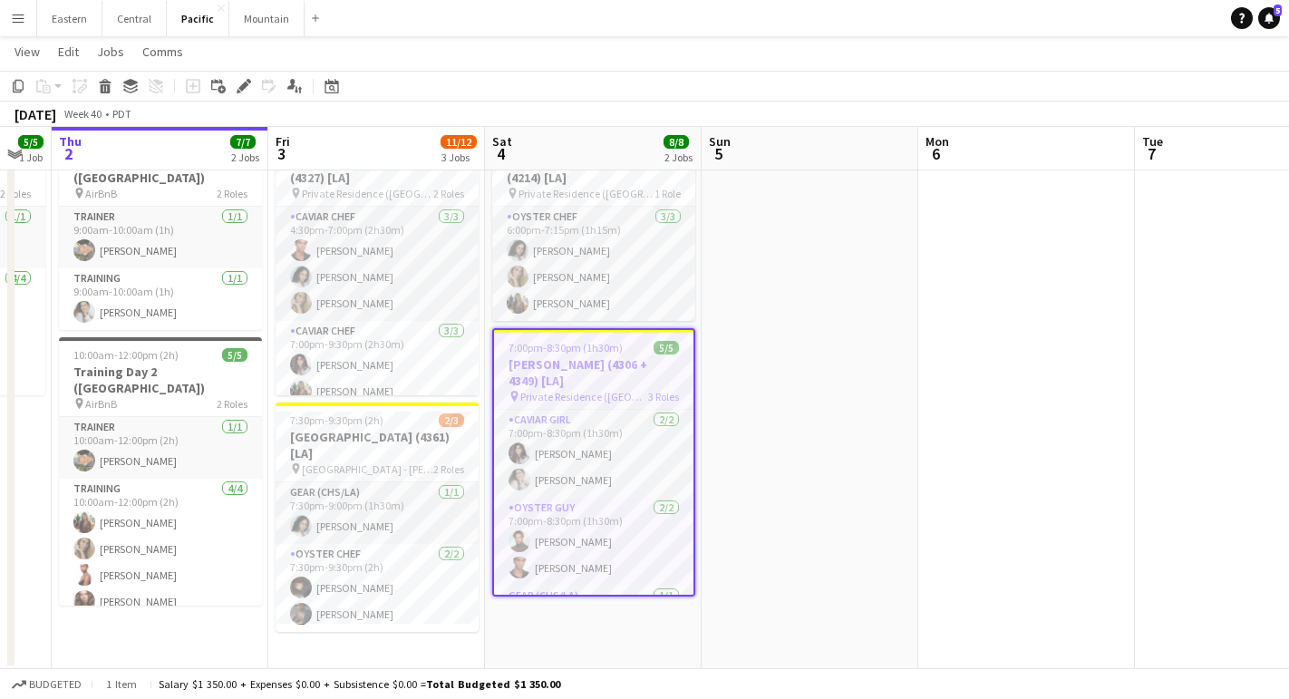
click at [25, 33] on button "Menu" at bounding box center [18, 18] width 36 height 36
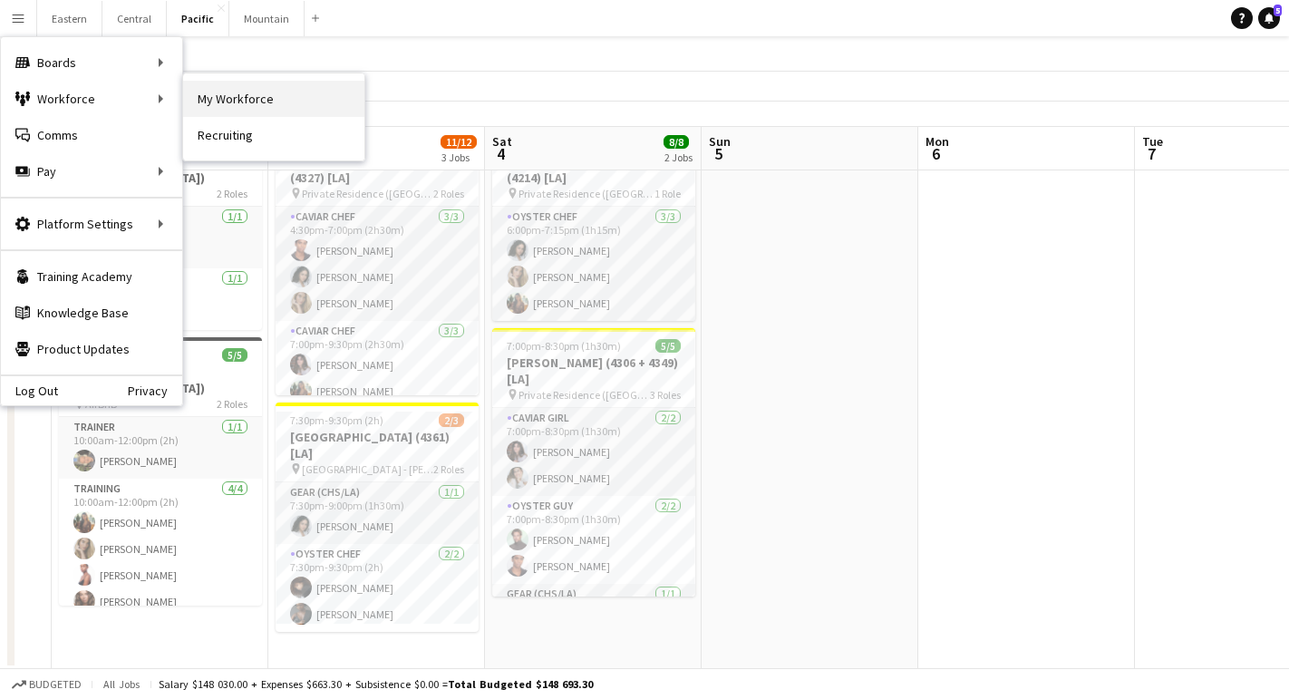
click at [225, 107] on link "My Workforce" at bounding box center [273, 99] width 181 height 36
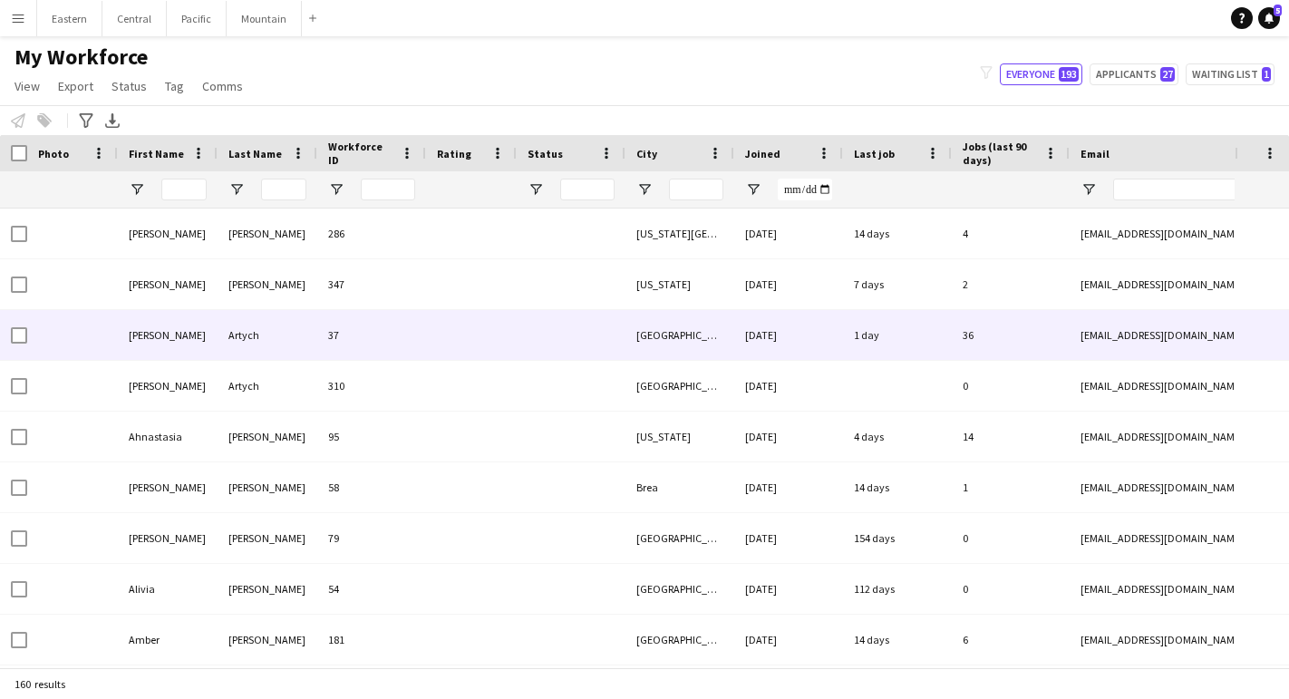
type input "**********"
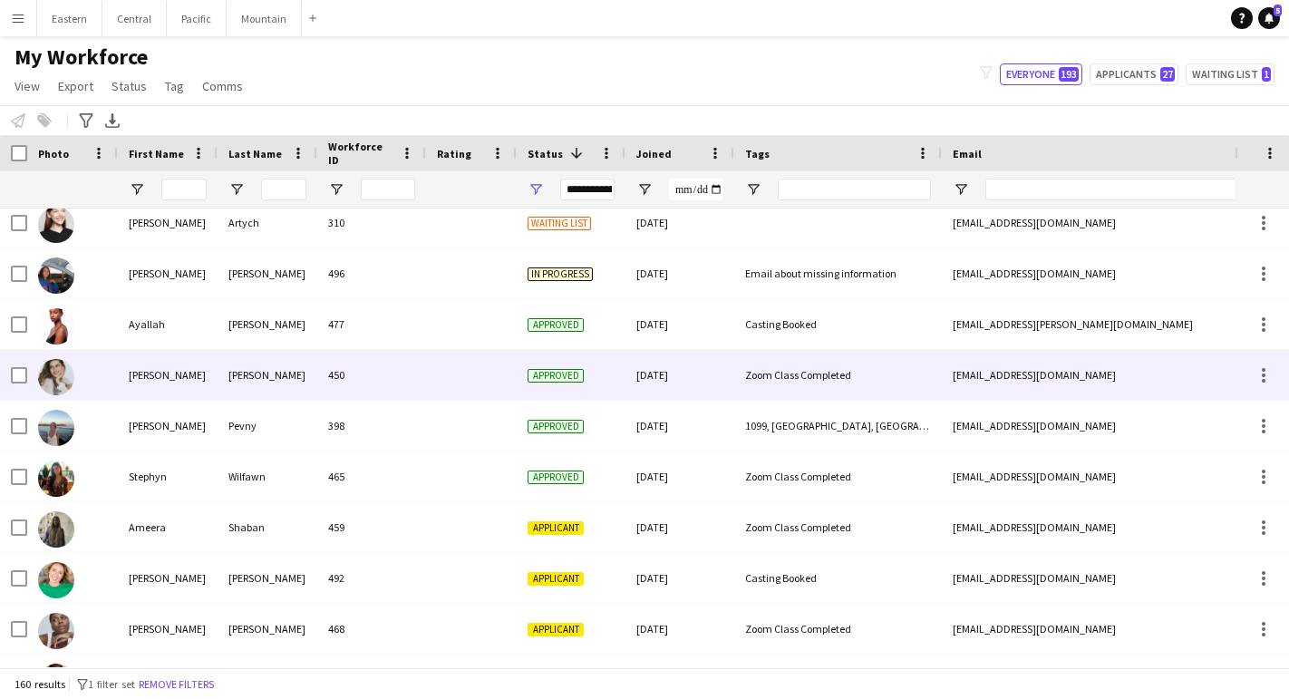
scroll to position [12, 0]
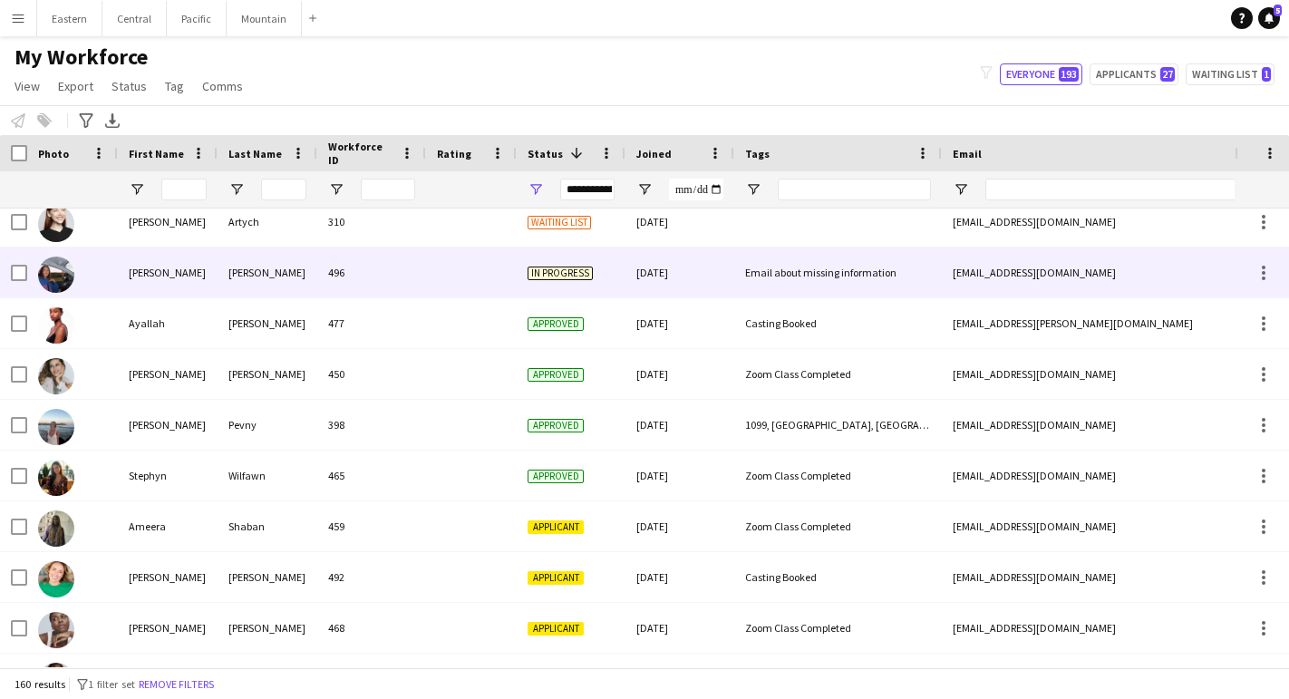
click at [355, 279] on div "496" at bounding box center [371, 272] width 109 height 50
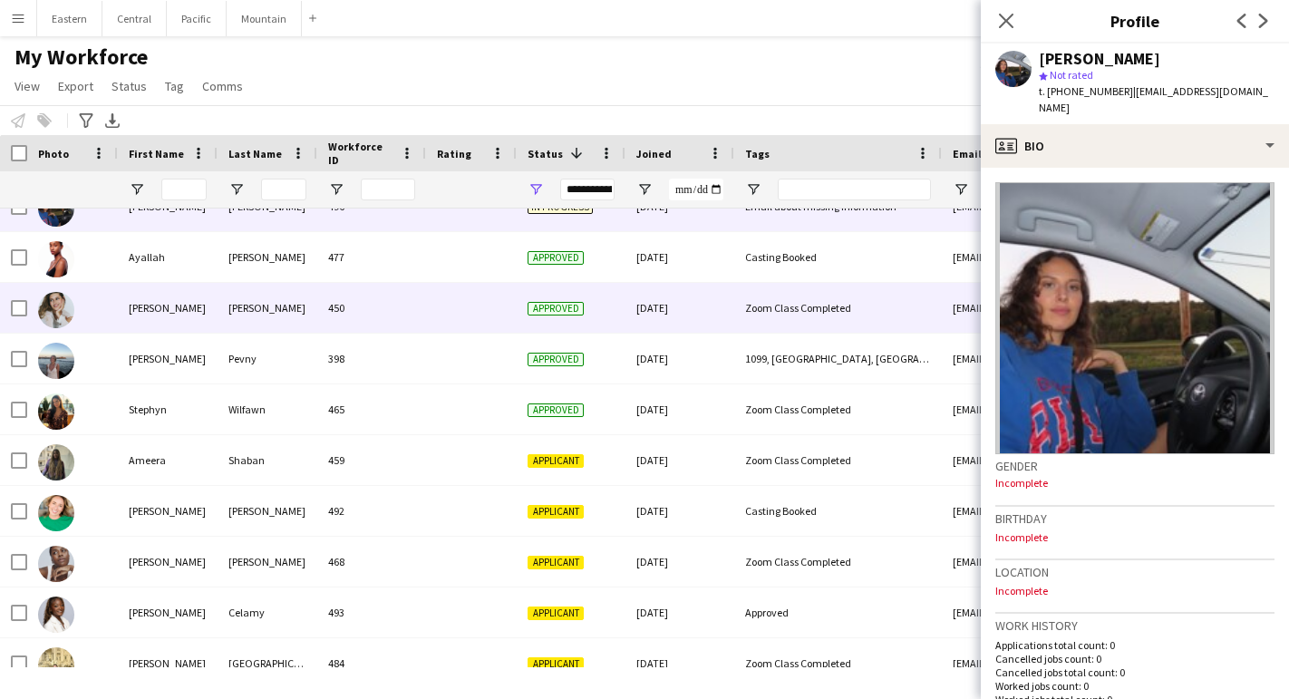
scroll to position [0, 0]
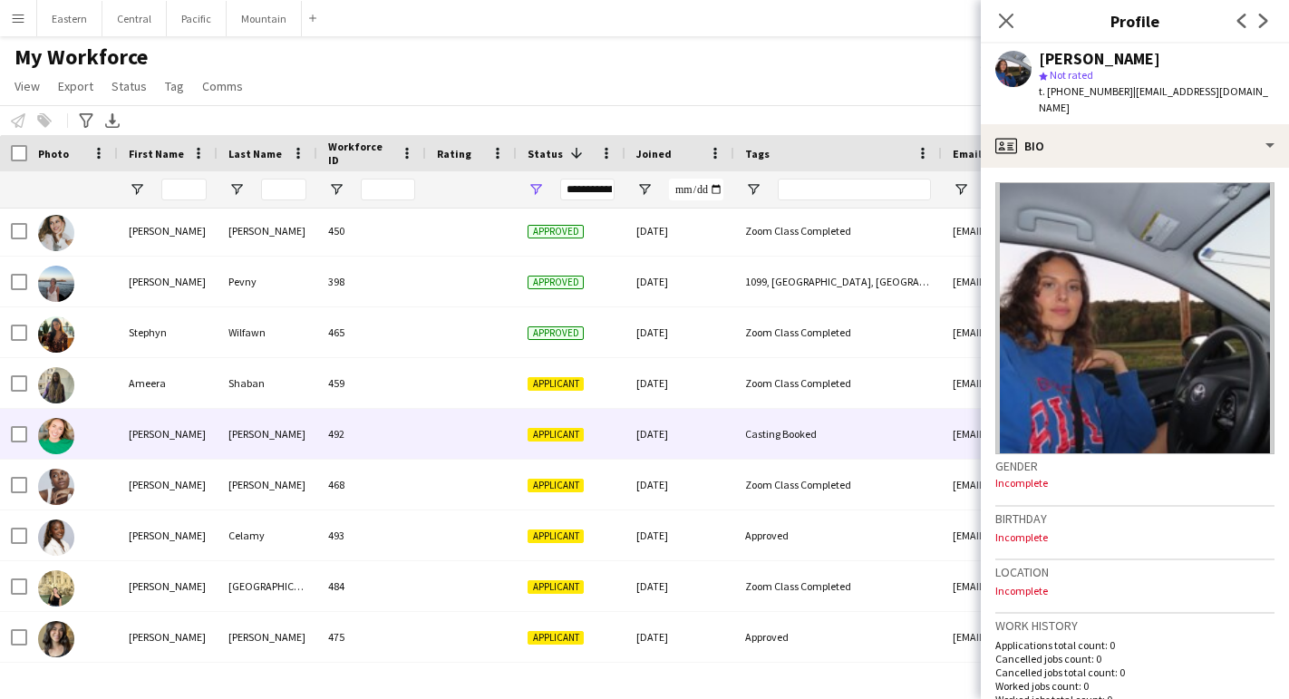
click at [336, 434] on div "492" at bounding box center [371, 434] width 109 height 50
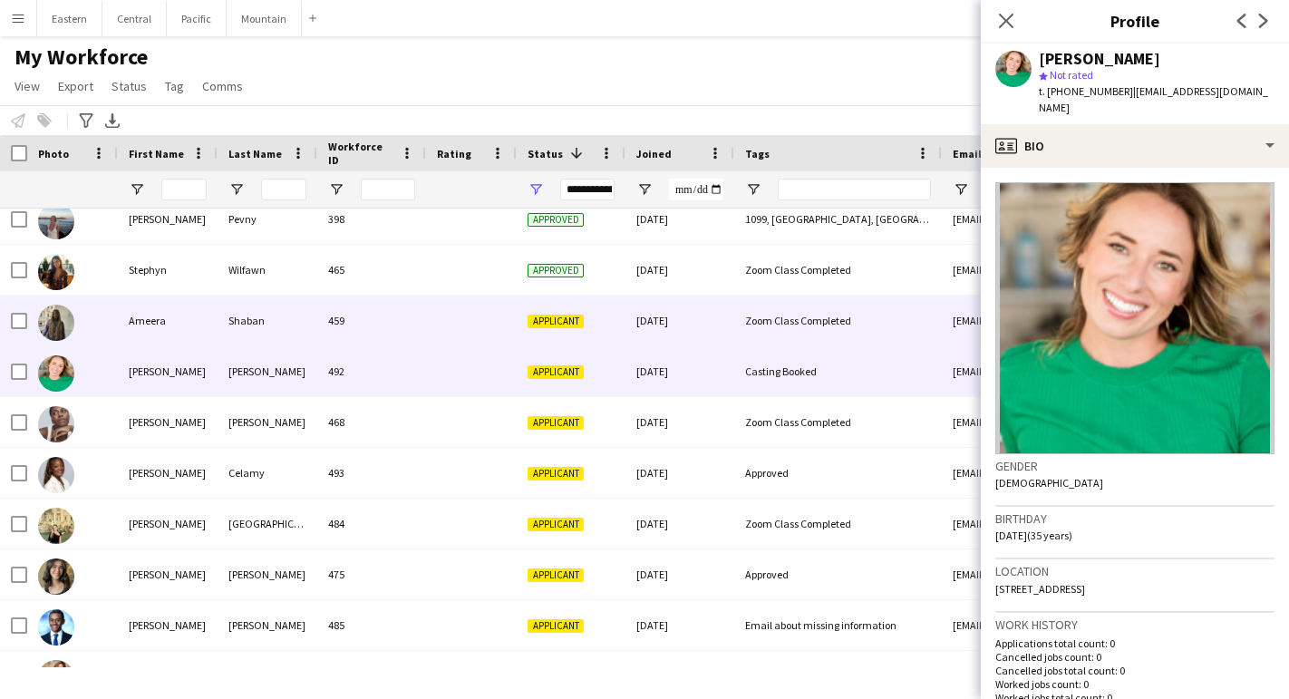
click at [336, 310] on div "459" at bounding box center [371, 321] width 109 height 50
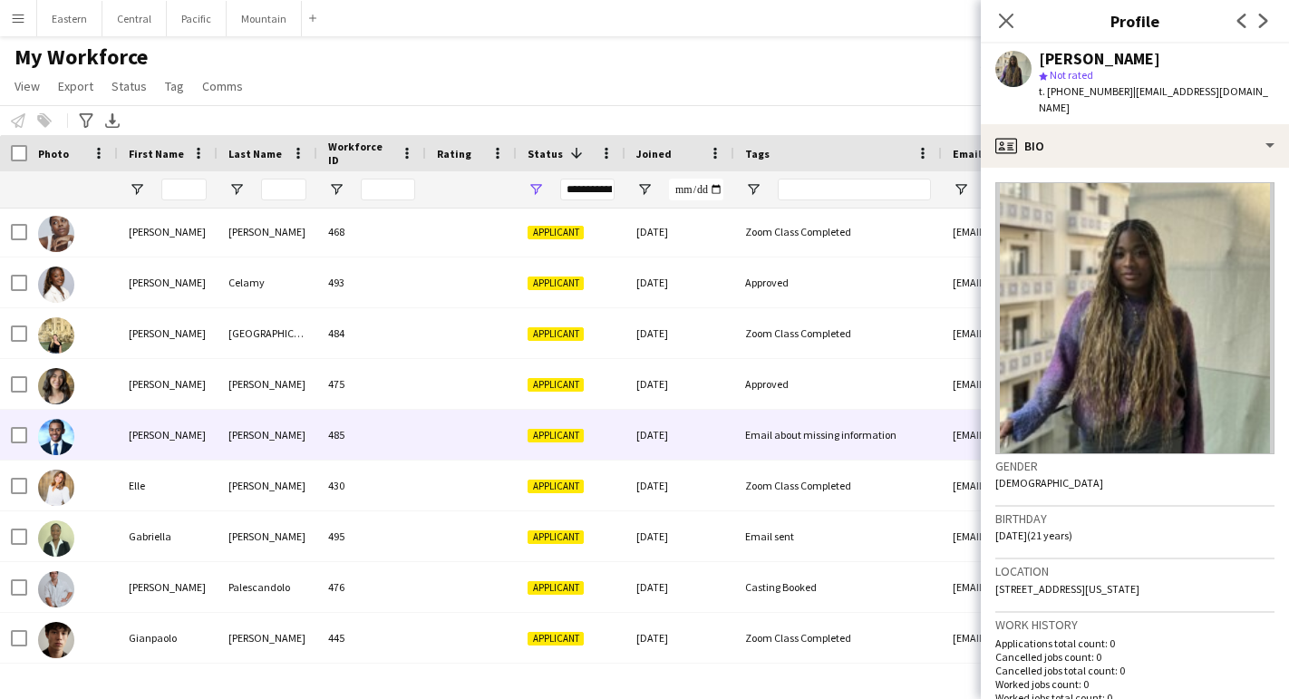
click at [350, 422] on div "485" at bounding box center [371, 435] width 109 height 50
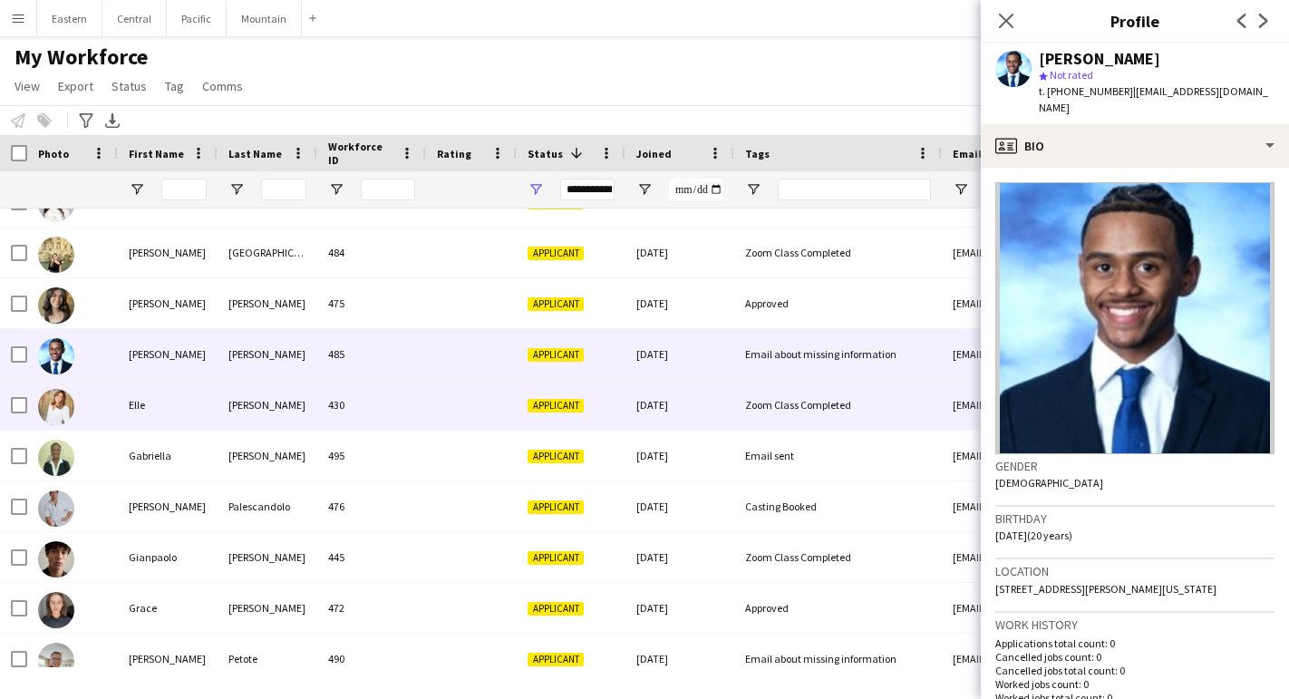
click at [353, 412] on div "430" at bounding box center [371, 405] width 109 height 50
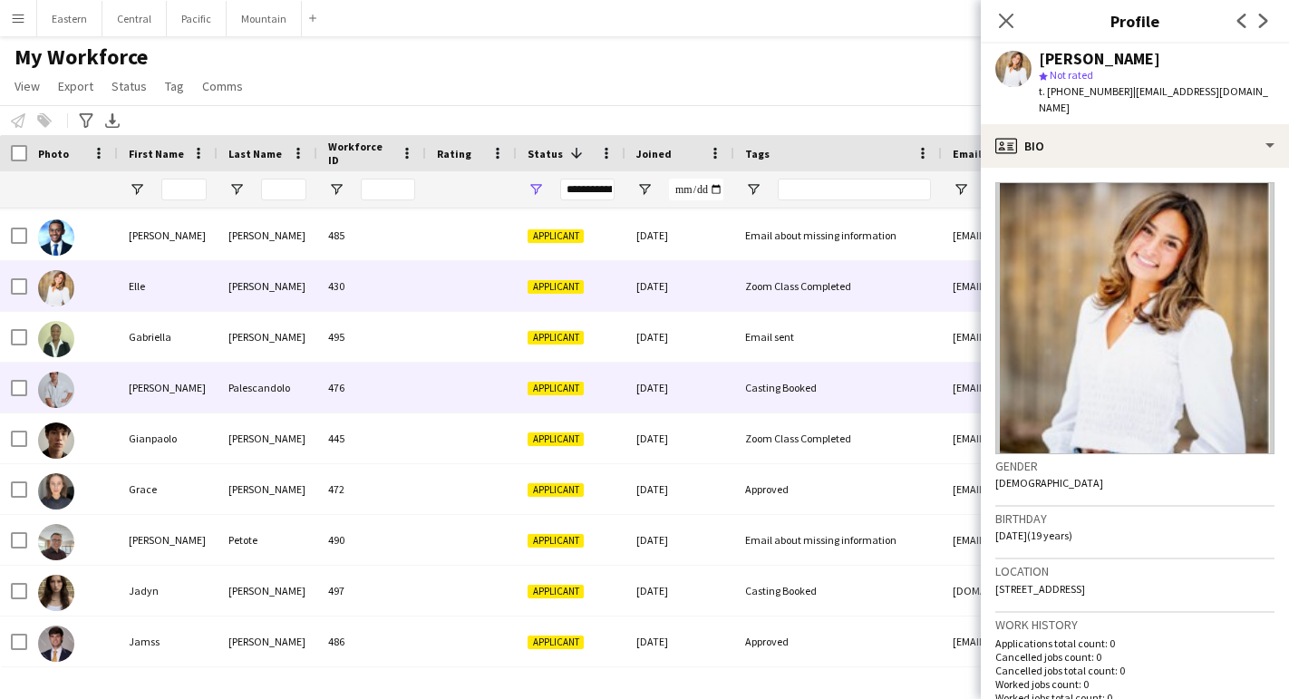
click at [353, 411] on div "476" at bounding box center [371, 388] width 109 height 50
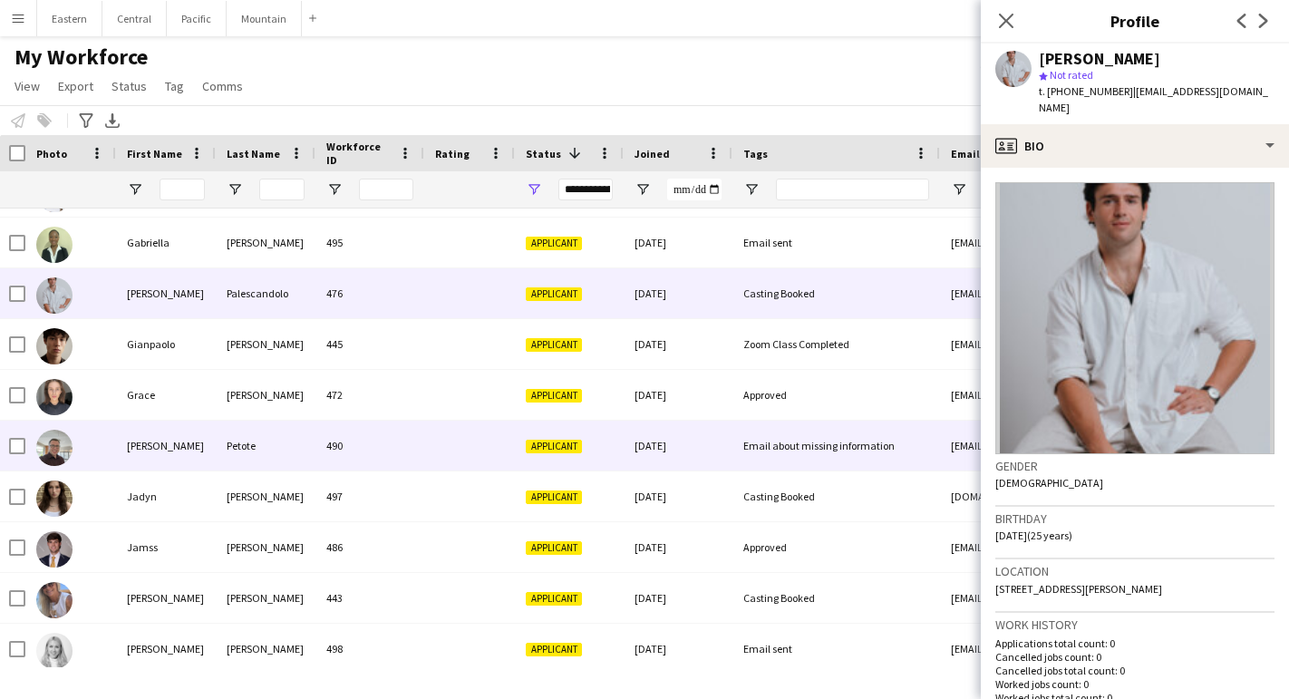
click at [360, 433] on div "490" at bounding box center [369, 446] width 109 height 50
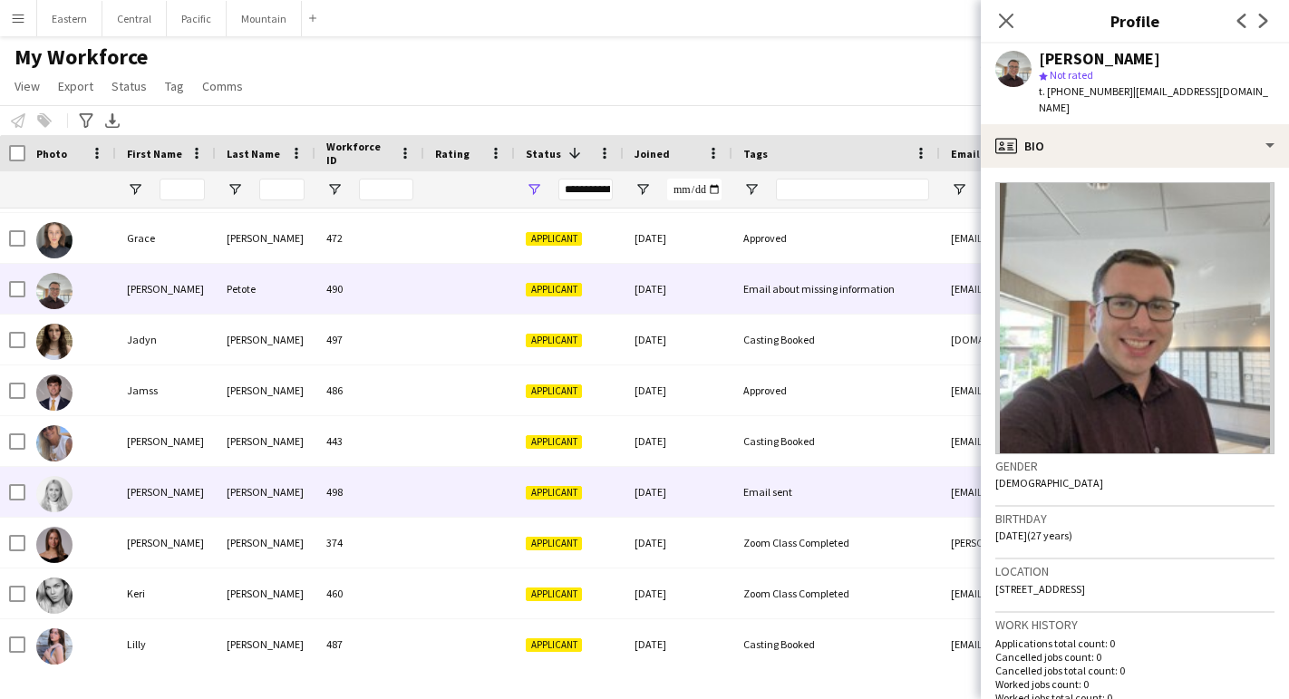
click at [369, 486] on div "498" at bounding box center [369, 492] width 109 height 50
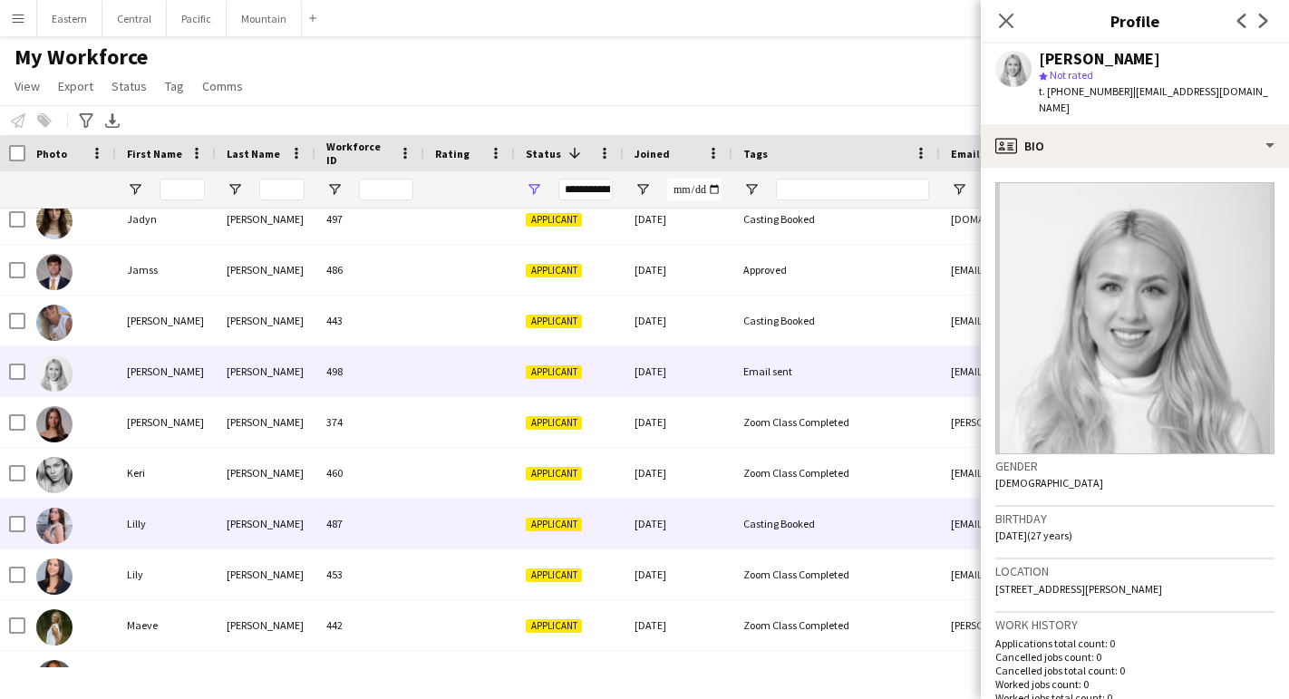
click at [369, 509] on div "487" at bounding box center [369, 524] width 109 height 50
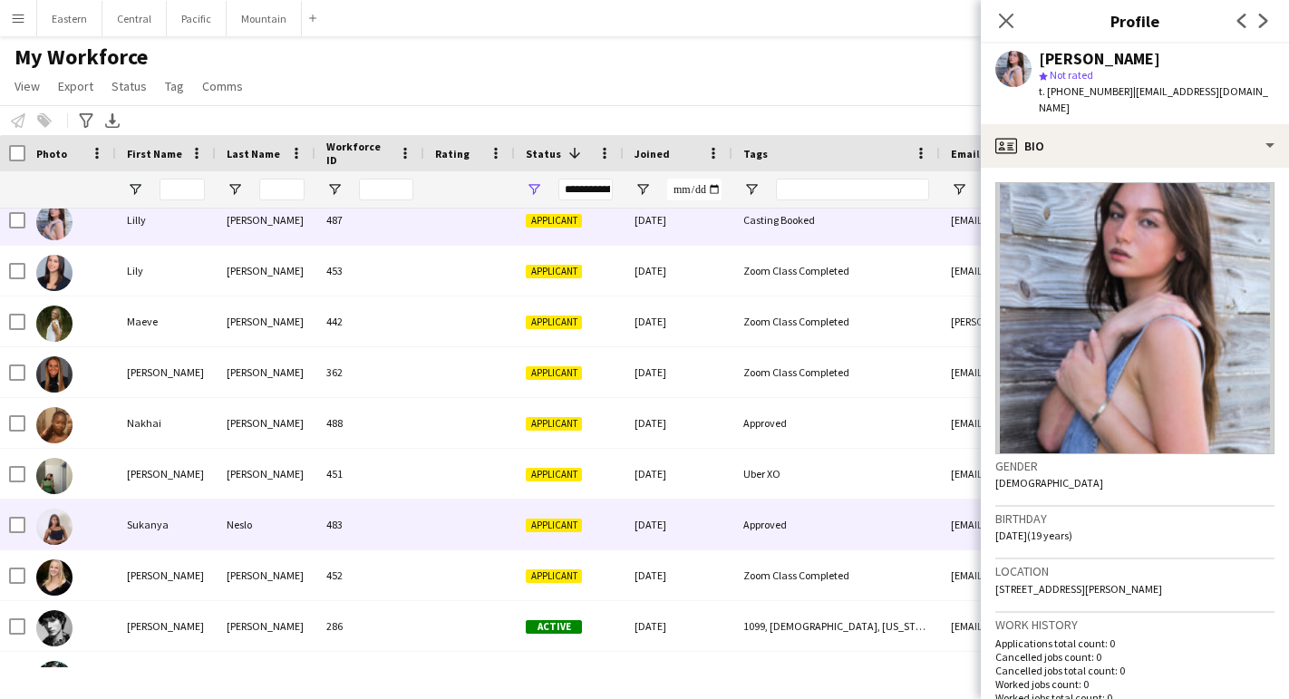
click at [369, 520] on div "483" at bounding box center [369, 525] width 109 height 50
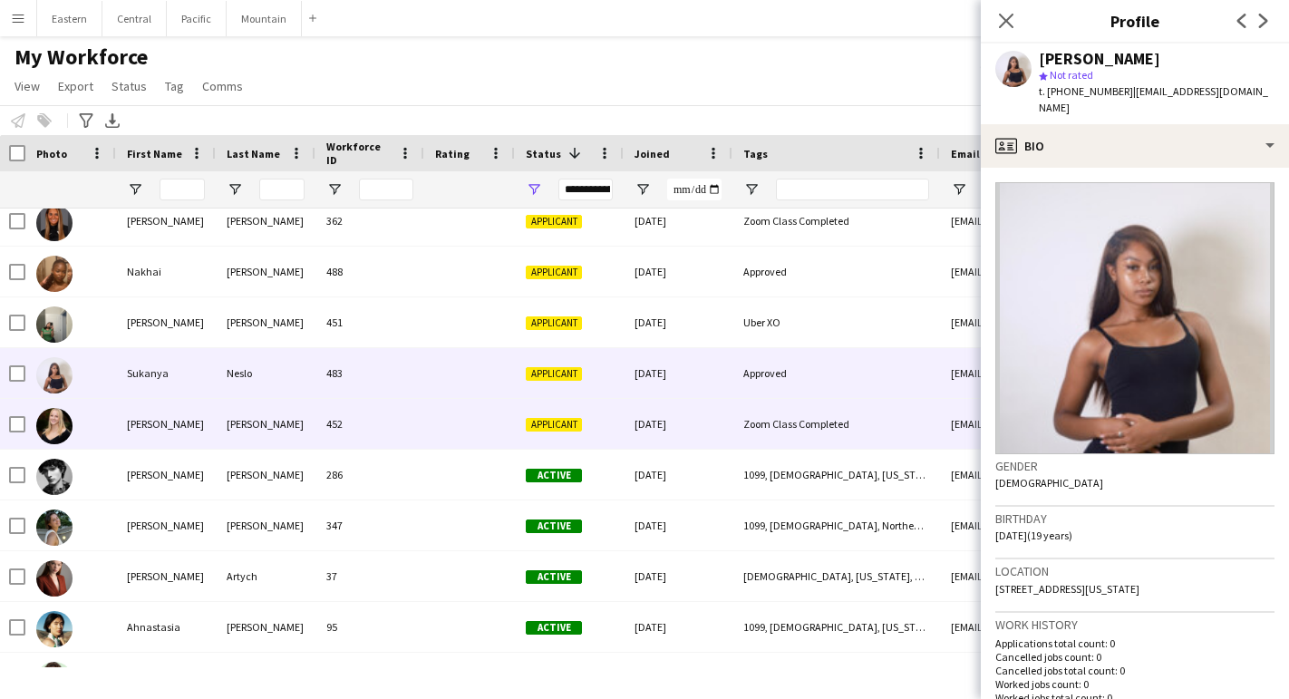
click at [371, 434] on div "452" at bounding box center [369, 424] width 109 height 50
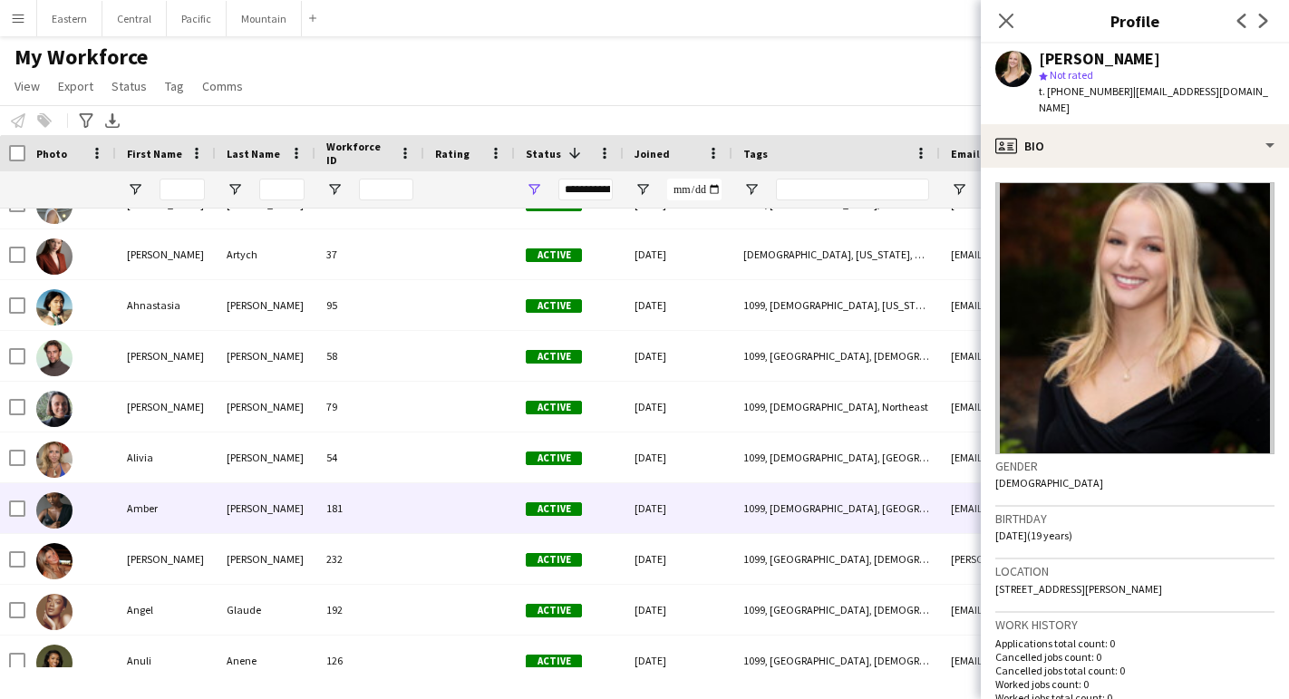
click at [359, 499] on div "181" at bounding box center [369, 508] width 109 height 50
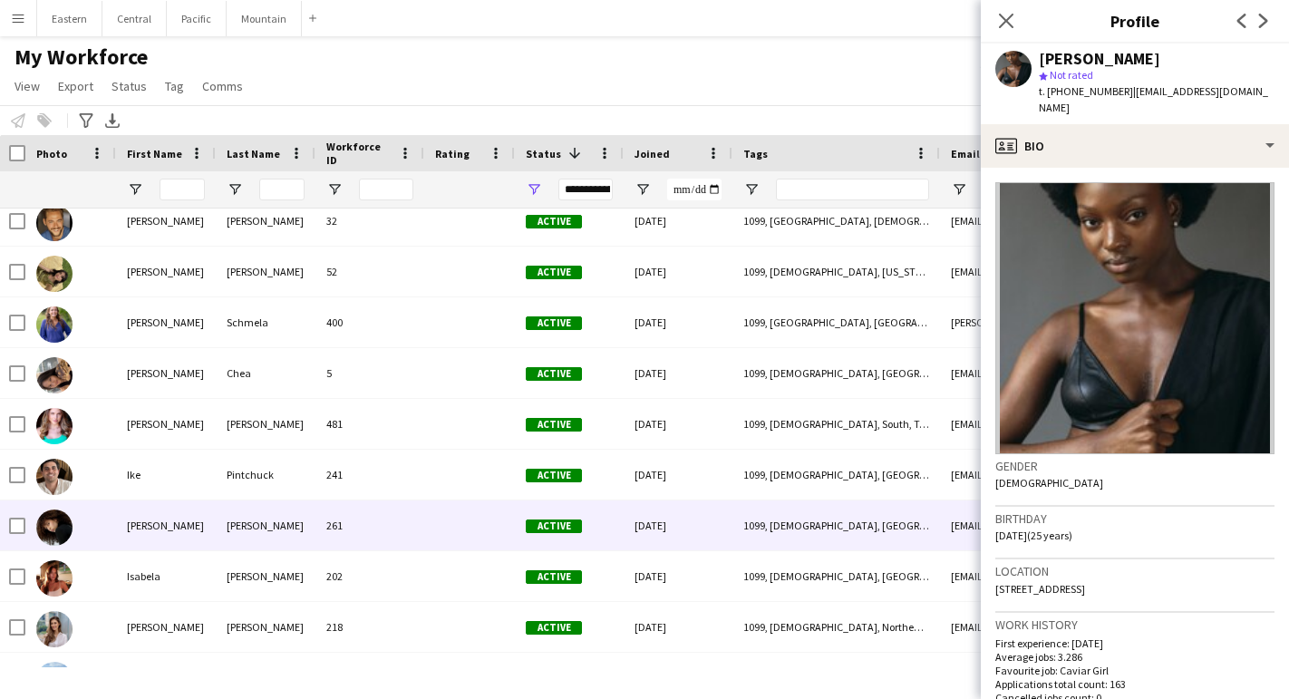
click at [359, 519] on div "261" at bounding box center [369, 525] width 109 height 50
